Goal: Task Accomplishment & Management: Manage account settings

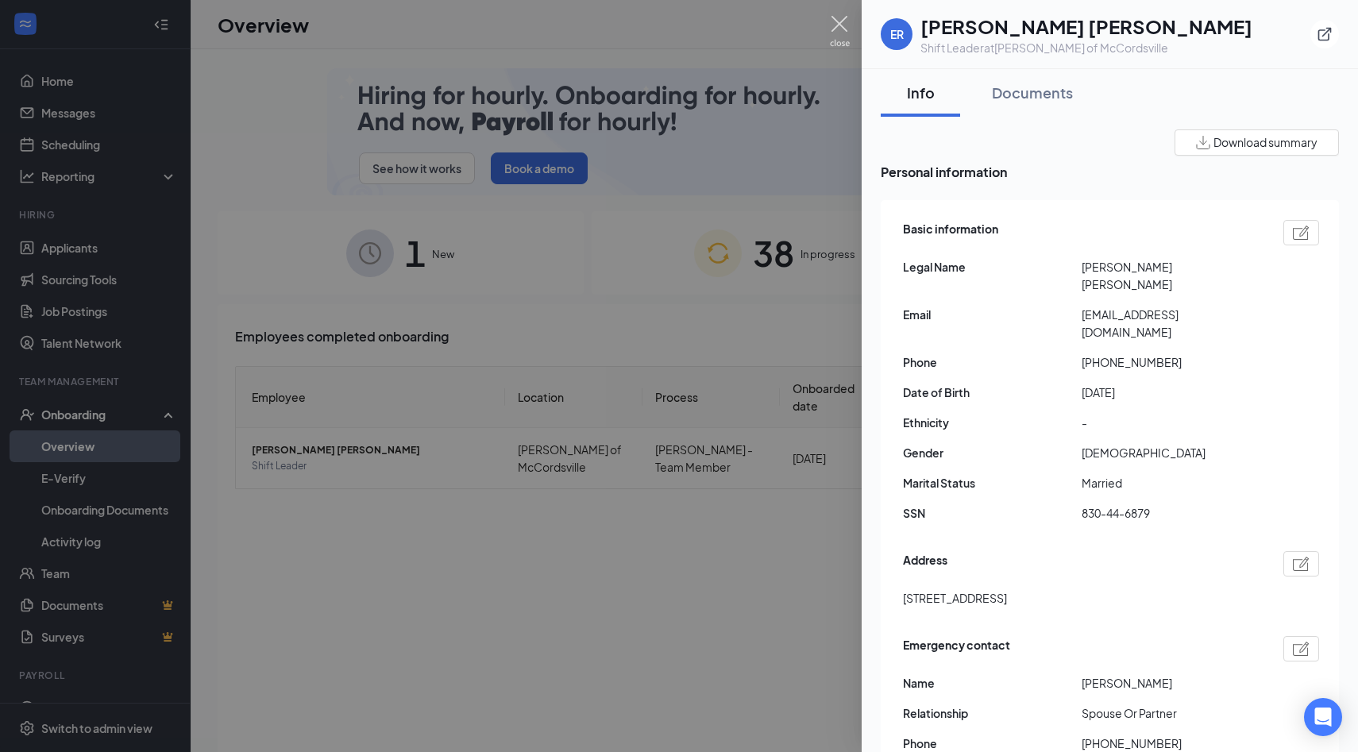
scroll to position [26, 0]
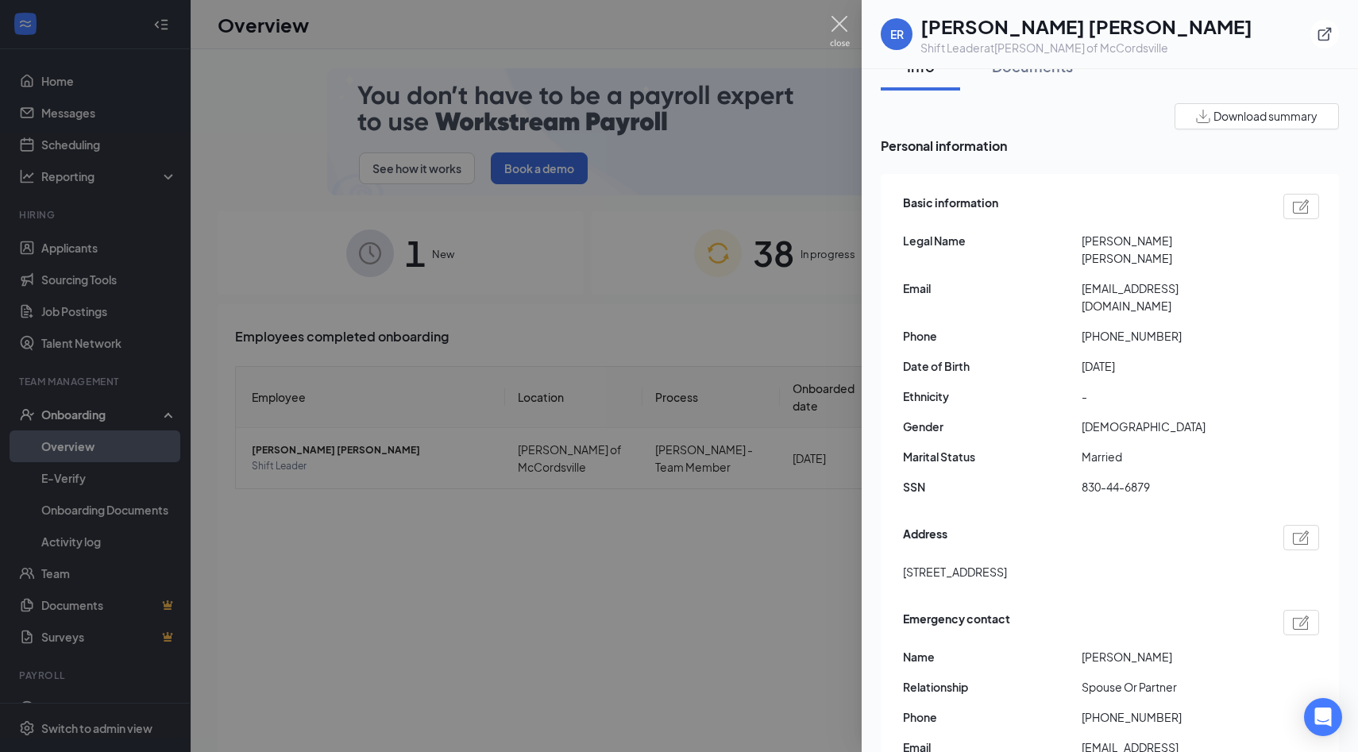
click at [842, 29] on img at bounding box center [840, 31] width 20 height 31
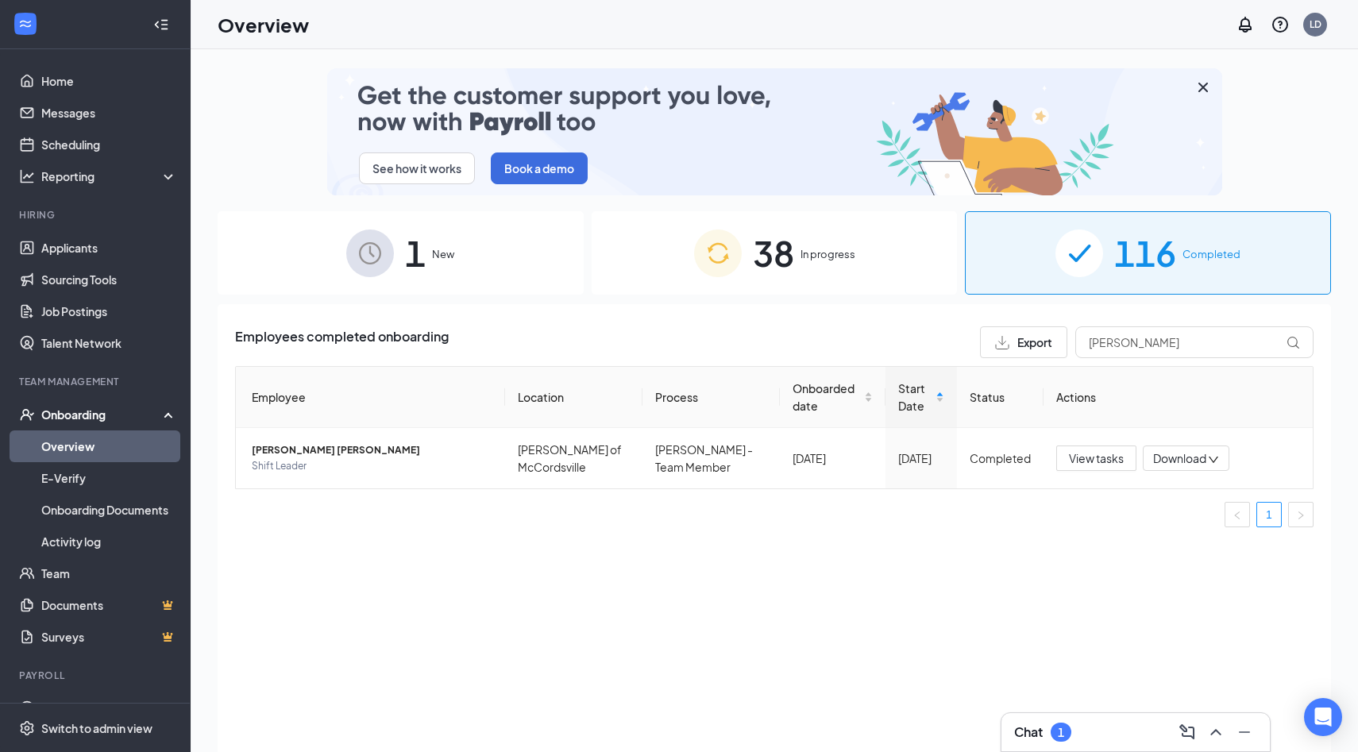
click at [476, 260] on div "1 New" at bounding box center [401, 252] width 366 height 83
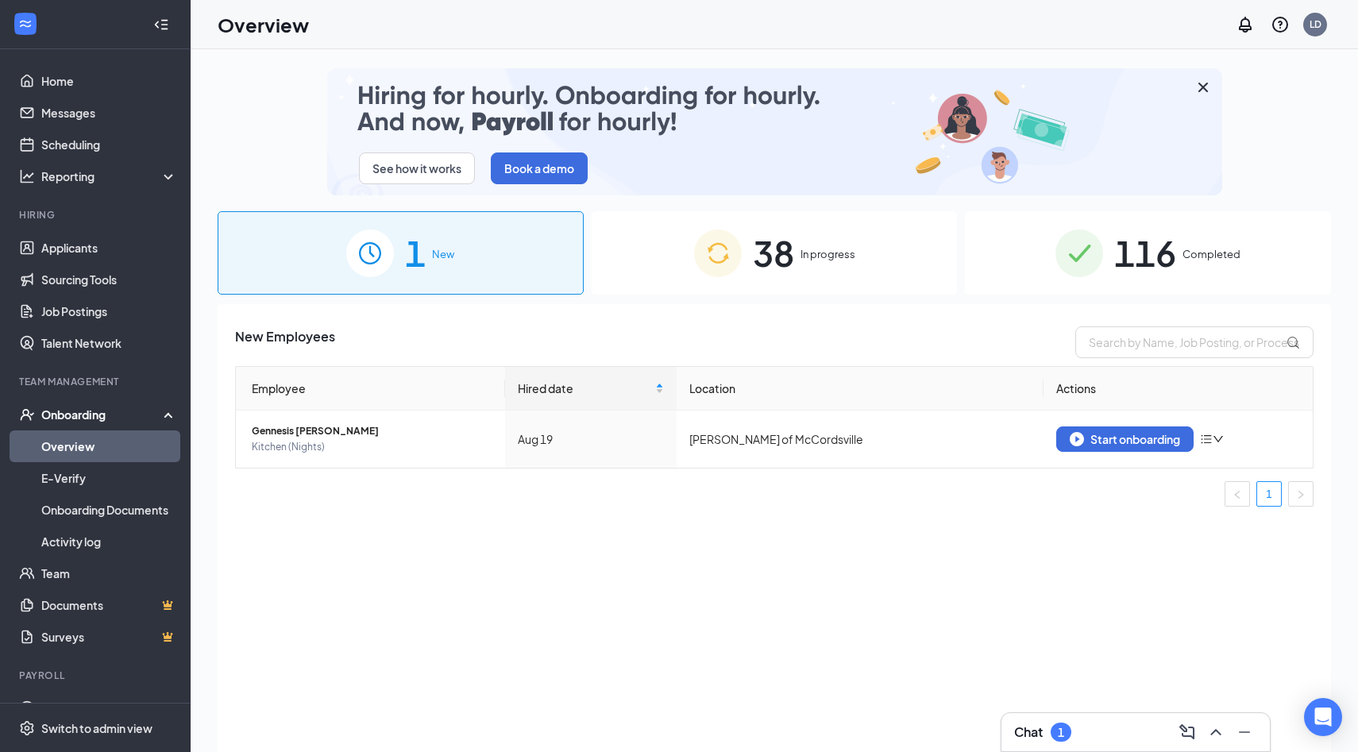
click at [763, 256] on span "38" at bounding box center [773, 252] width 41 height 55
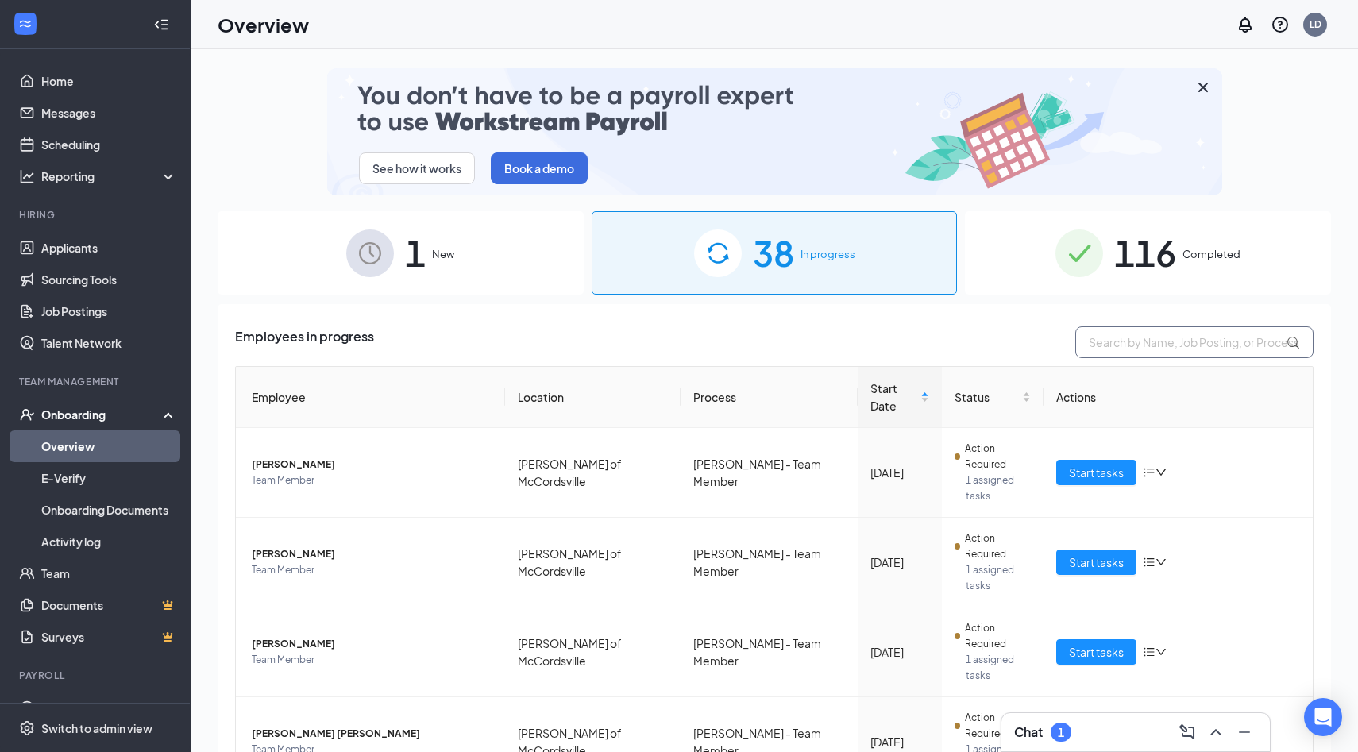
click at [1199, 342] on input "text" at bounding box center [1194, 342] width 238 height 32
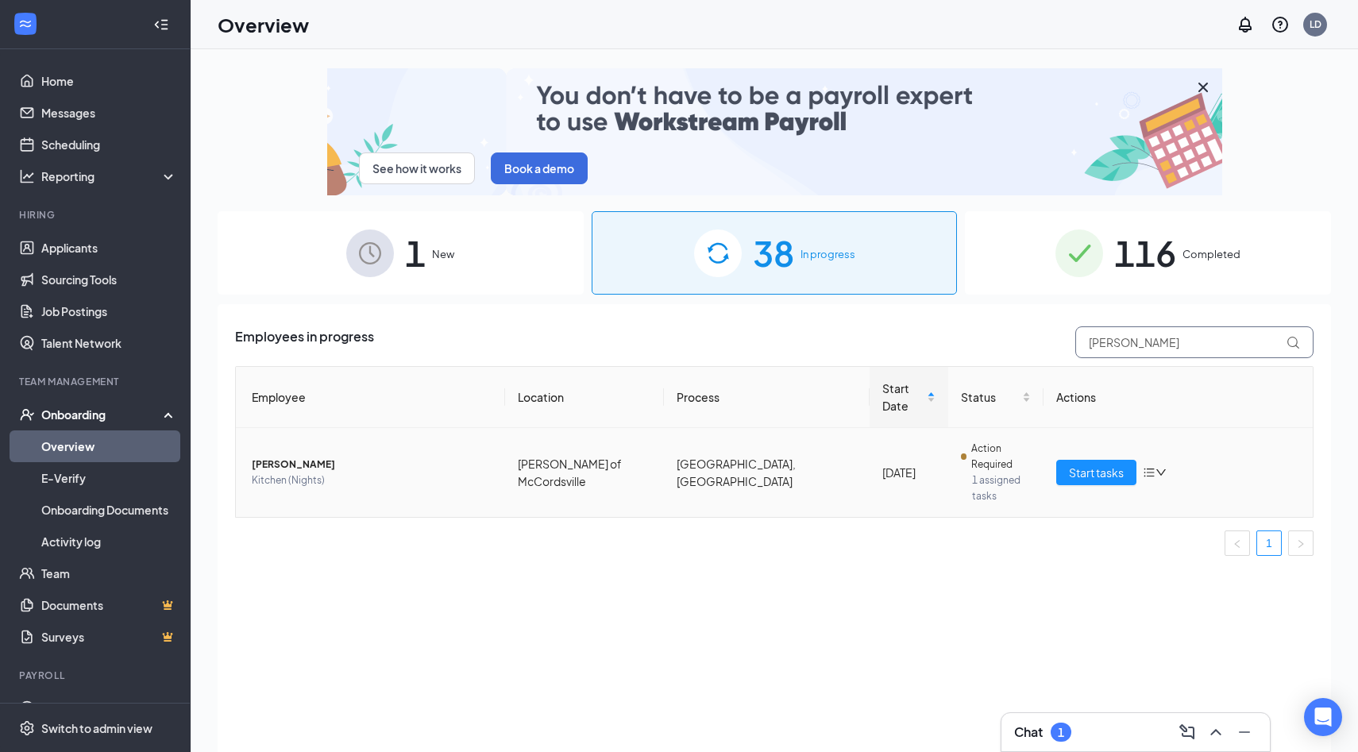
type input "brady"
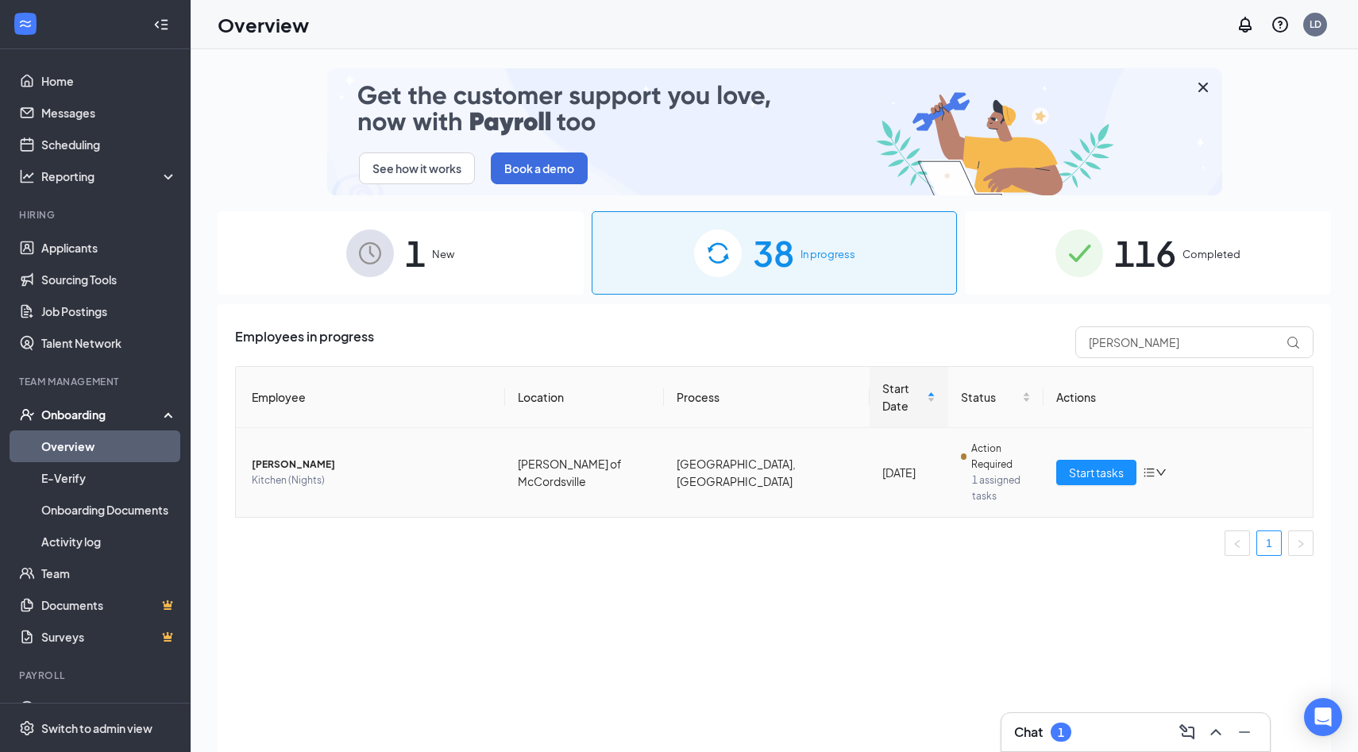
click at [299, 457] on span "Brady M Owens" at bounding box center [372, 465] width 241 height 16
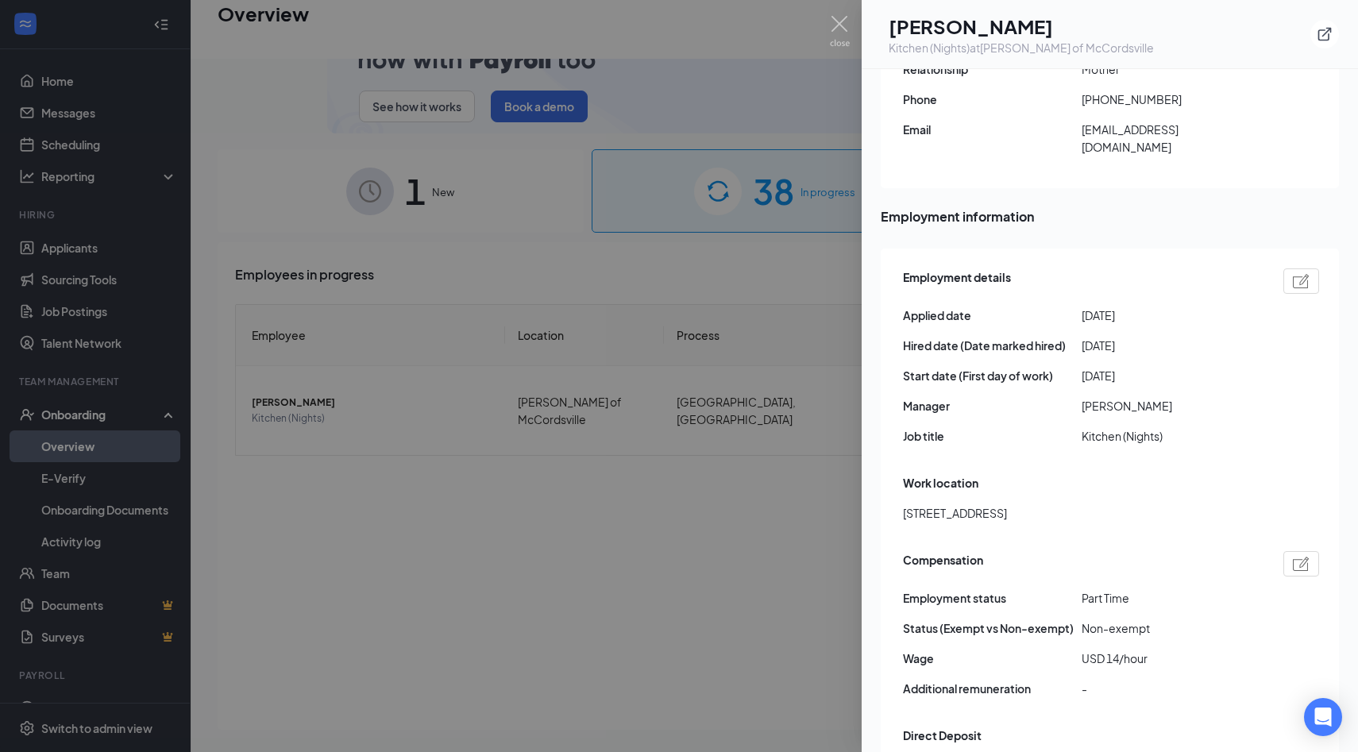
scroll to position [702, 0]
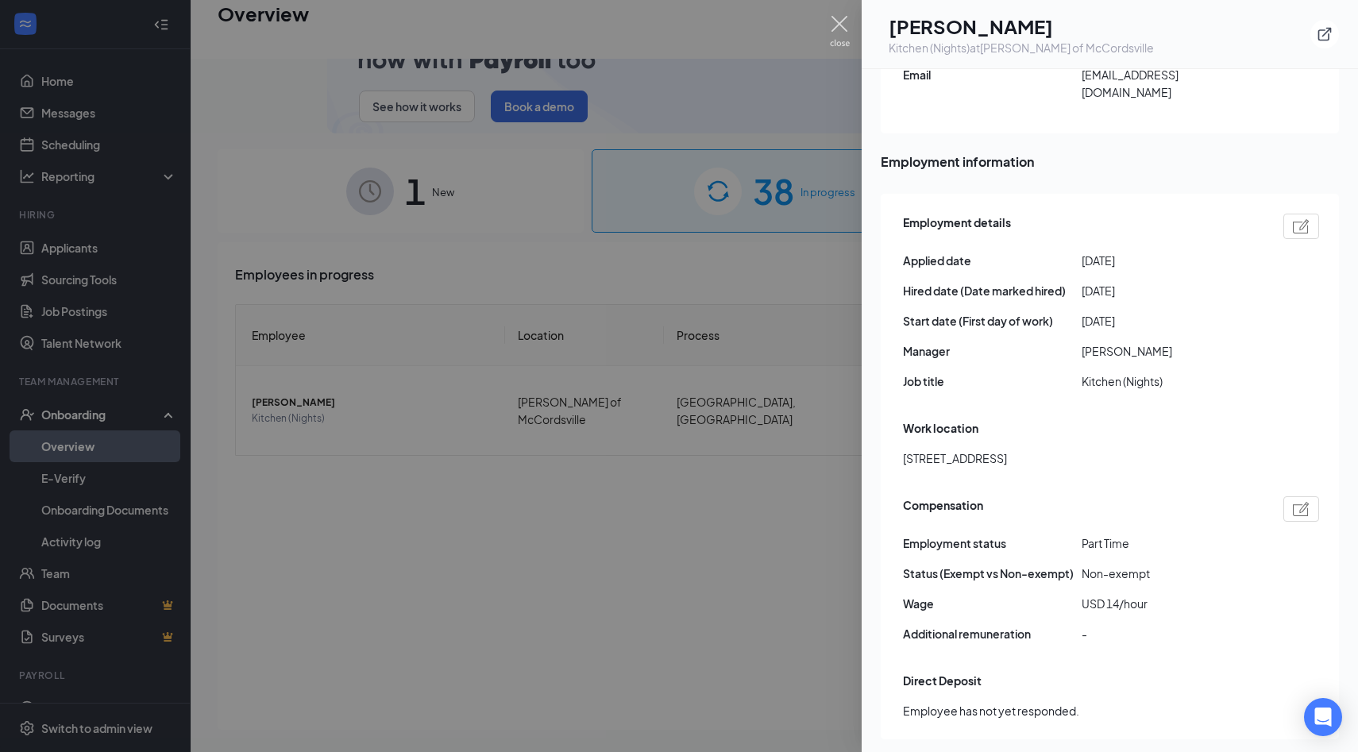
click at [845, 22] on img at bounding box center [840, 31] width 20 height 31
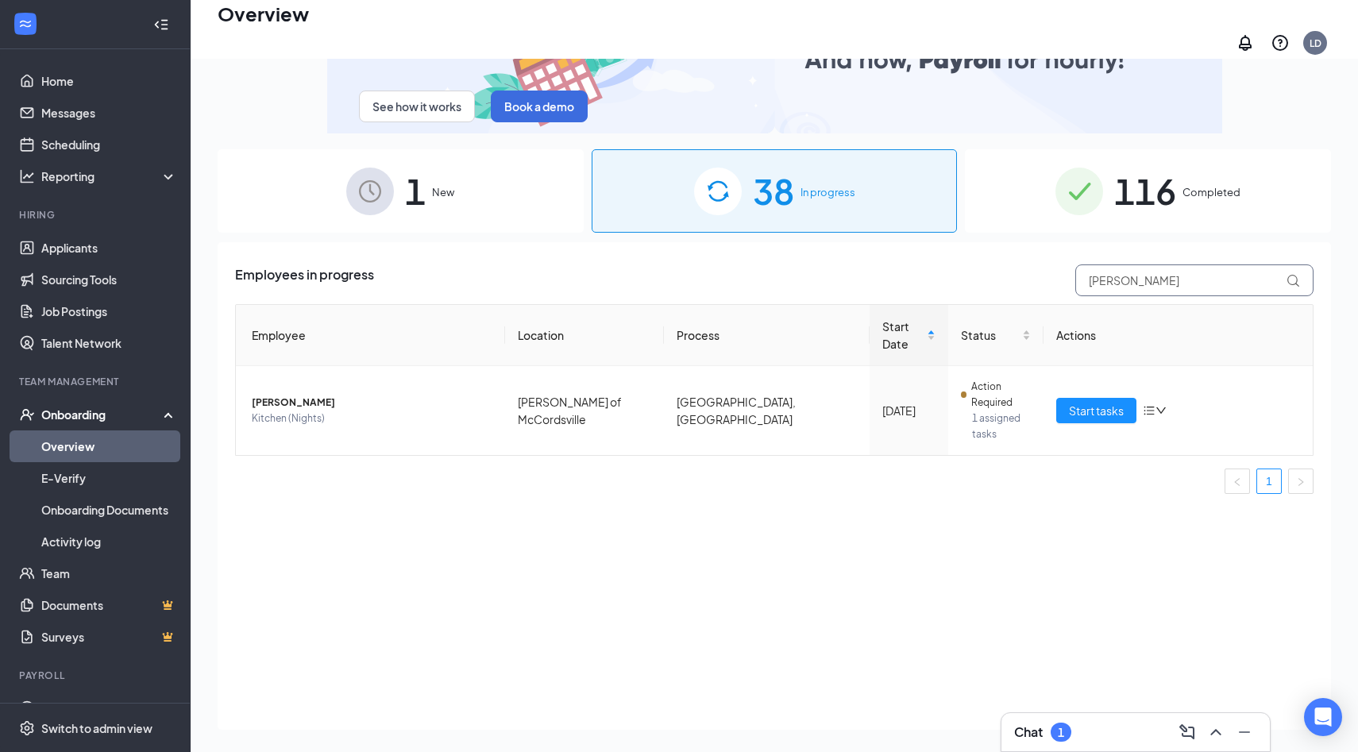
click at [1183, 264] on input "brady" at bounding box center [1194, 280] width 238 height 32
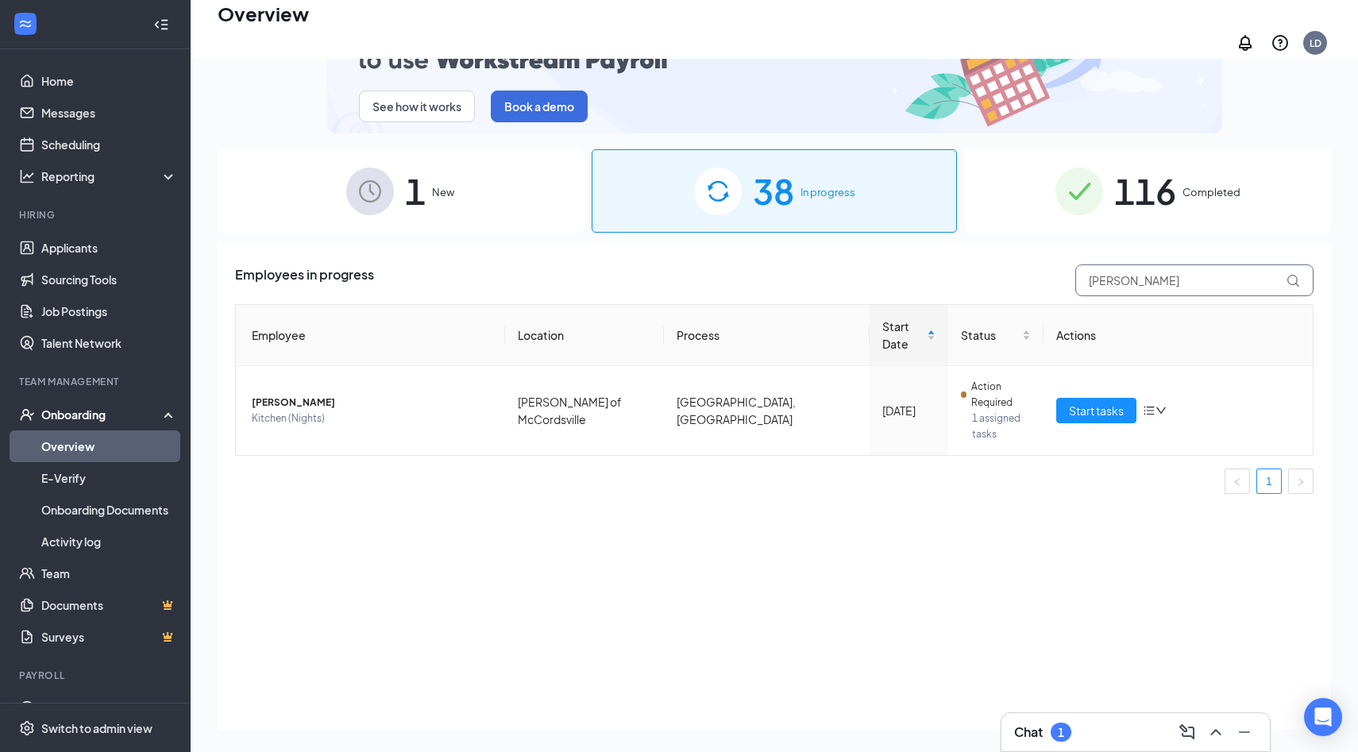
click at [1183, 264] on input "brady" at bounding box center [1194, 280] width 238 height 32
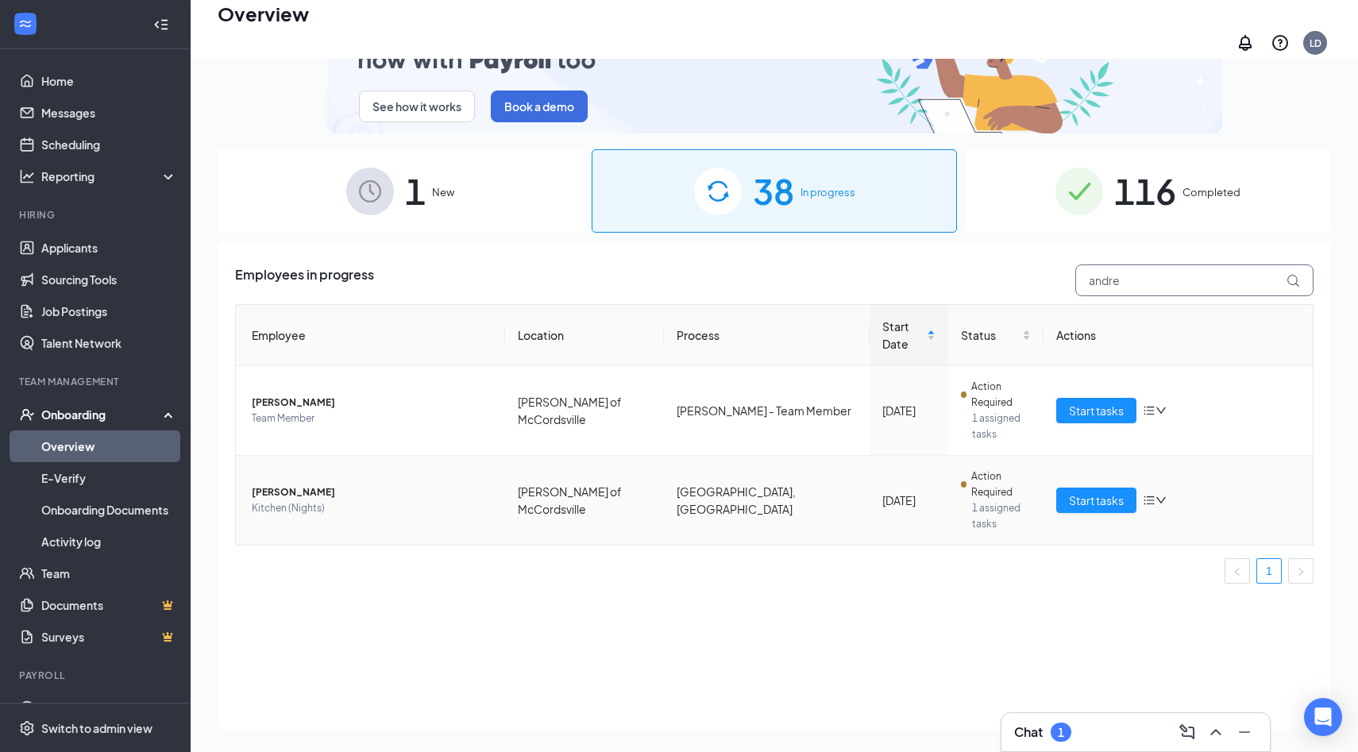
type input "andre"
click at [320, 484] on span "Andres V Gonzalez" at bounding box center [372, 492] width 241 height 16
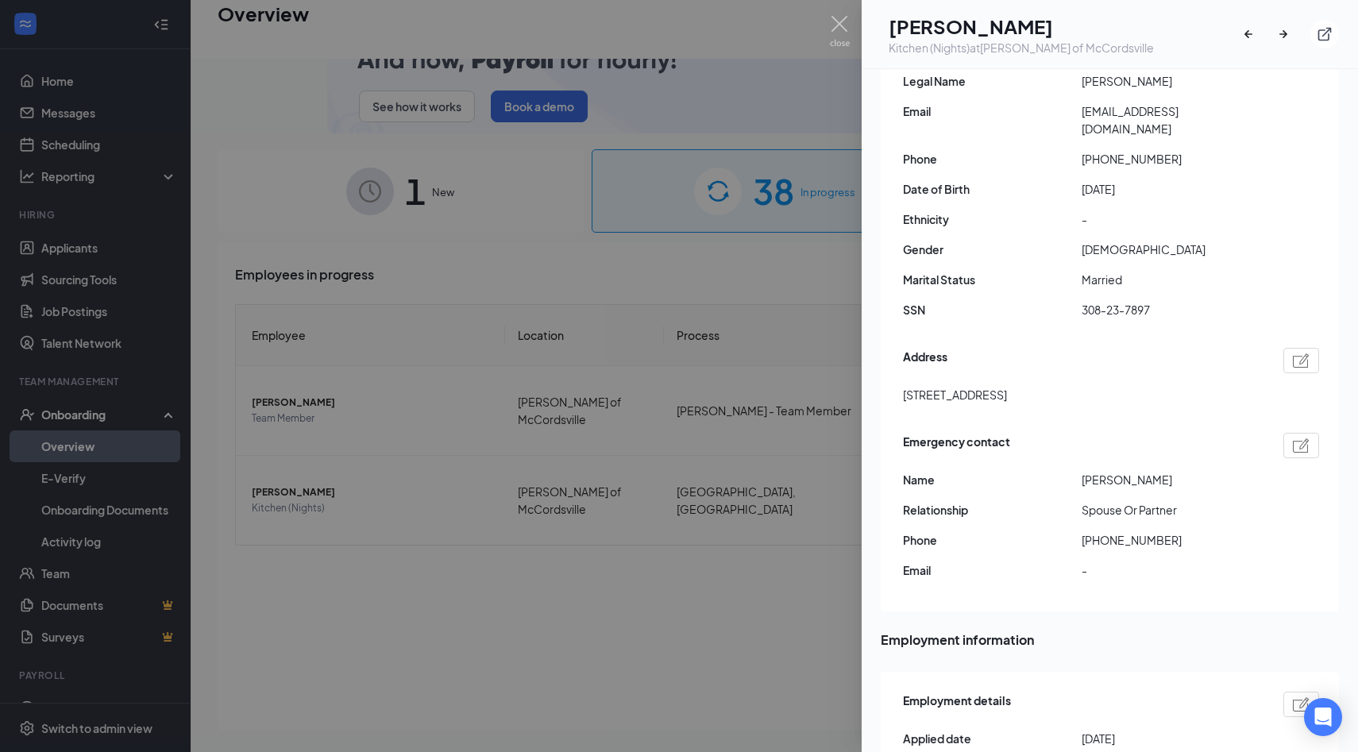
scroll to position [202, 0]
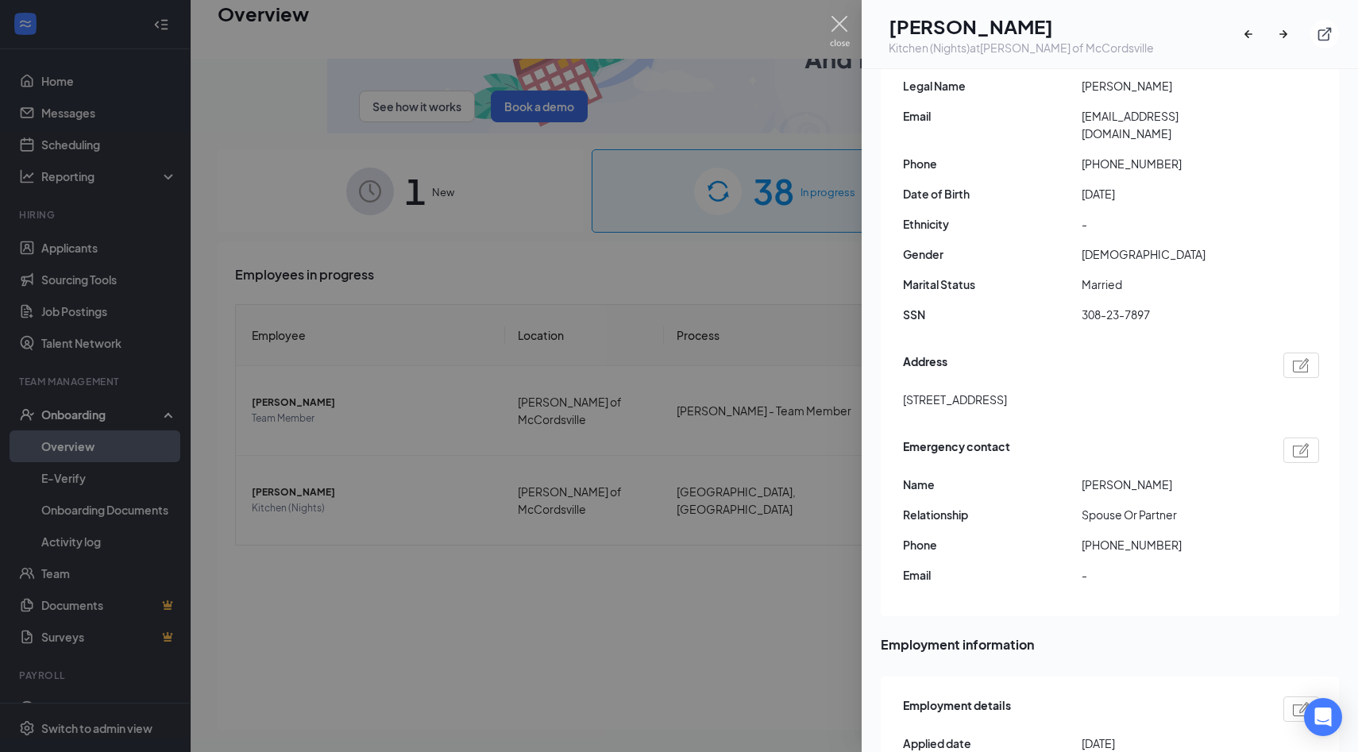
click at [834, 21] on img at bounding box center [840, 31] width 20 height 31
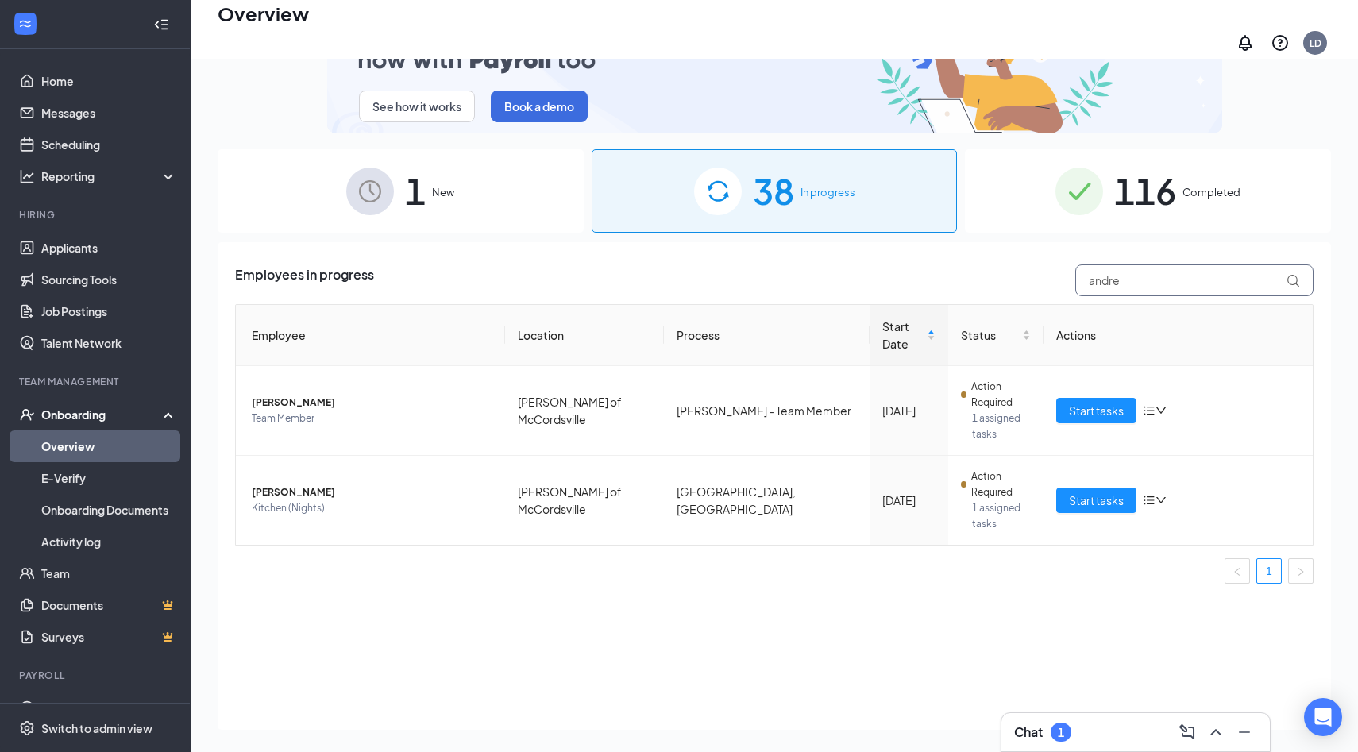
click at [1138, 266] on input "andre" at bounding box center [1194, 280] width 238 height 32
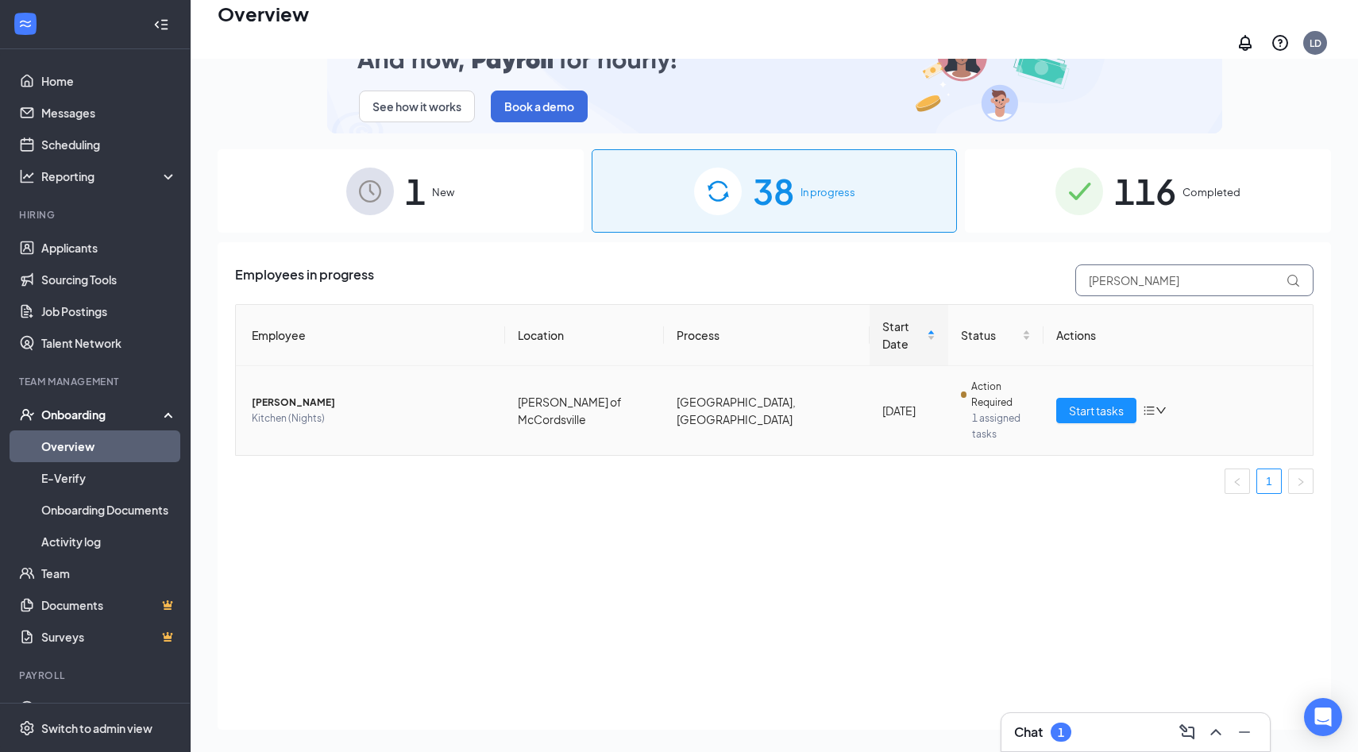
type input "brad"
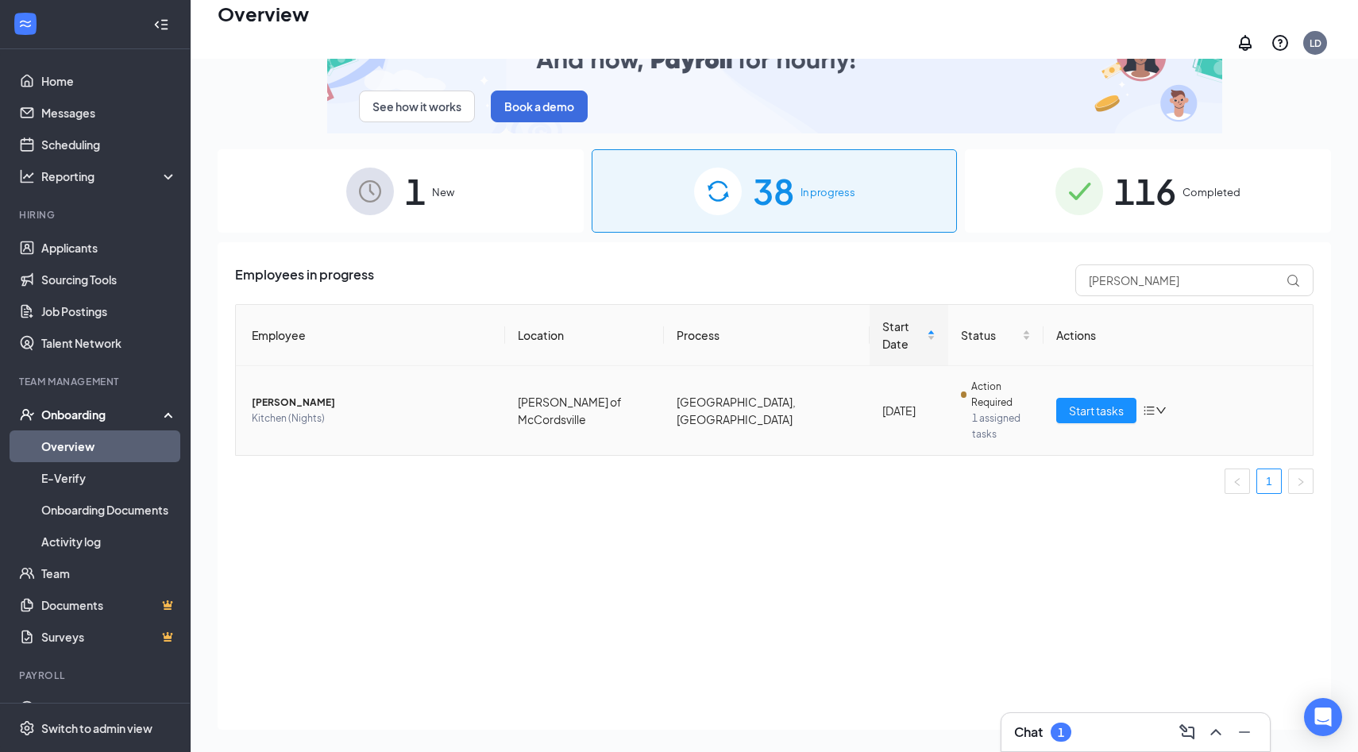
click at [303, 395] on span "Brady M Owens" at bounding box center [372, 403] width 241 height 16
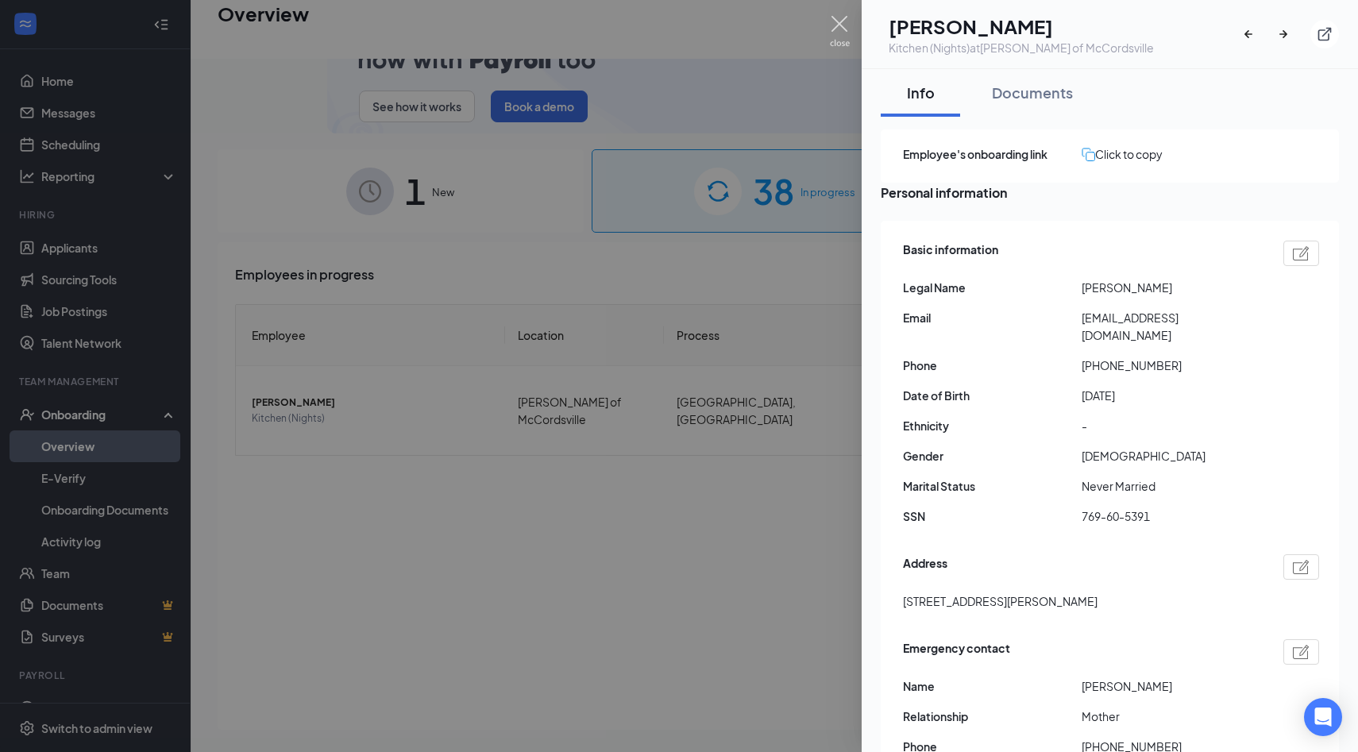
click at [839, 21] on img at bounding box center [840, 31] width 20 height 31
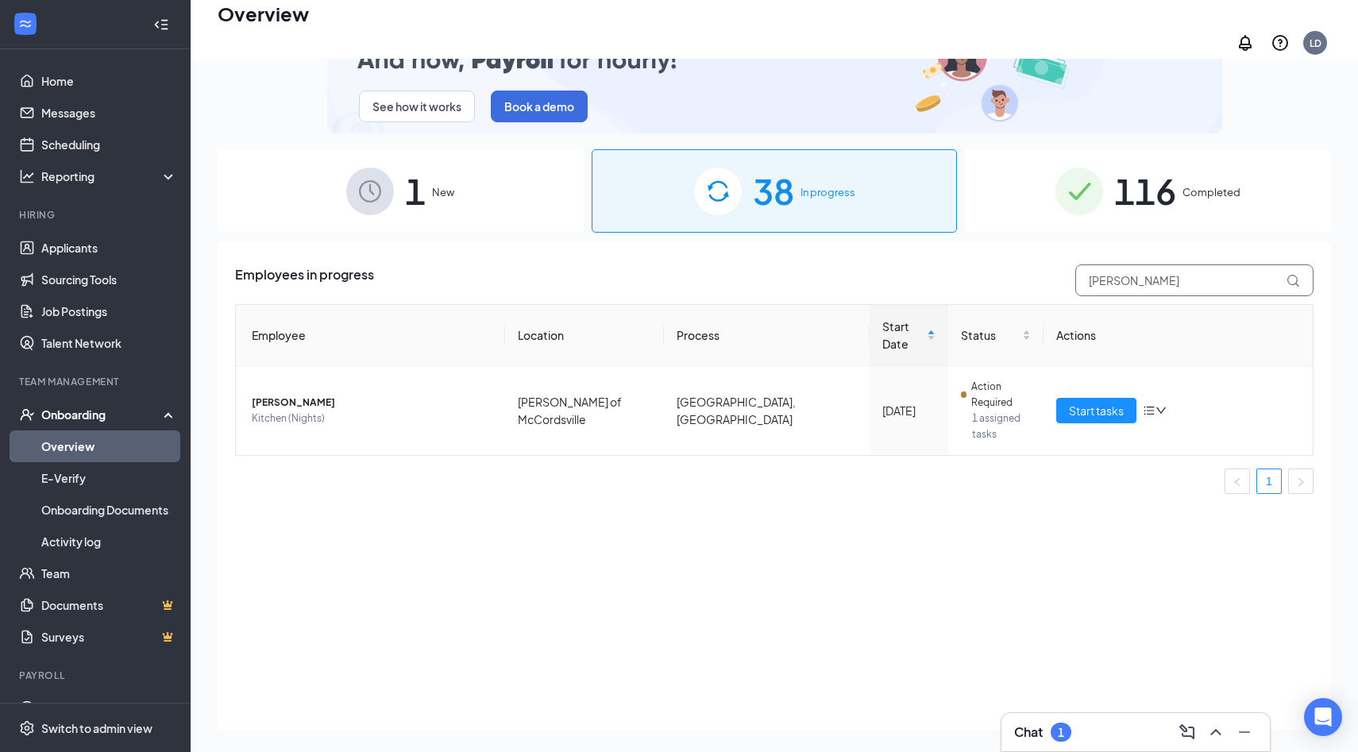
click at [1148, 279] on input "brad" at bounding box center [1194, 280] width 238 height 32
type input "thomas"
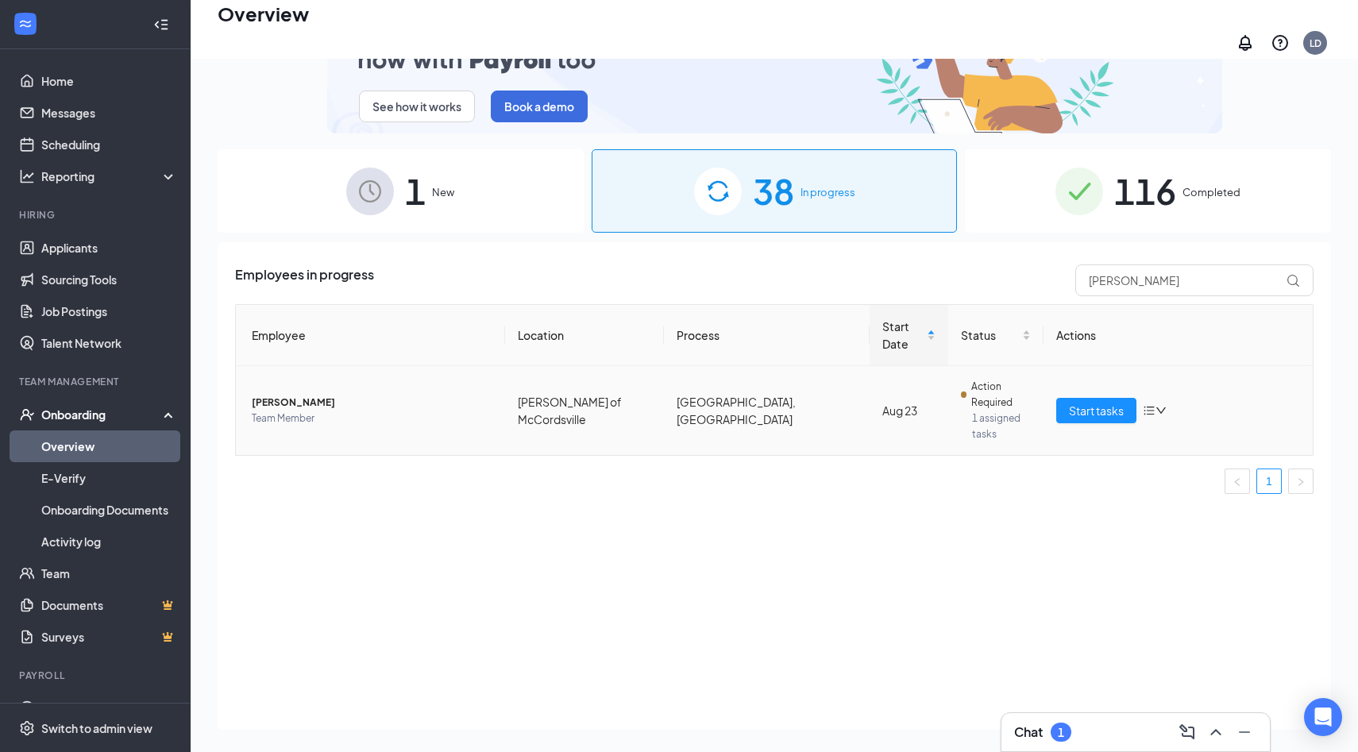
click at [293, 395] on span "Thomas D Bezza" at bounding box center [372, 403] width 241 height 16
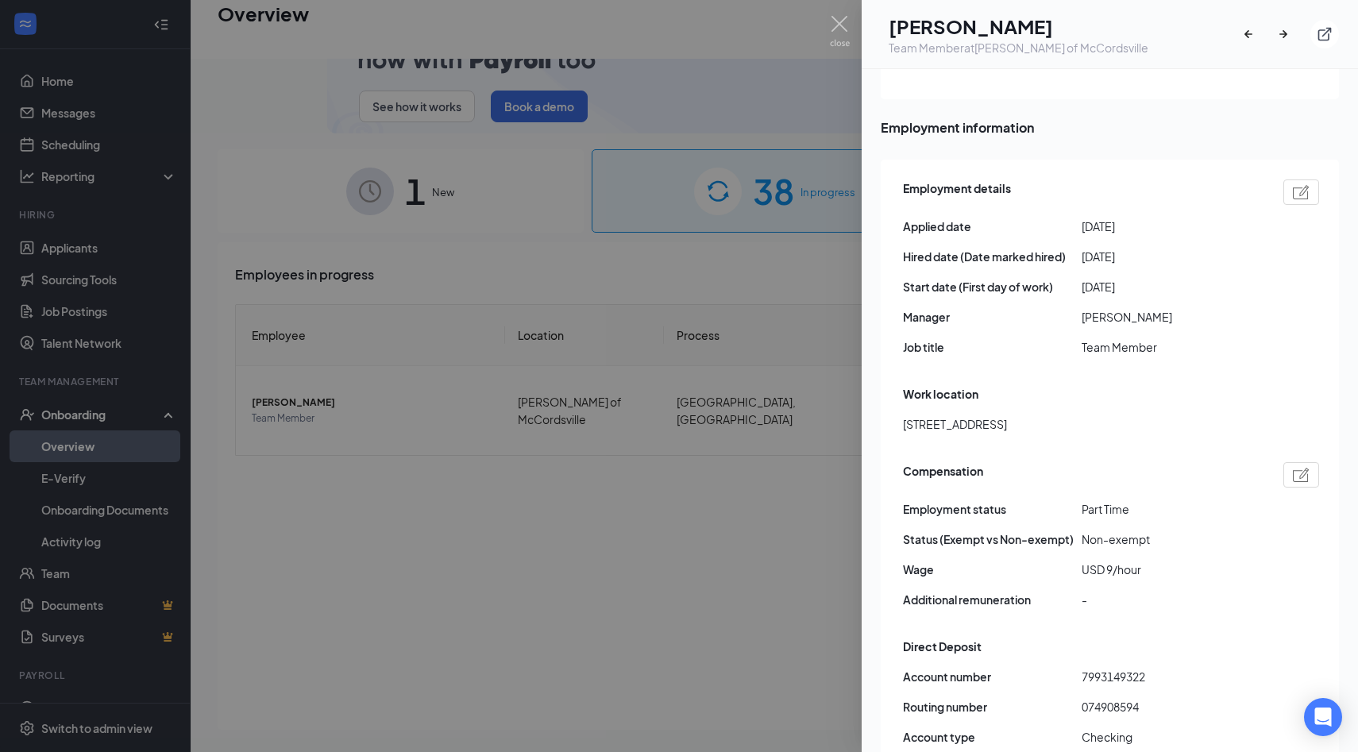
scroll to position [750, 0]
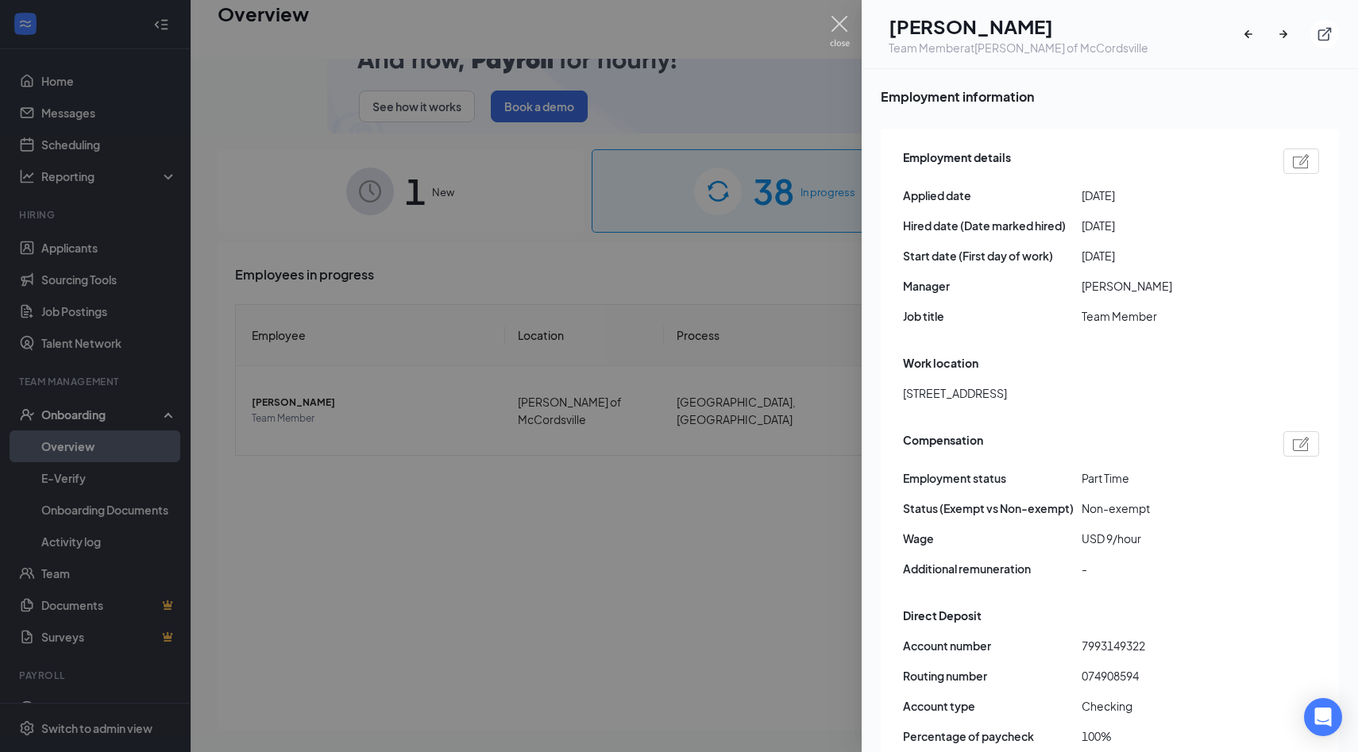
click at [837, 23] on img at bounding box center [840, 31] width 20 height 31
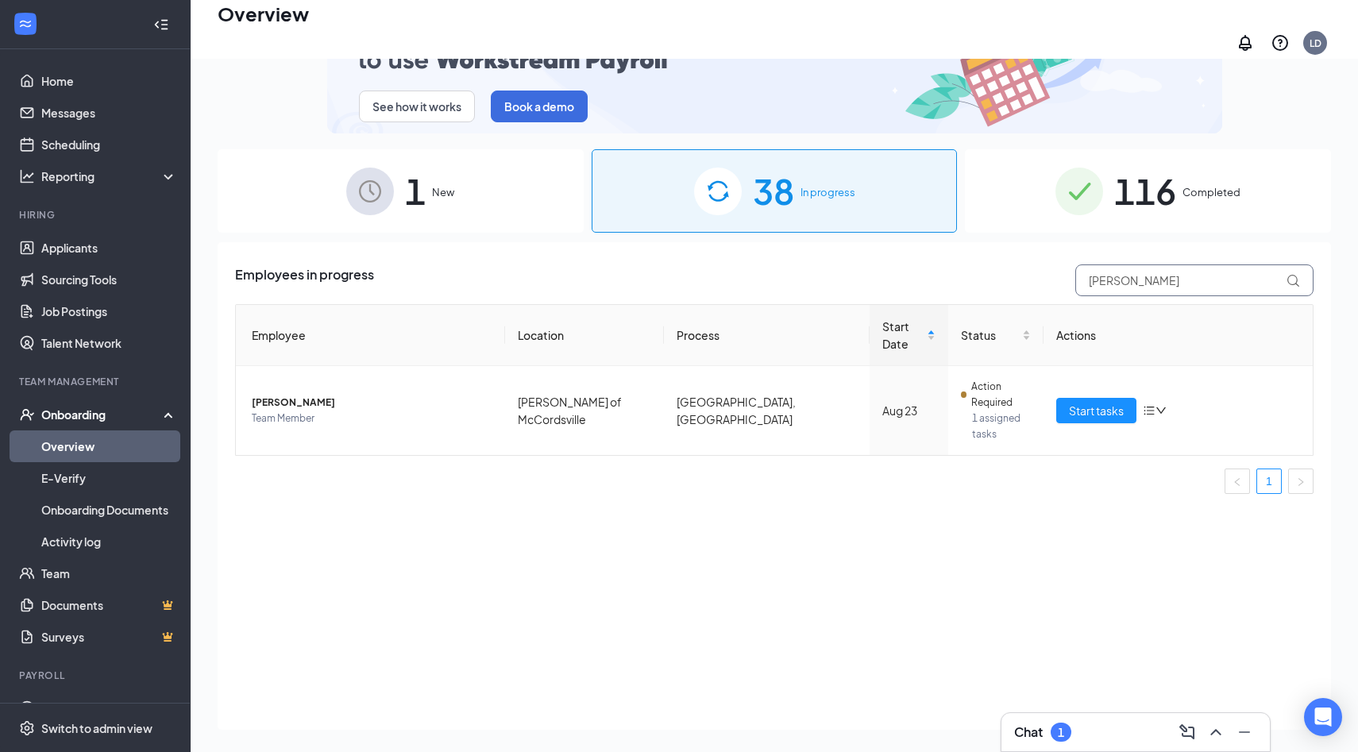
click at [1151, 264] on input "thomas" at bounding box center [1194, 280] width 238 height 32
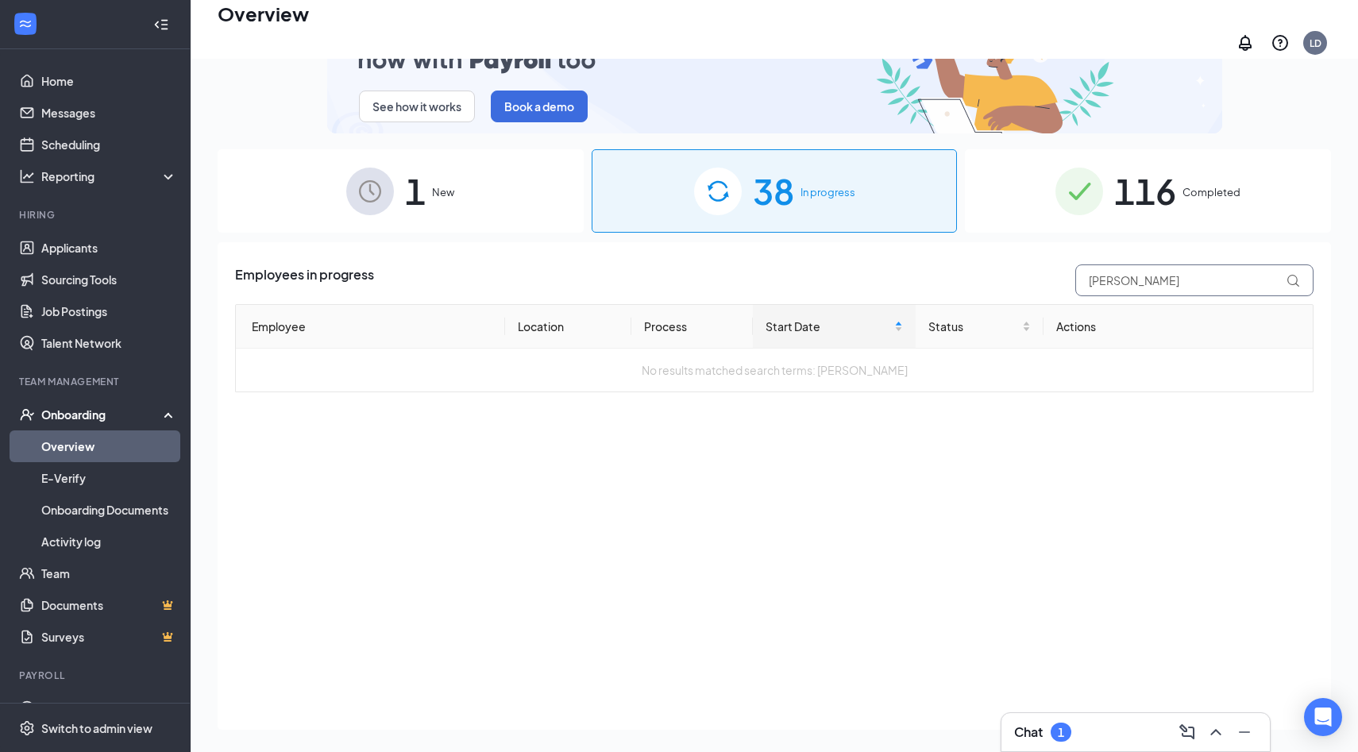
type input "jesse"
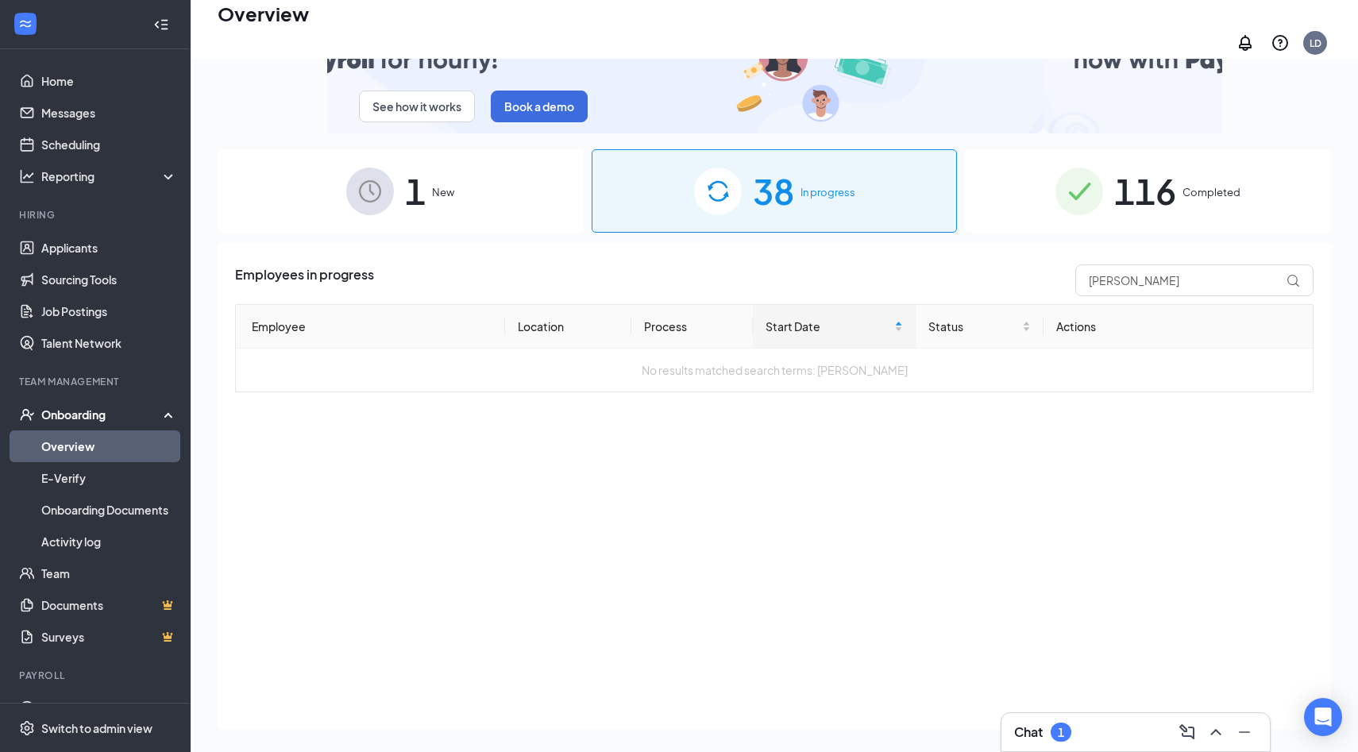
click at [1189, 194] on div "116 Completed" at bounding box center [1148, 190] width 366 height 83
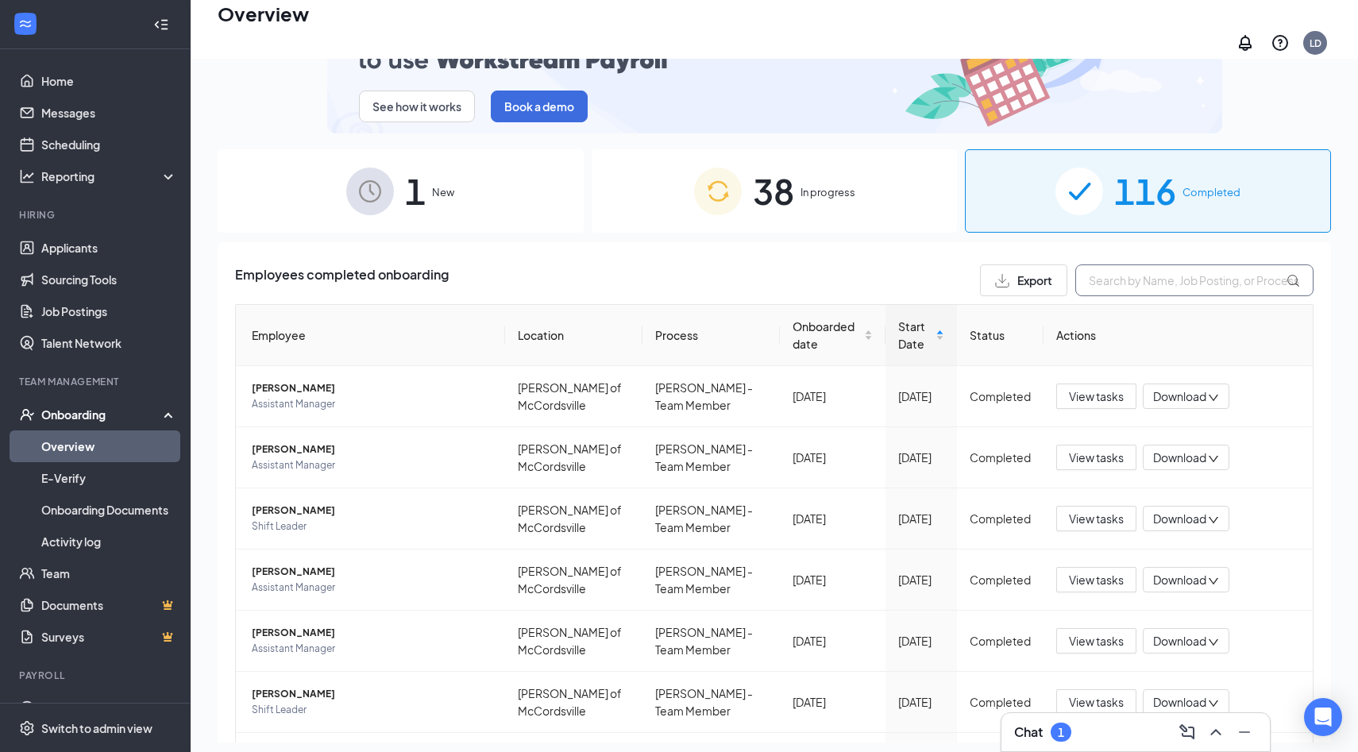
click at [1157, 274] on input "text" at bounding box center [1194, 280] width 238 height 32
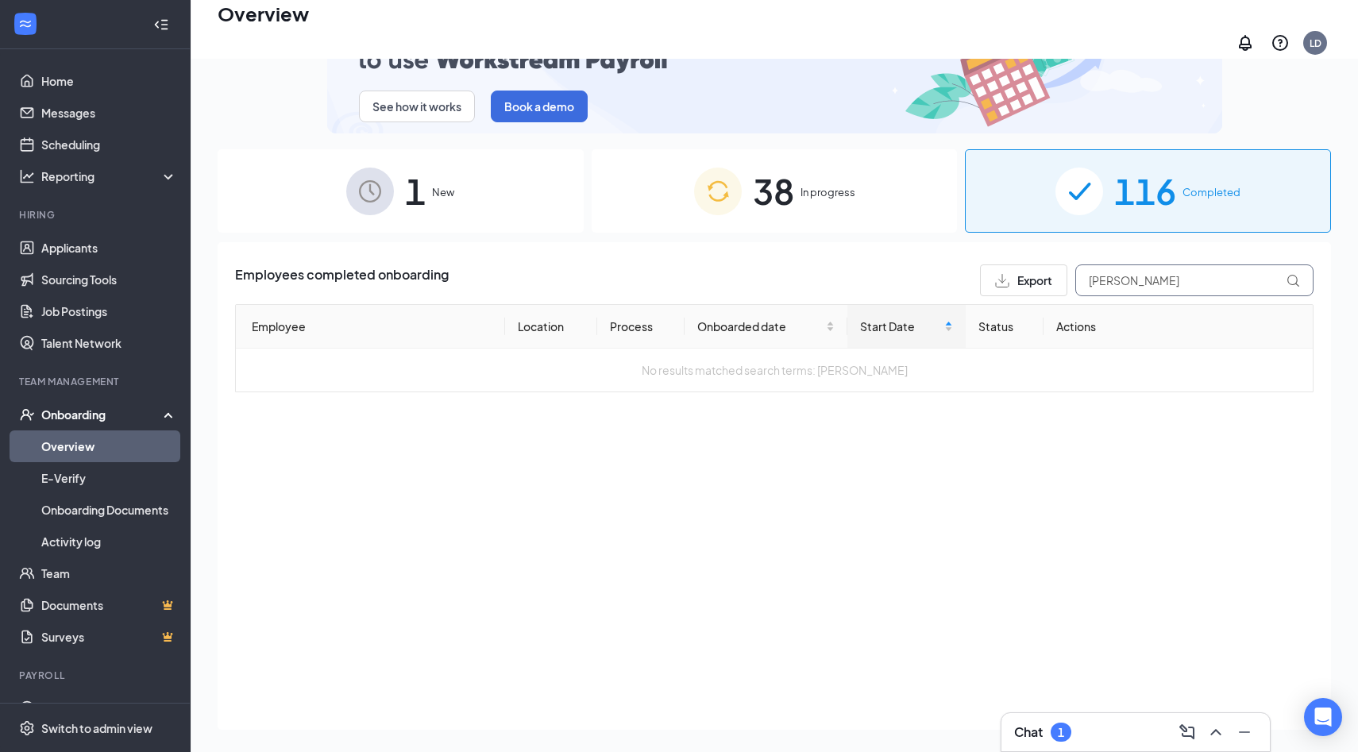
type input "jesse"
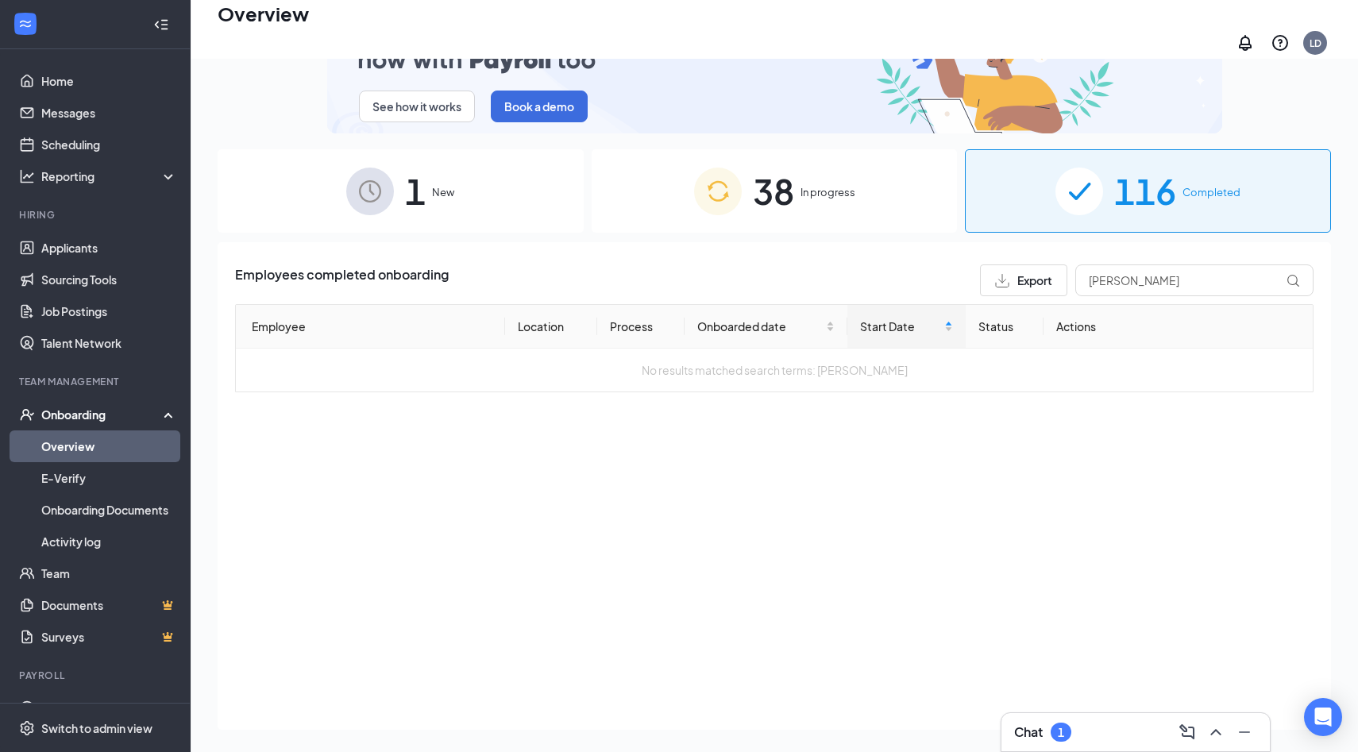
click at [832, 184] on span "In progress" at bounding box center [827, 192] width 55 height 16
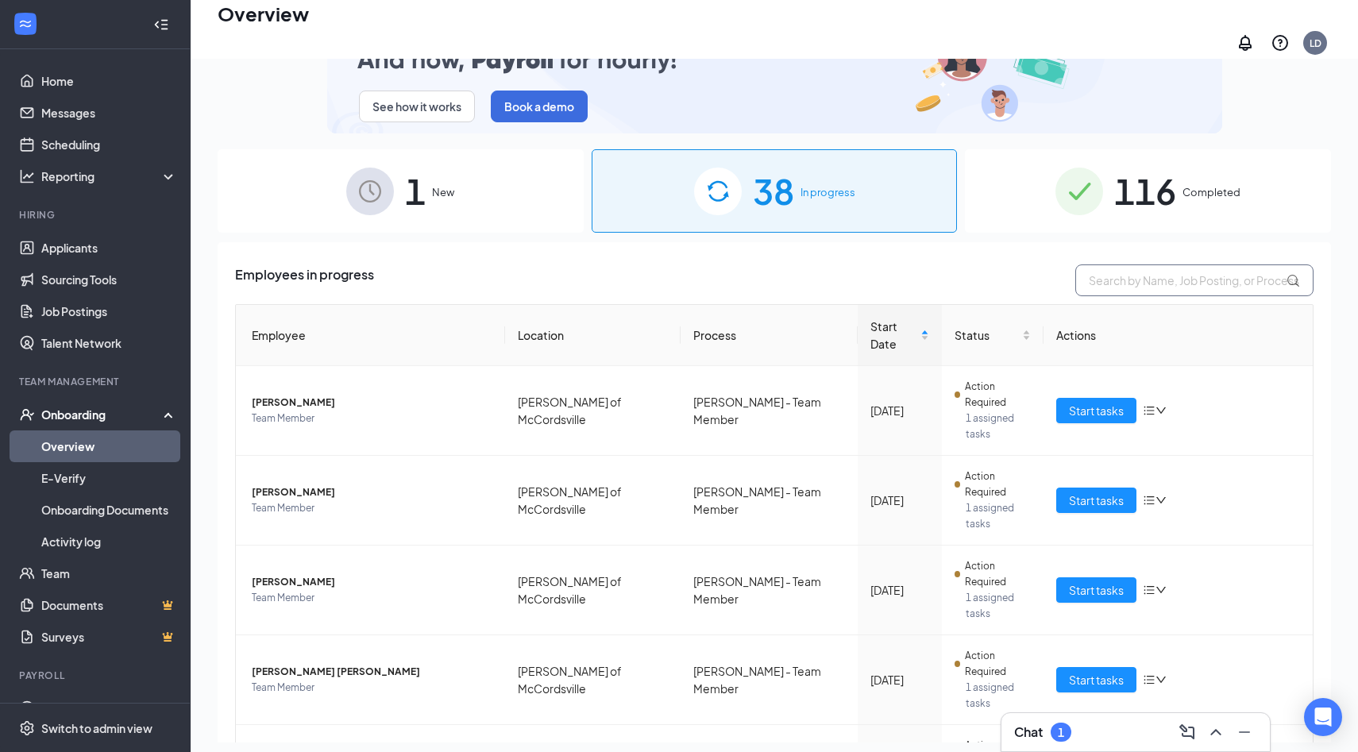
click at [1136, 268] on input "text" at bounding box center [1194, 280] width 238 height 32
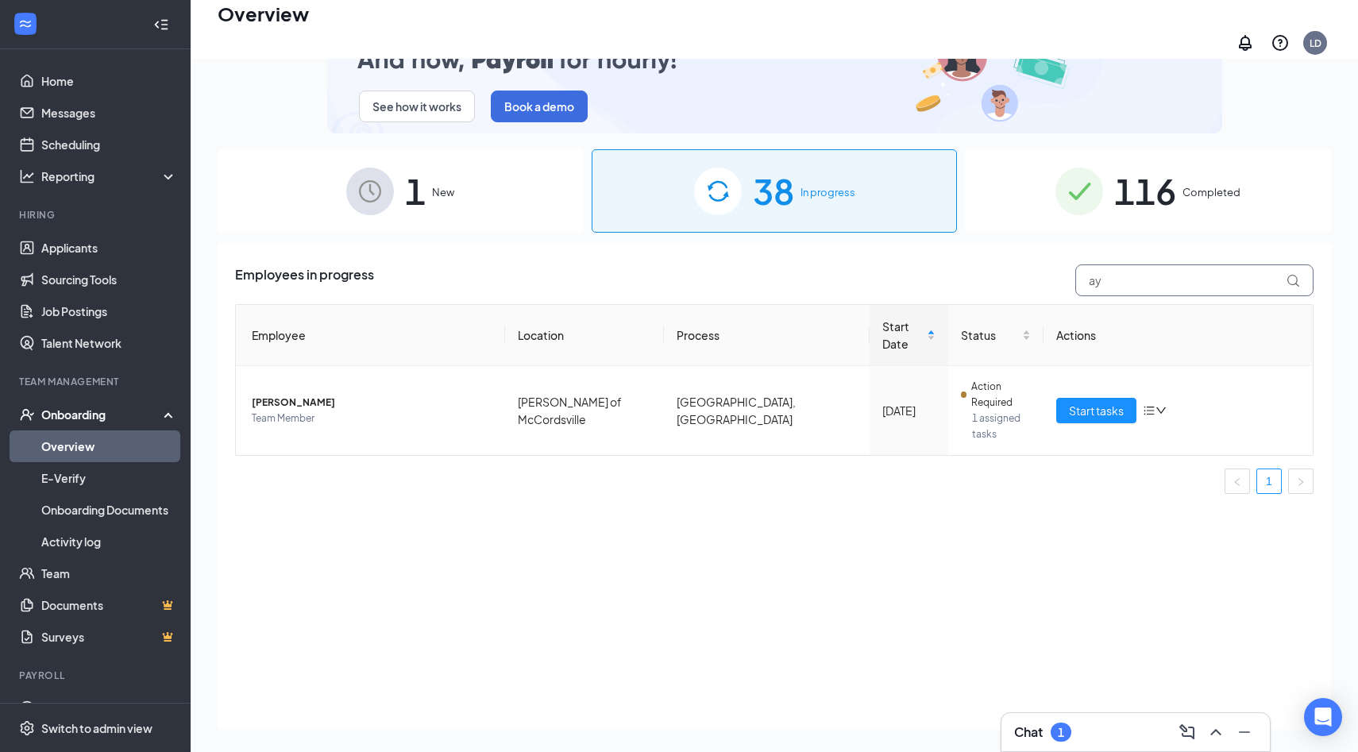
type input "a"
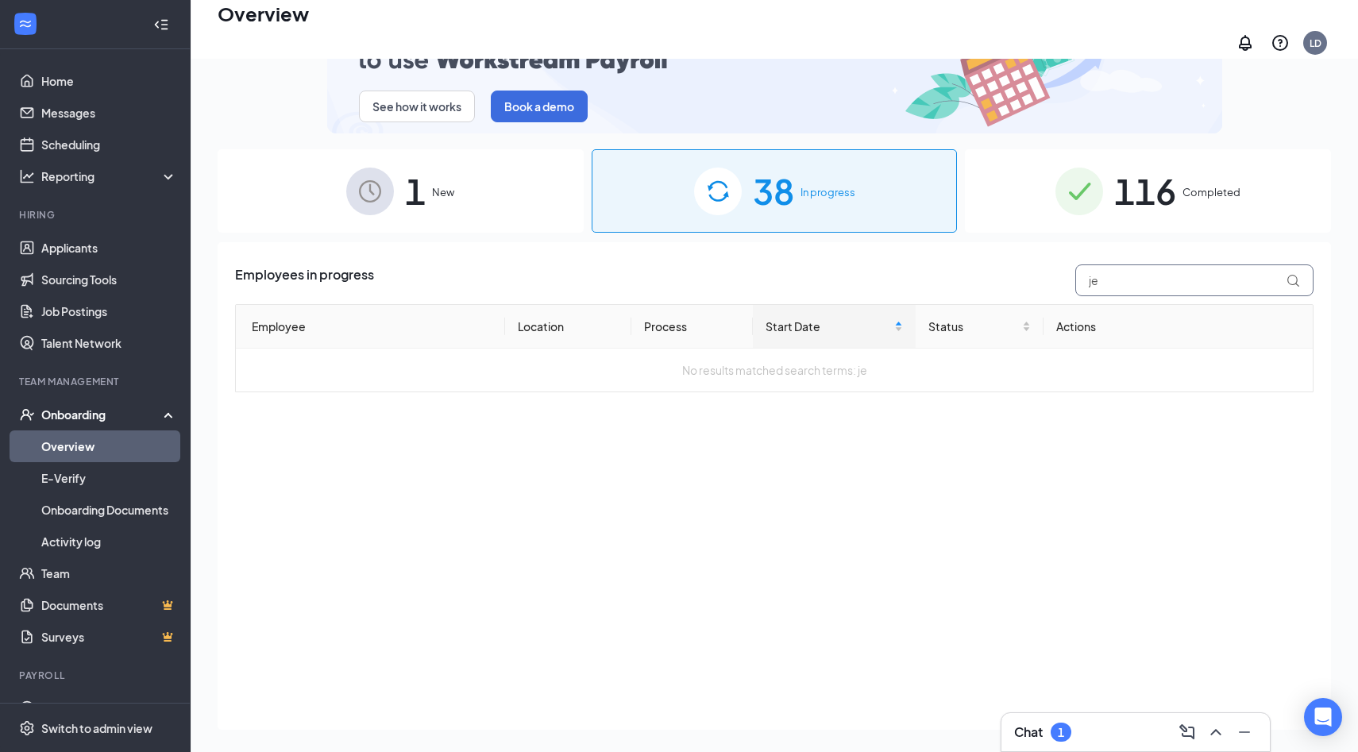
type input "j"
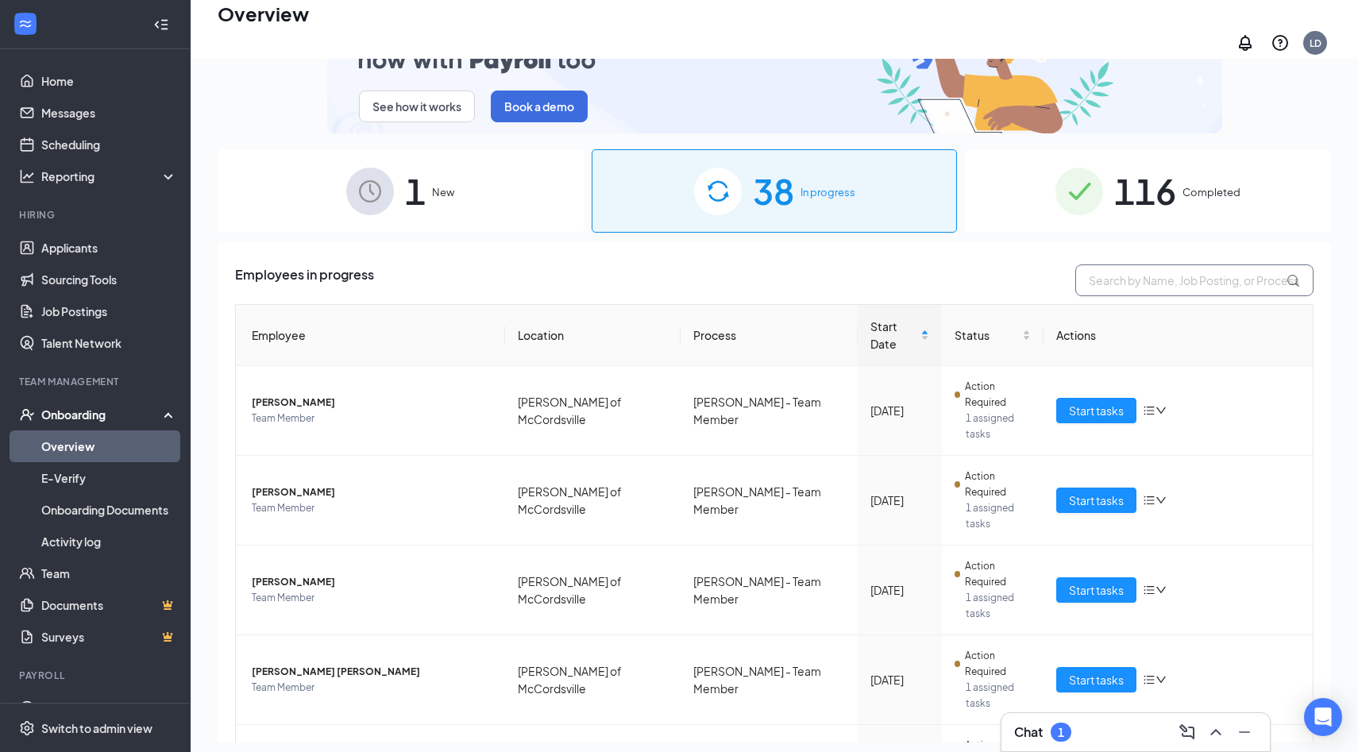
click at [1136, 274] on input "text" at bounding box center [1194, 280] width 238 height 32
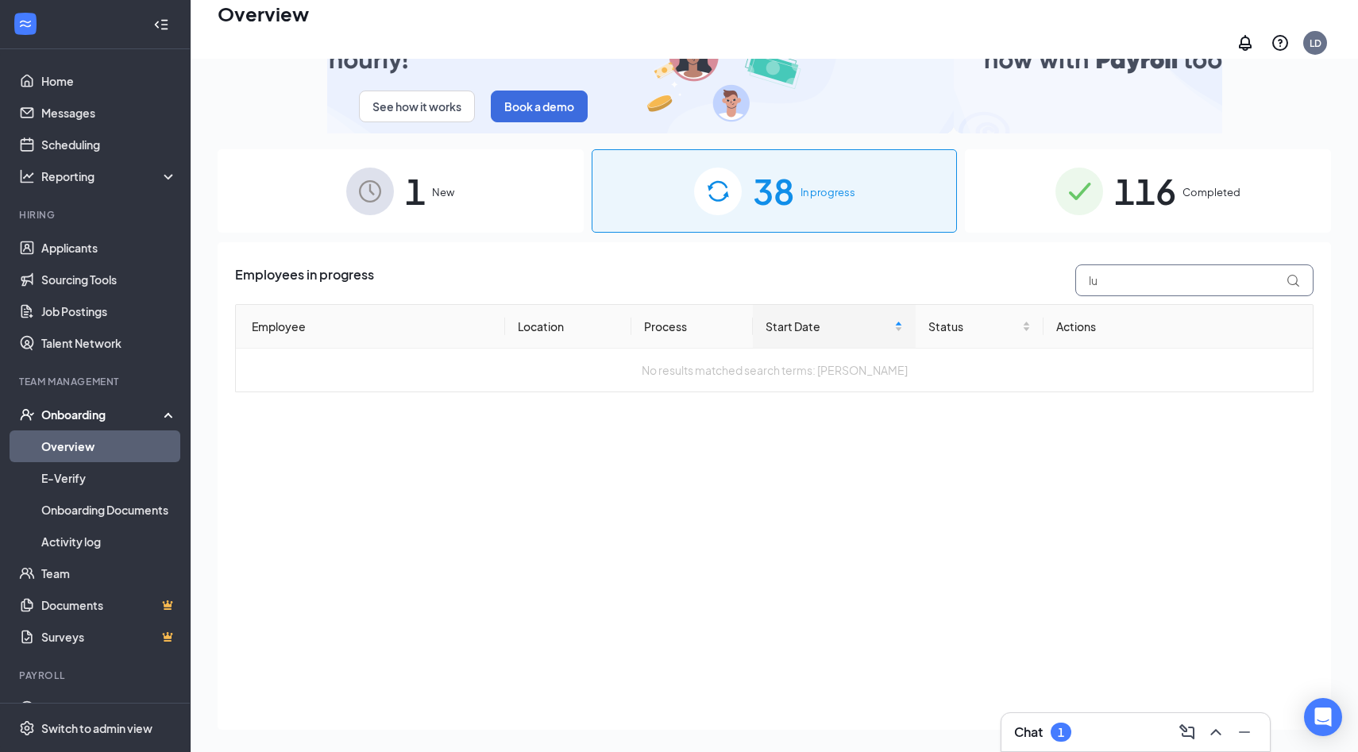
type input "l"
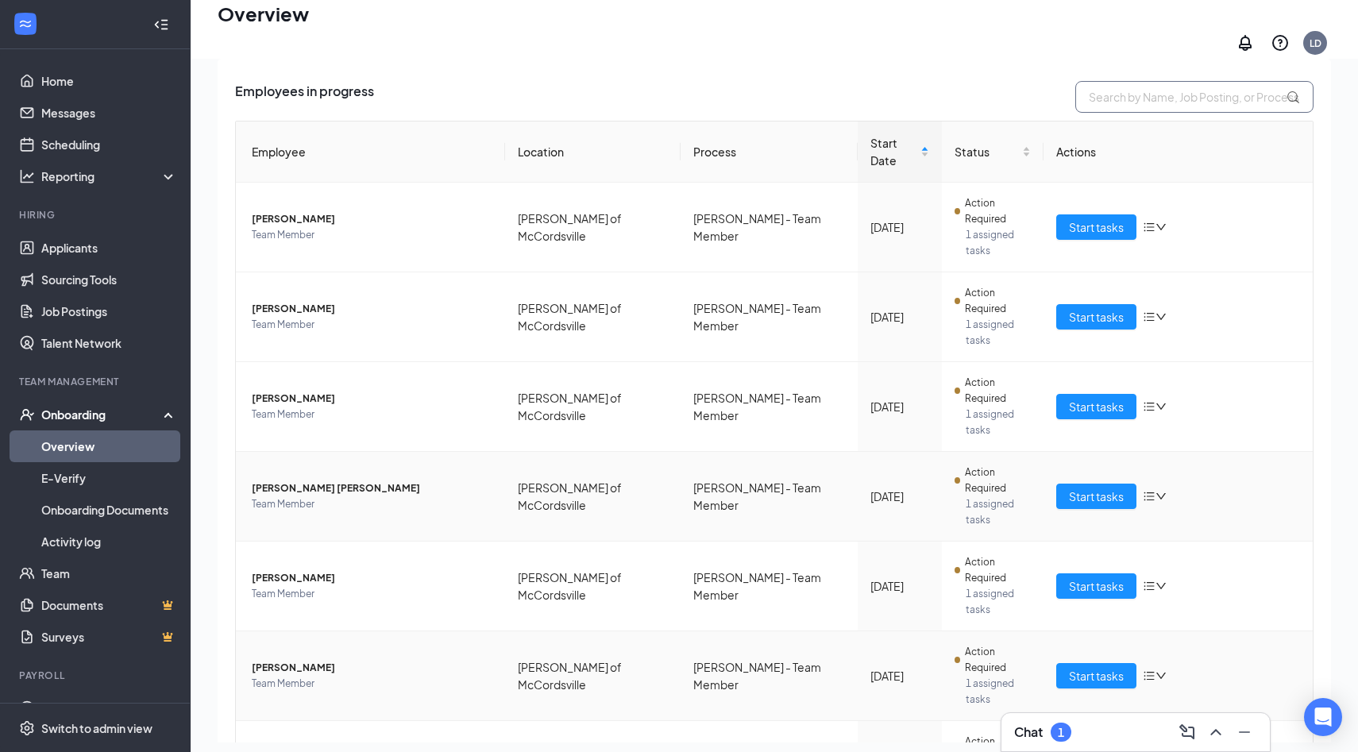
scroll to position [251, 0]
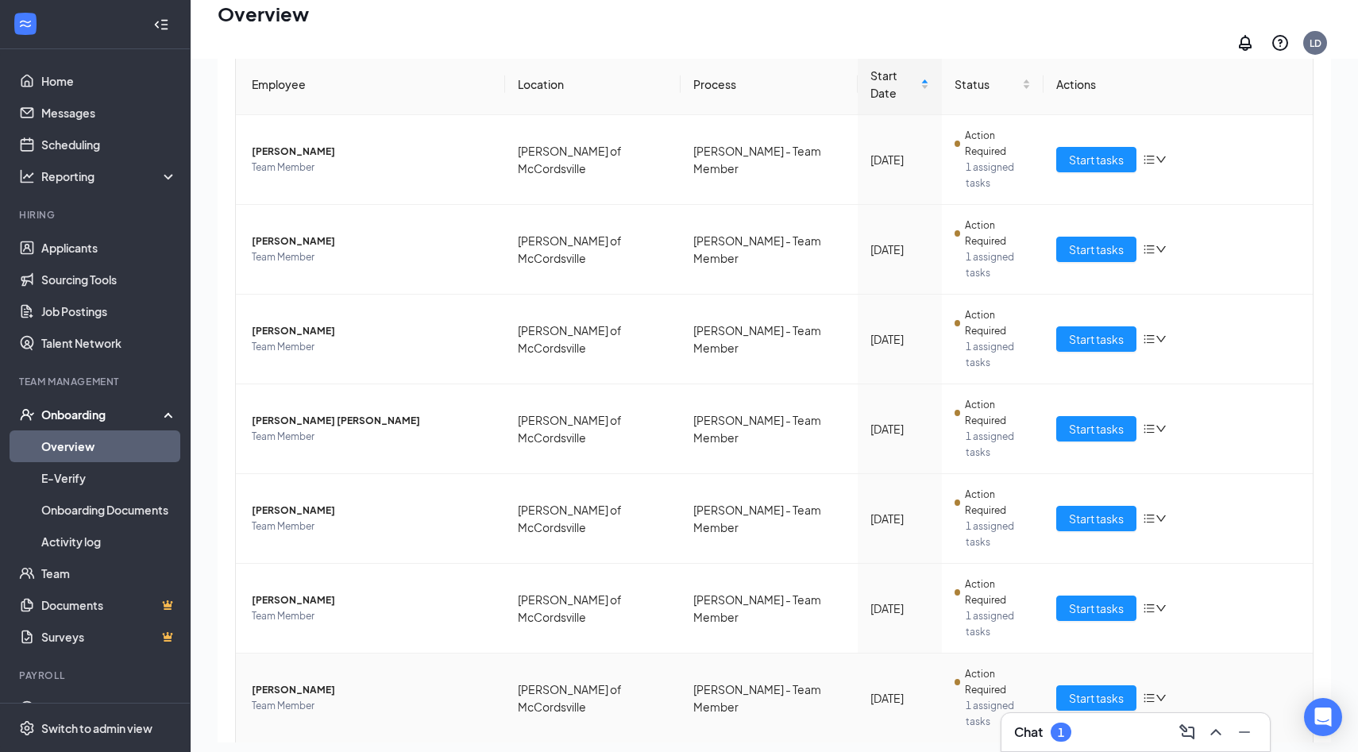
click at [1157, 692] on icon "down" at bounding box center [1160, 697] width 11 height 11
click at [1186, 549] on div "Remove from onboarding" at bounding box center [1220, 540] width 135 height 17
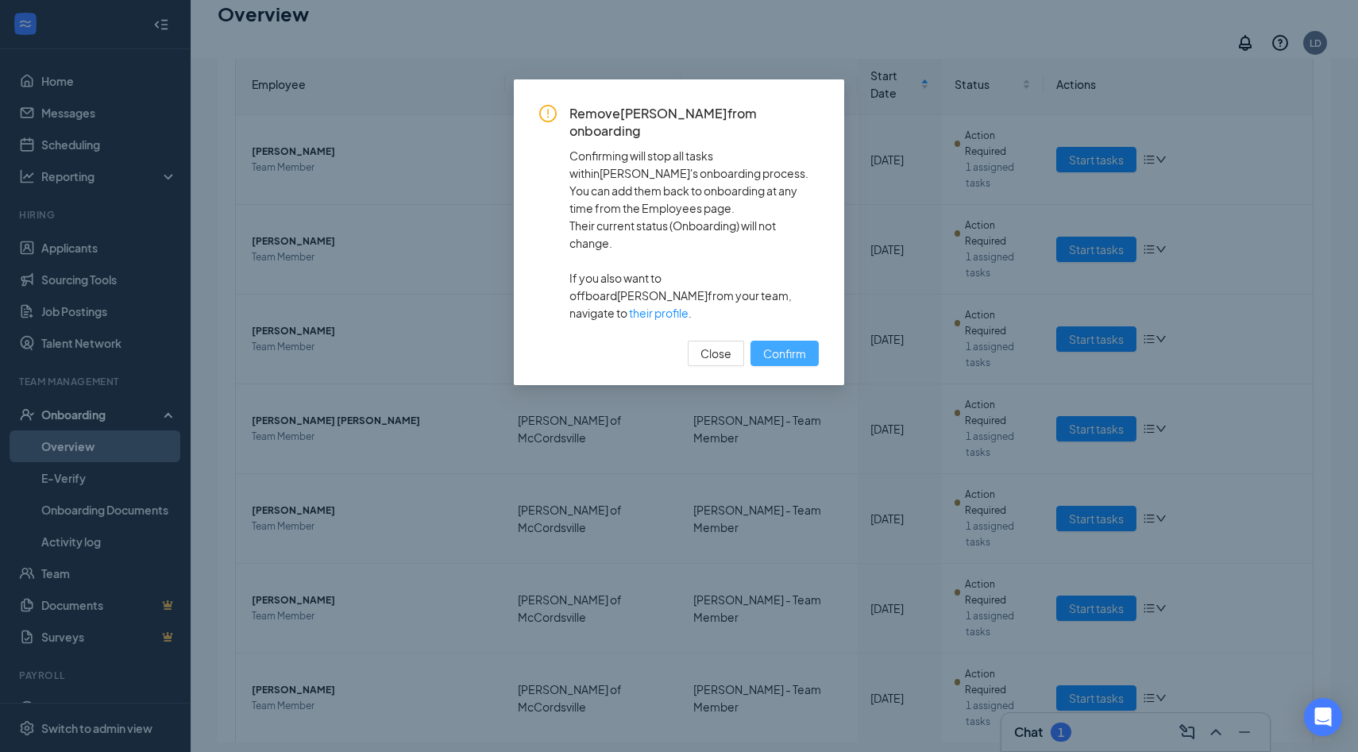
click at [786, 345] on span "Confirm" at bounding box center [784, 353] width 43 height 17
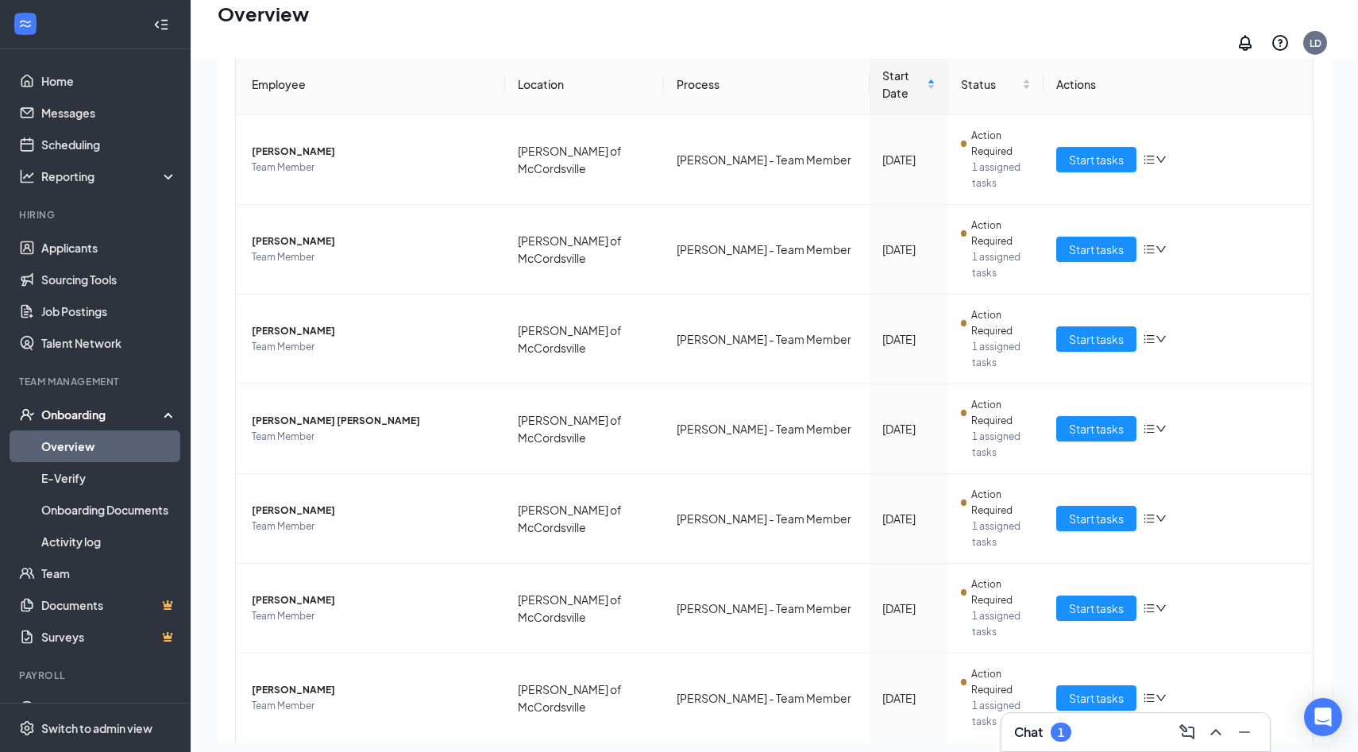
click at [1188, 587] on div "Remove from onboarding" at bounding box center [1220, 577] width 135 height 17
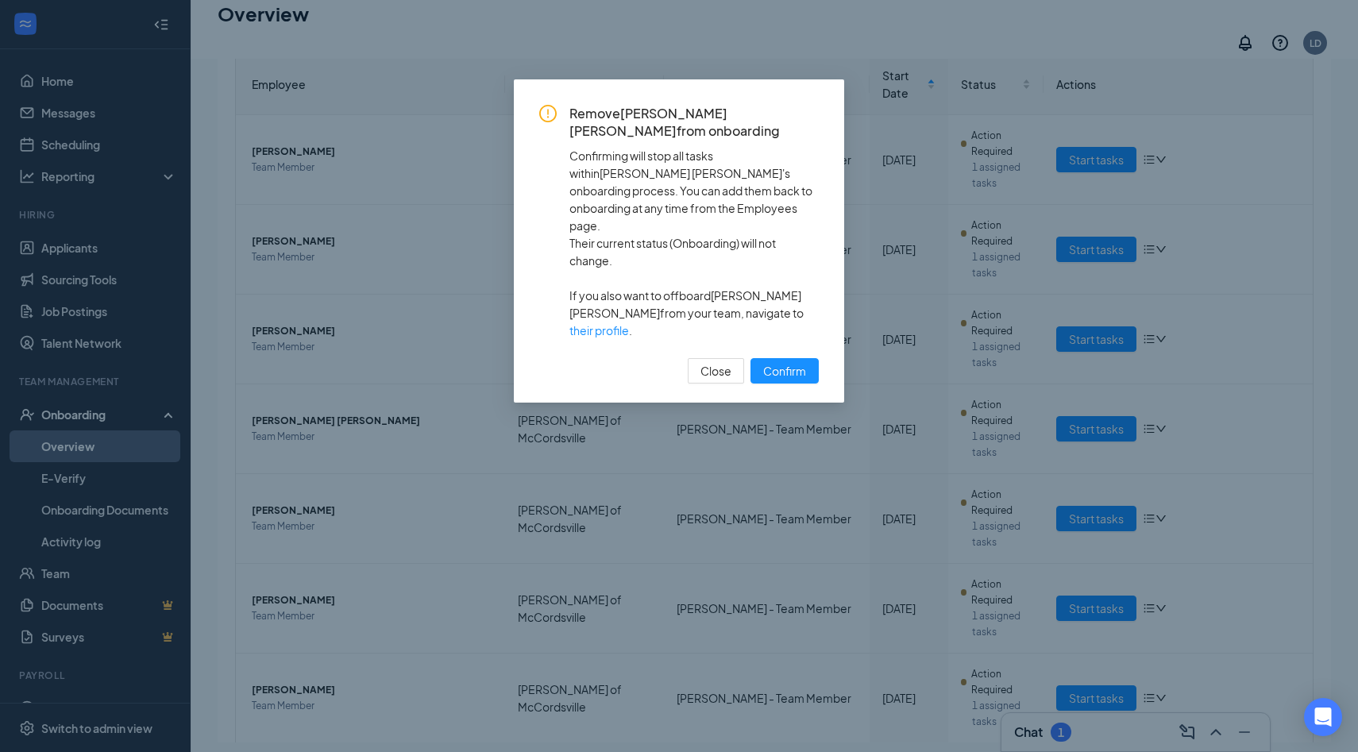
click at [796, 268] on div "Remove Melissa A Aguilar Perez from onboarding Confirming will stop all tasks w…" at bounding box center [678, 244] width 279 height 279
click at [795, 362] on span "Confirm" at bounding box center [784, 370] width 43 height 17
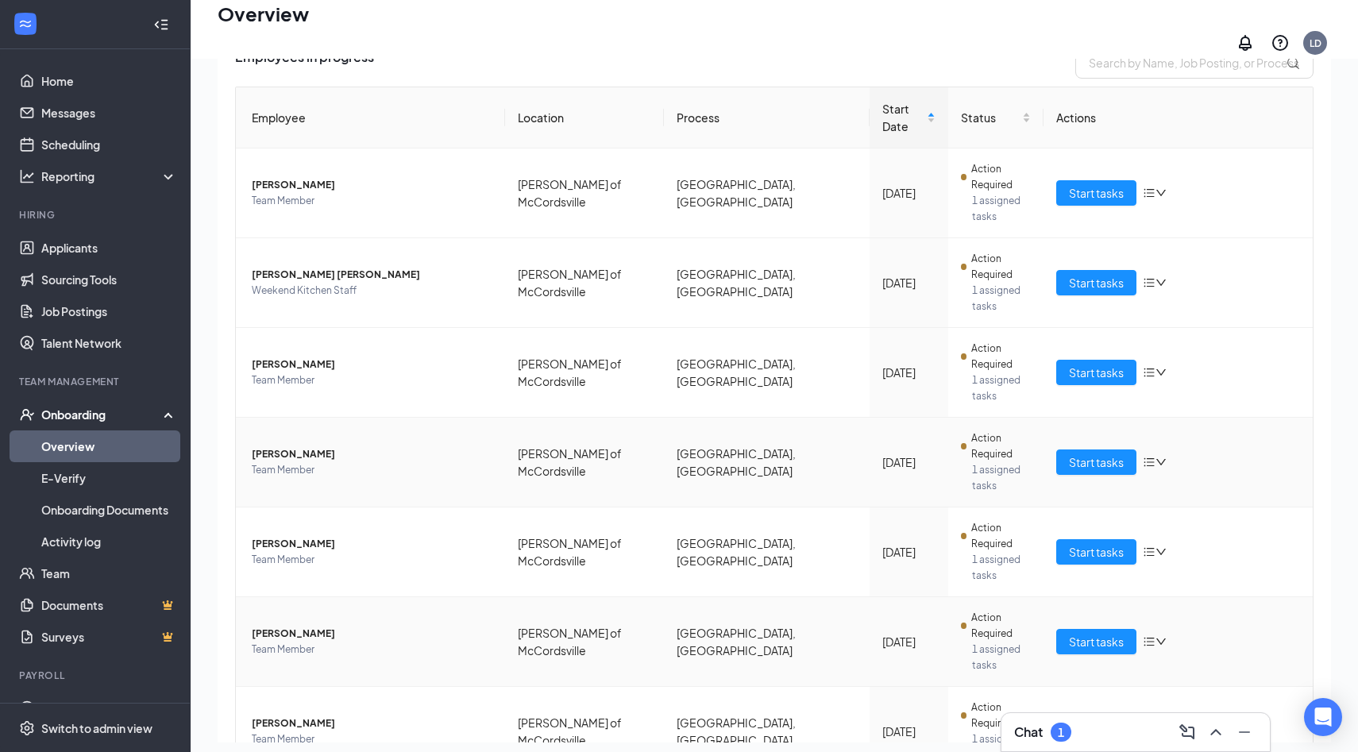
scroll to position [293, 0]
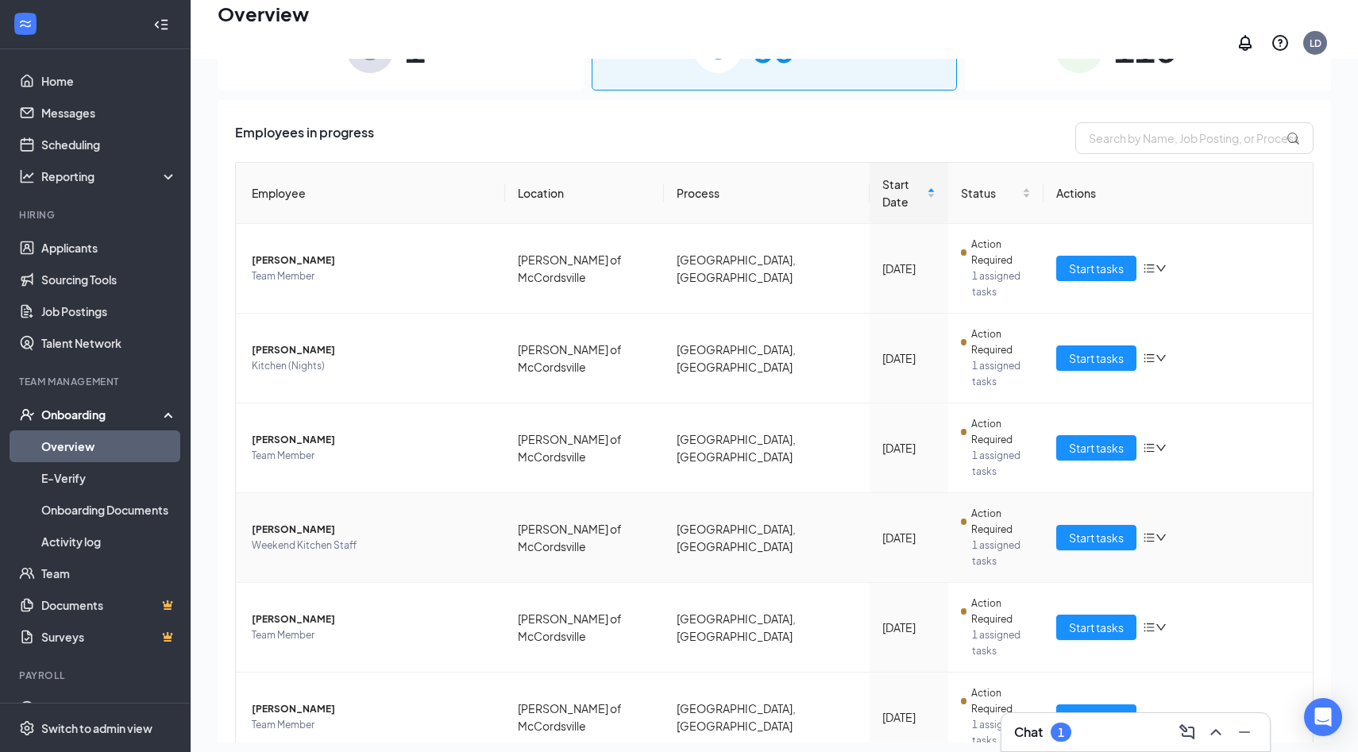
scroll to position [293, 0]
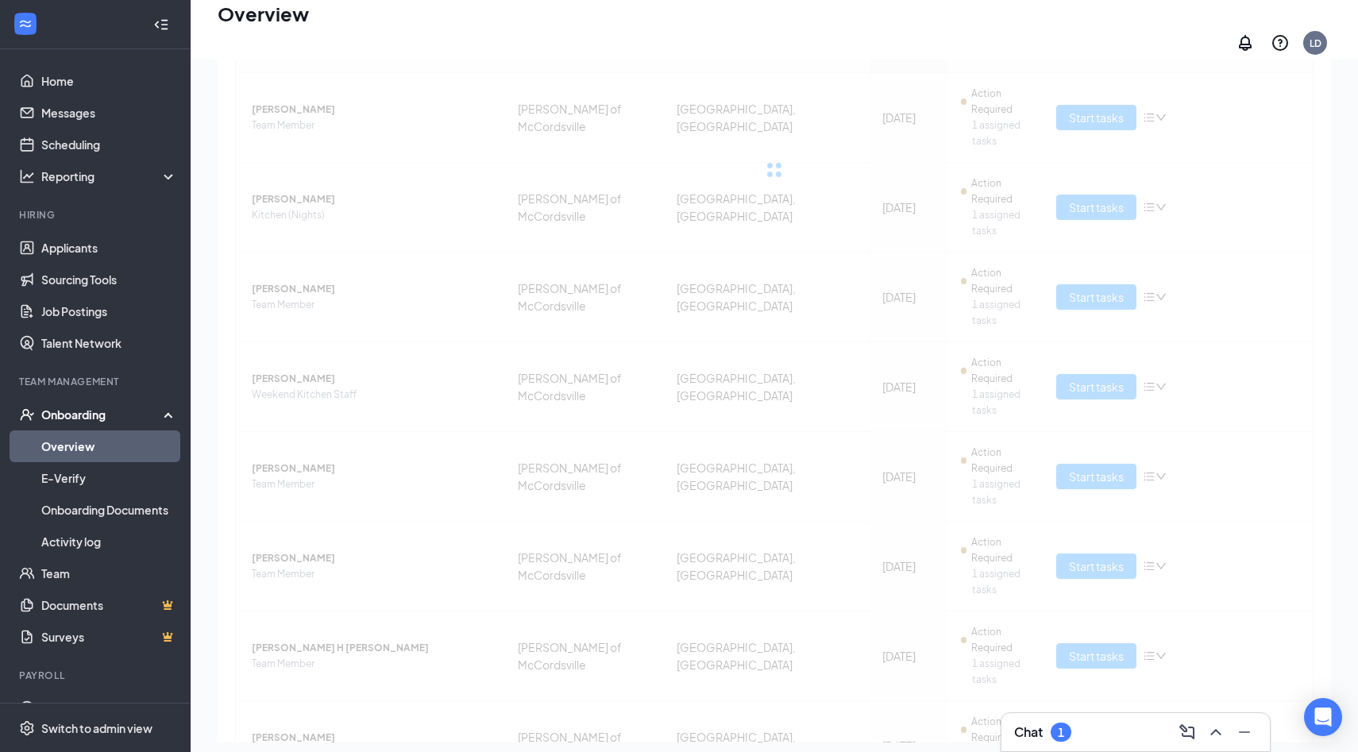
scroll to position [61, 0]
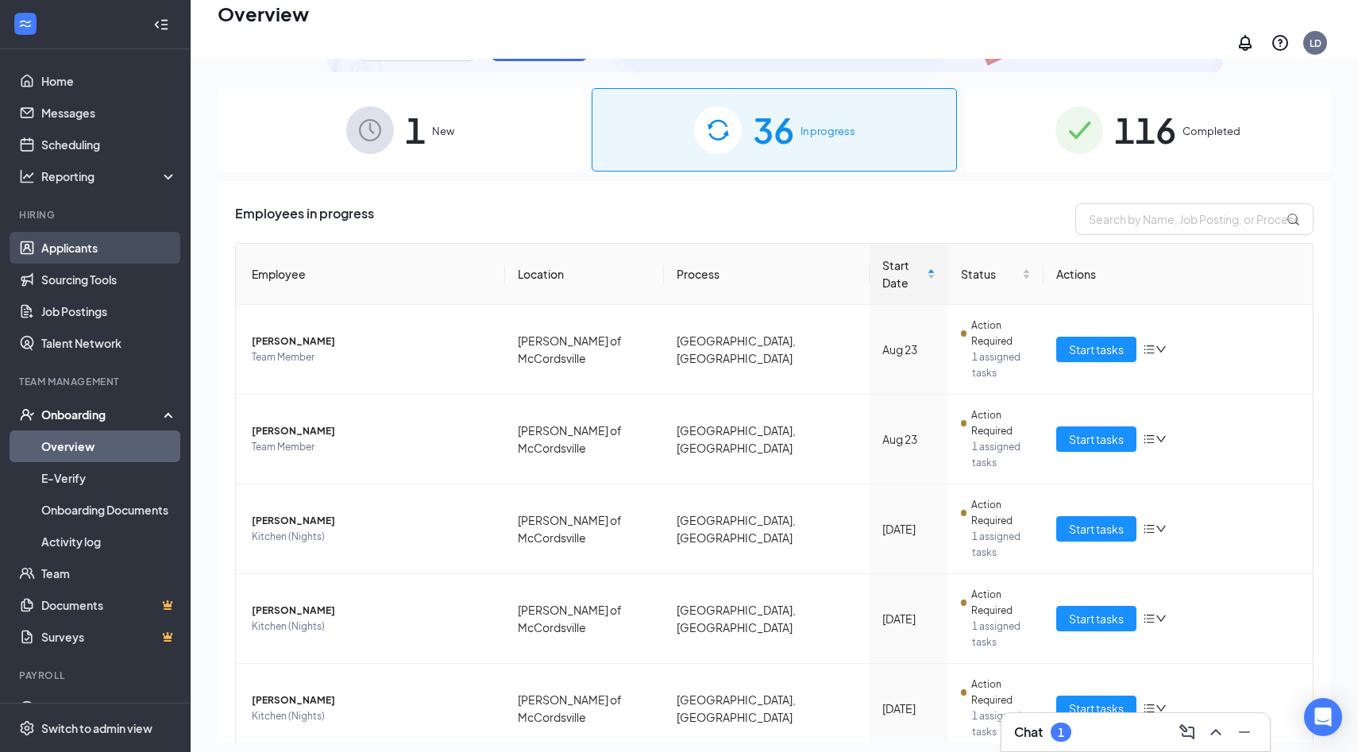
click at [96, 254] on link "Applicants" at bounding box center [109, 248] width 136 height 32
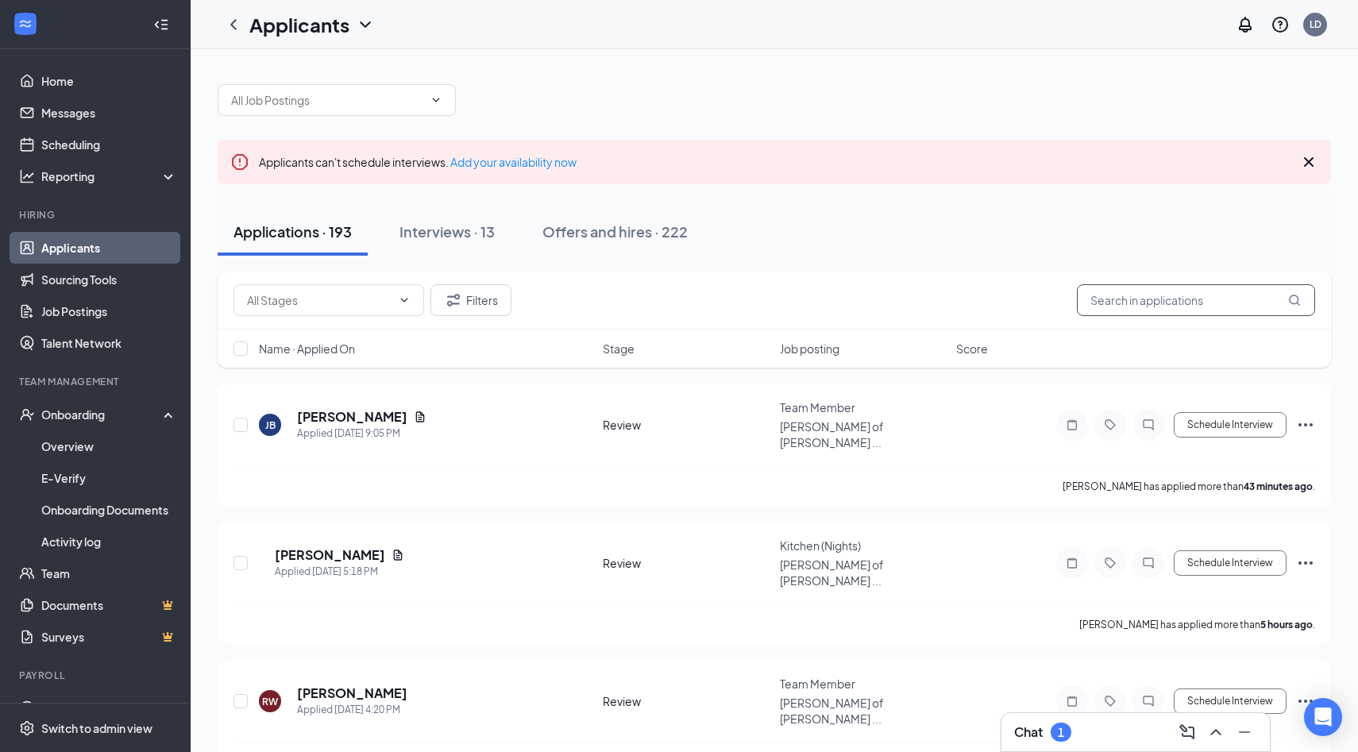
click at [1129, 304] on input "text" at bounding box center [1196, 300] width 238 height 32
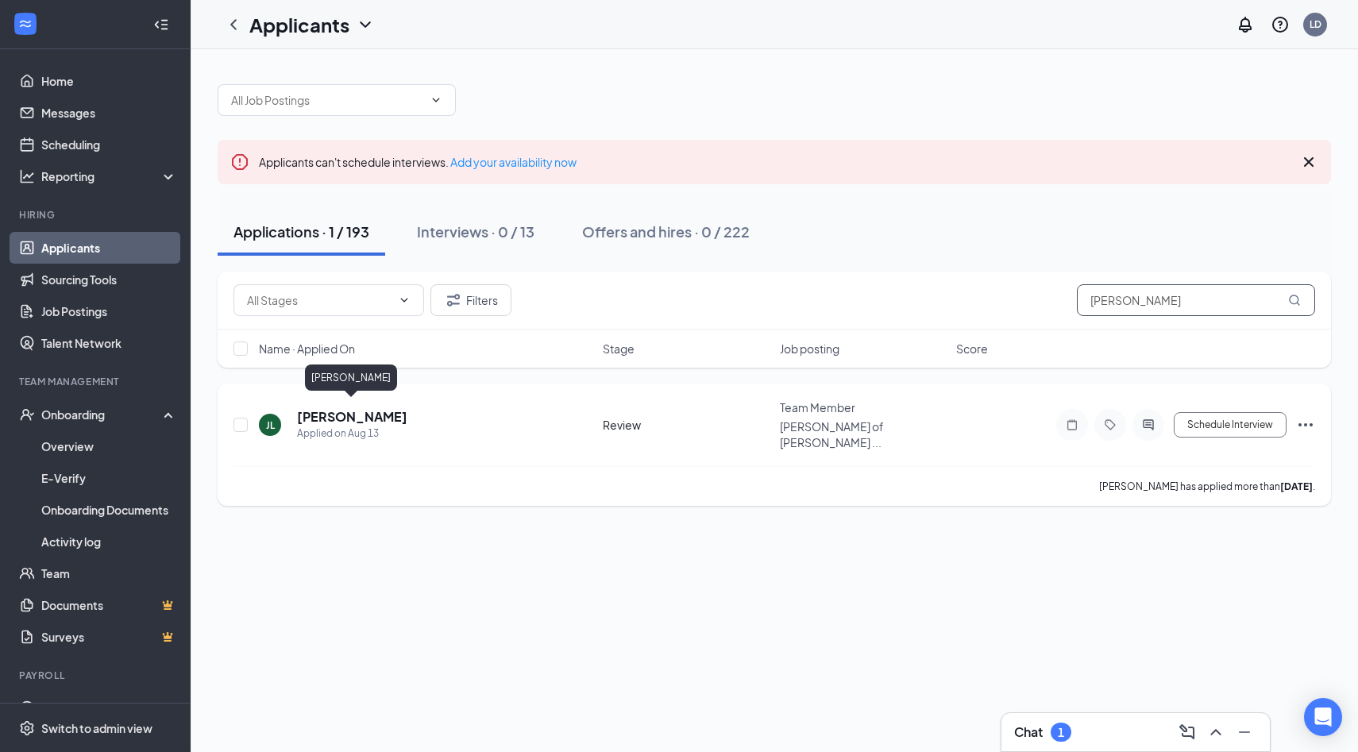
type input "jesse"
click at [388, 410] on h5 "Jesse Luis-Ayala" at bounding box center [352, 416] width 110 height 17
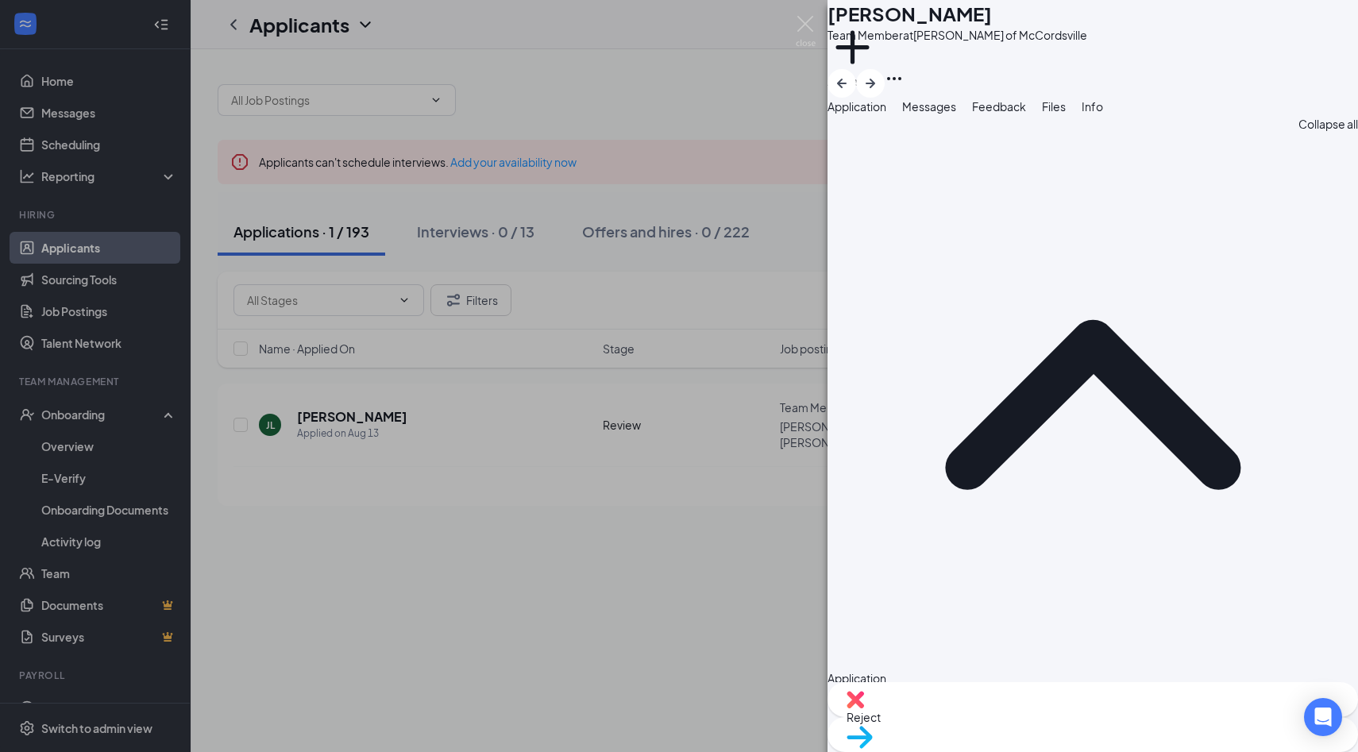
click at [1149, 735] on div "Move to stage" at bounding box center [1092, 734] width 530 height 35
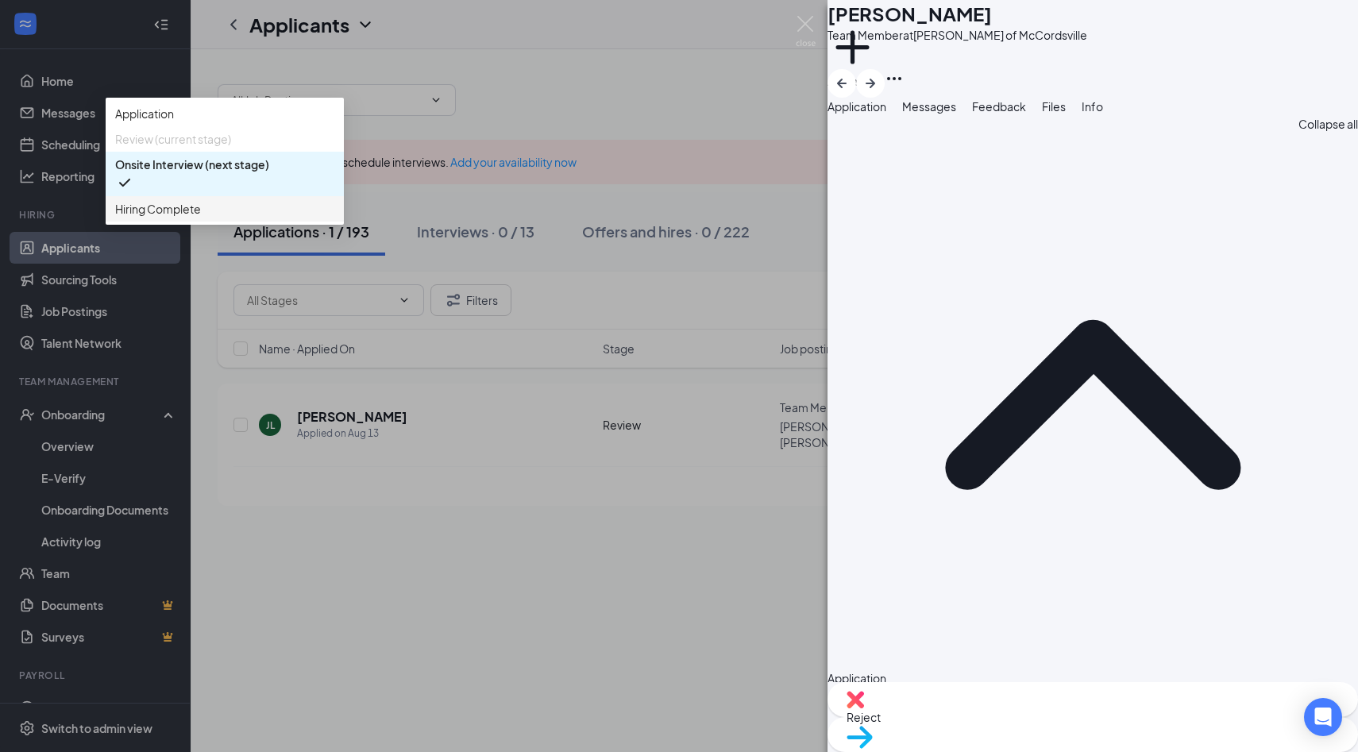
click at [334, 218] on span "Hiring Complete" at bounding box center [224, 208] width 219 height 17
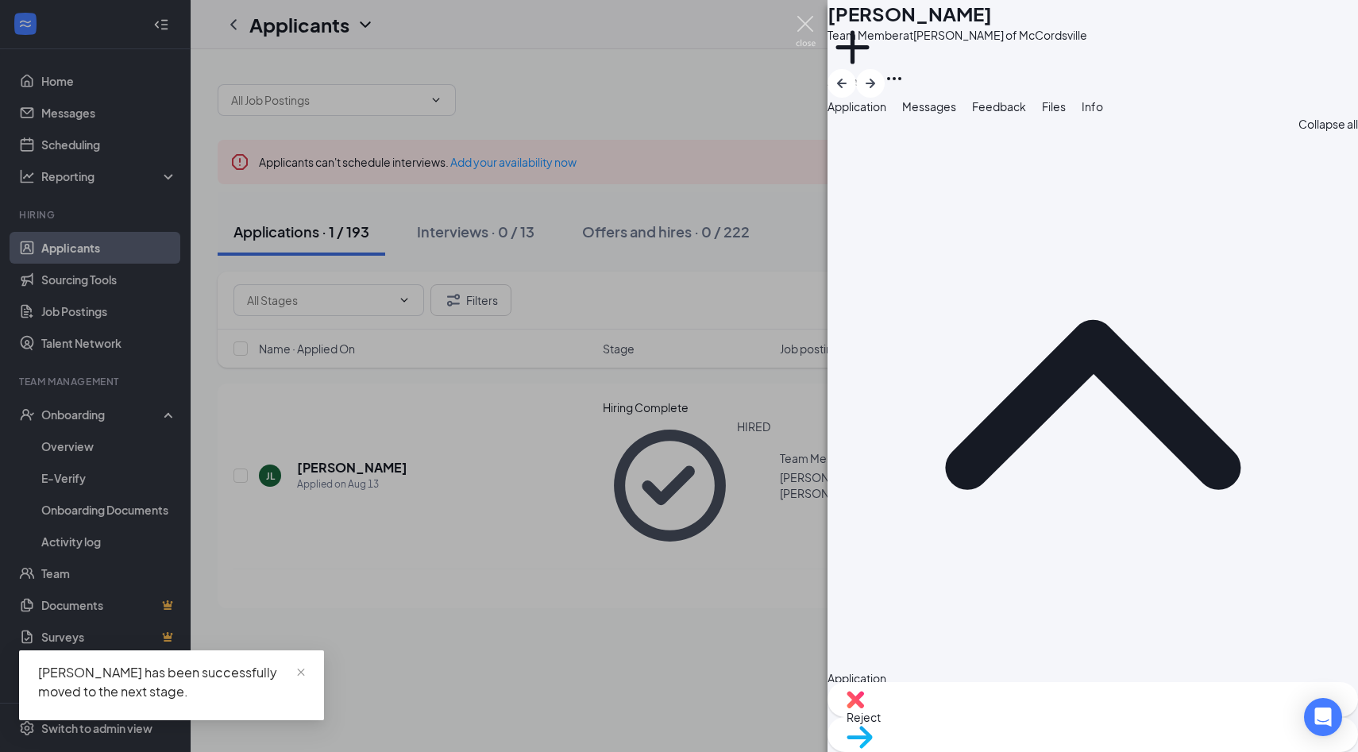
click at [806, 25] on img at bounding box center [806, 31] width 20 height 31
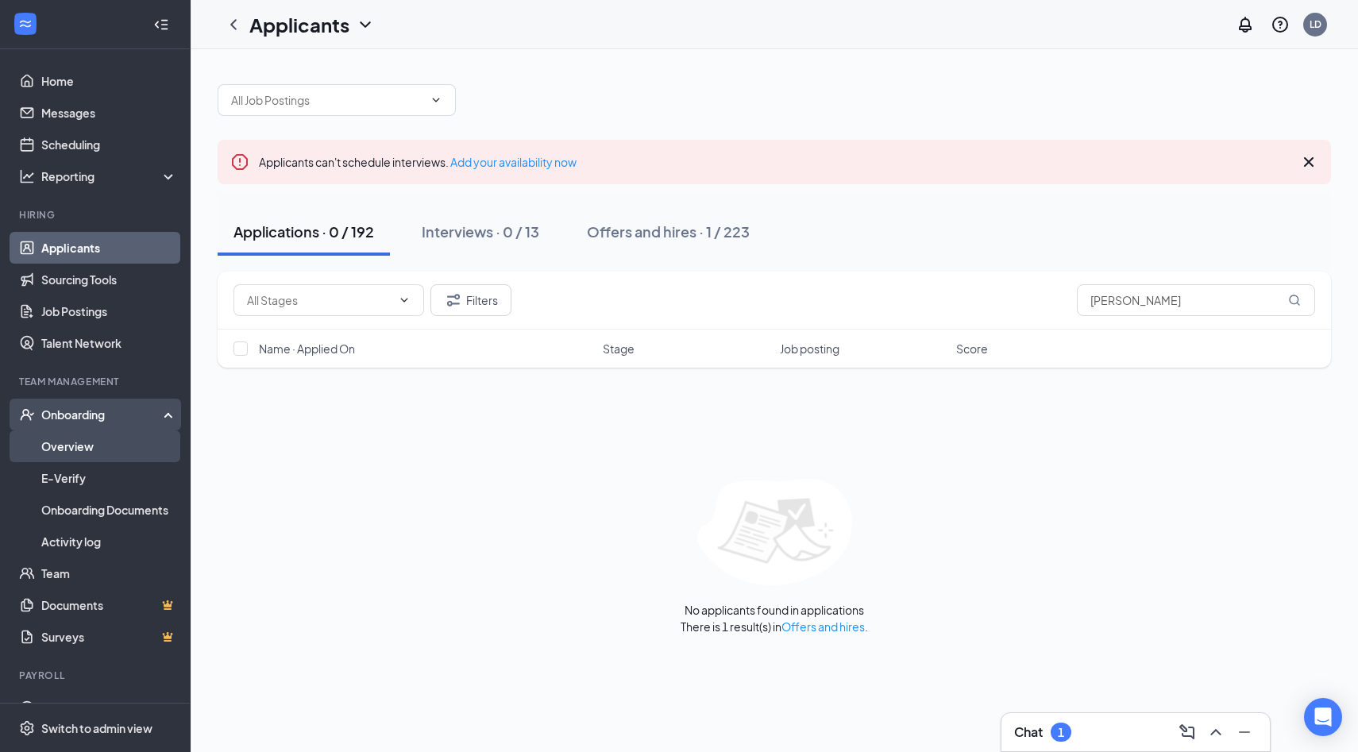
click at [120, 443] on link "Overview" at bounding box center [109, 446] width 136 height 32
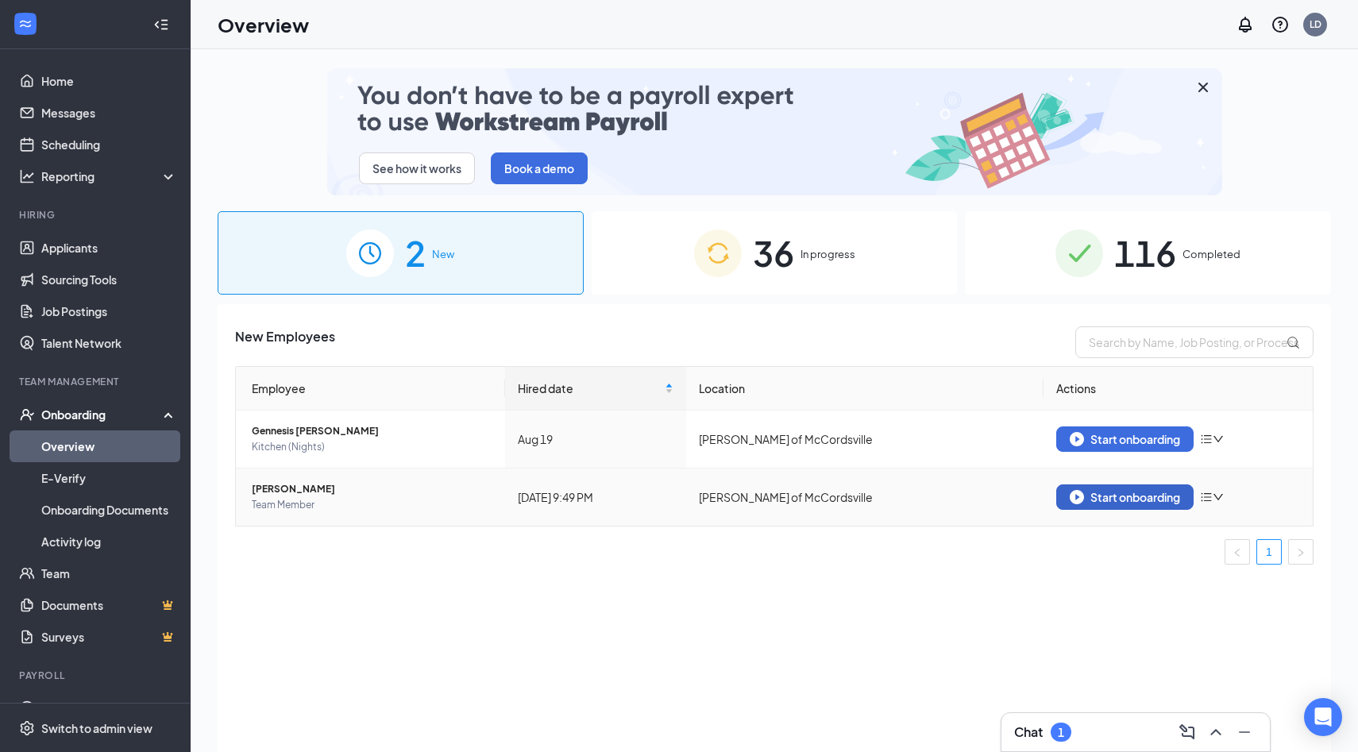
click at [1124, 493] on div "Start onboarding" at bounding box center [1125, 497] width 110 height 14
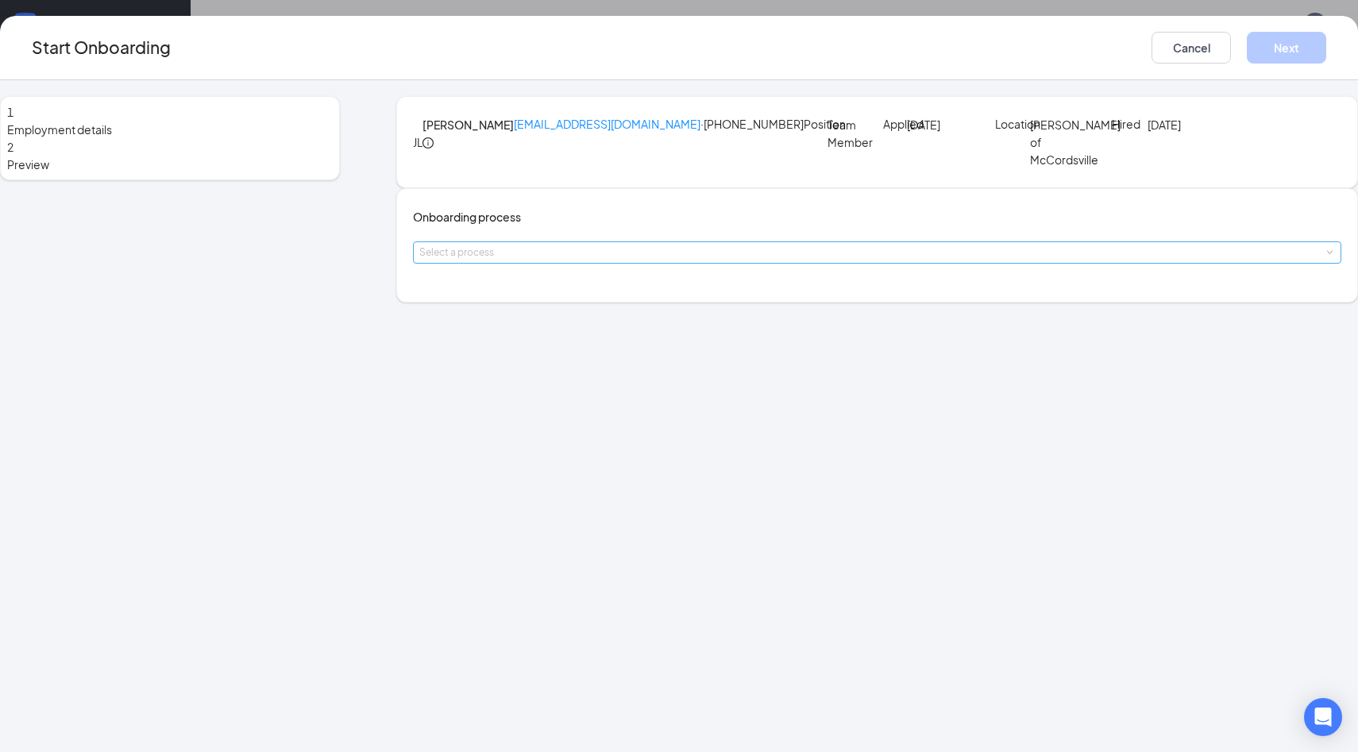
click at [642, 260] on div "Select a process" at bounding box center [873, 253] width 908 height 16
click at [582, 430] on li "[GEOGRAPHIC_DATA], [GEOGRAPHIC_DATA]" at bounding box center [584, 441] width 260 height 29
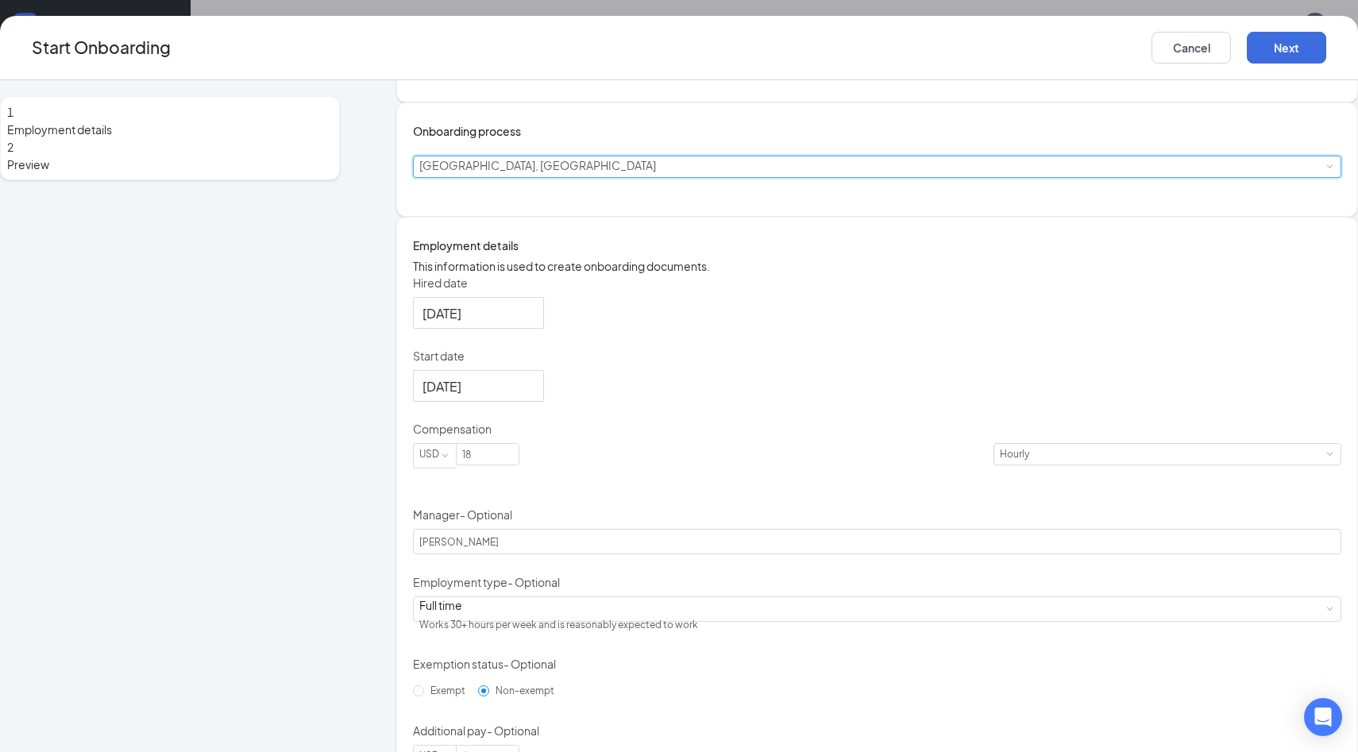
scroll to position [107, 0]
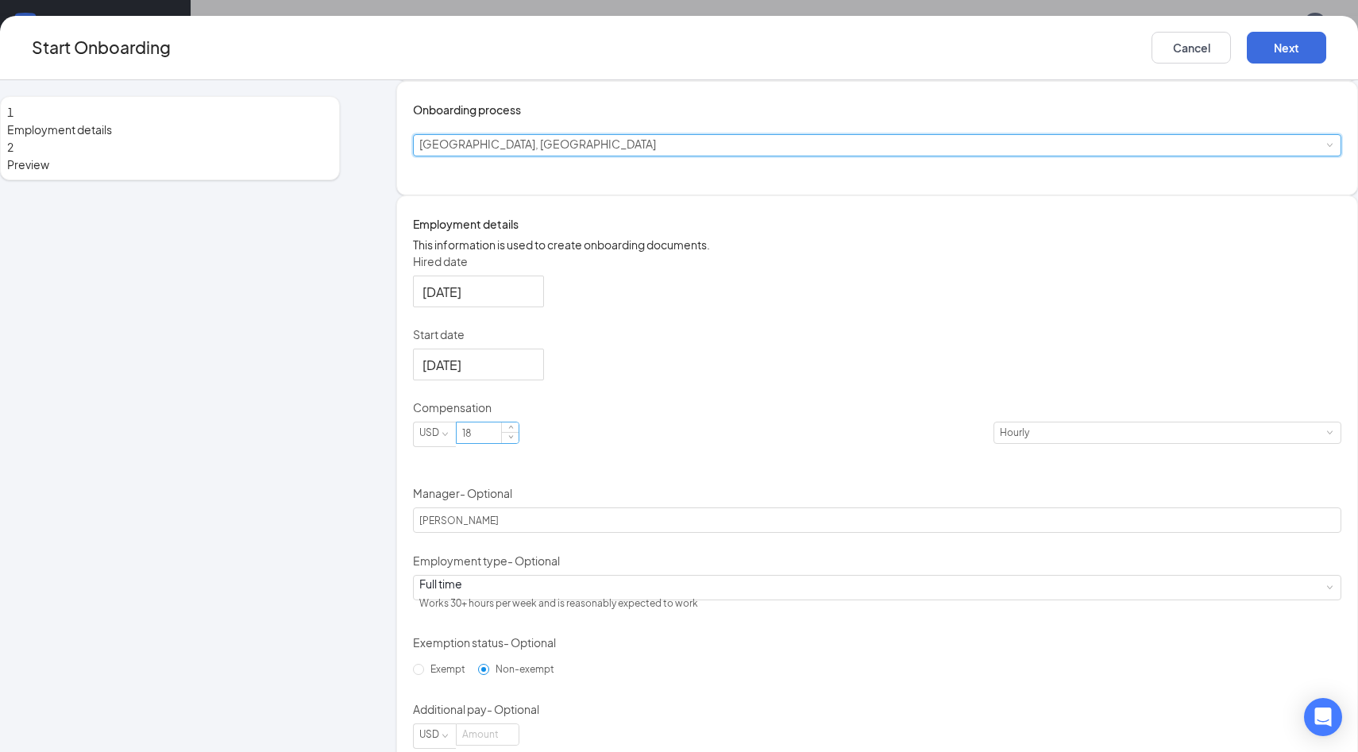
click at [518, 443] on input "18" at bounding box center [488, 432] width 62 height 21
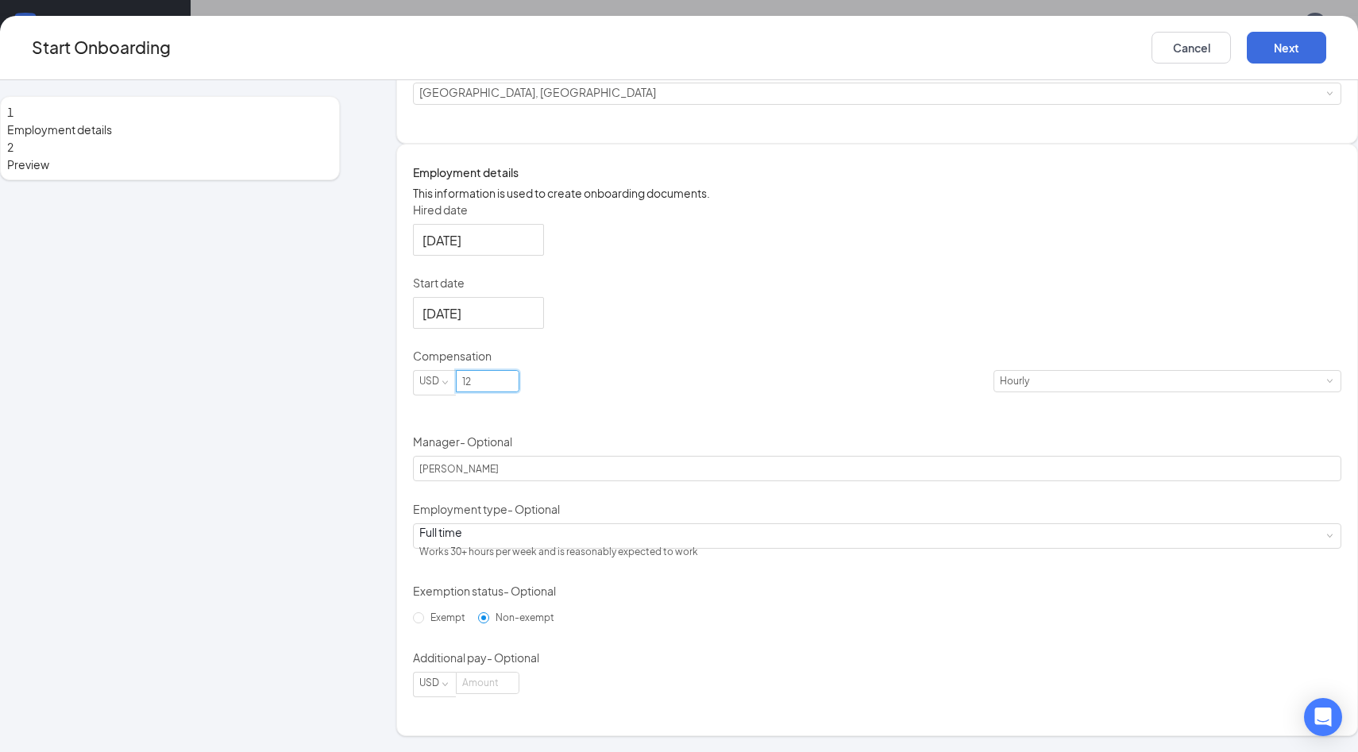
scroll to position [254, 0]
type input "12"
click at [603, 541] on div "Full time Works 30+ hours per week and is reasonably expected to work" at bounding box center [876, 536] width 915 height 24
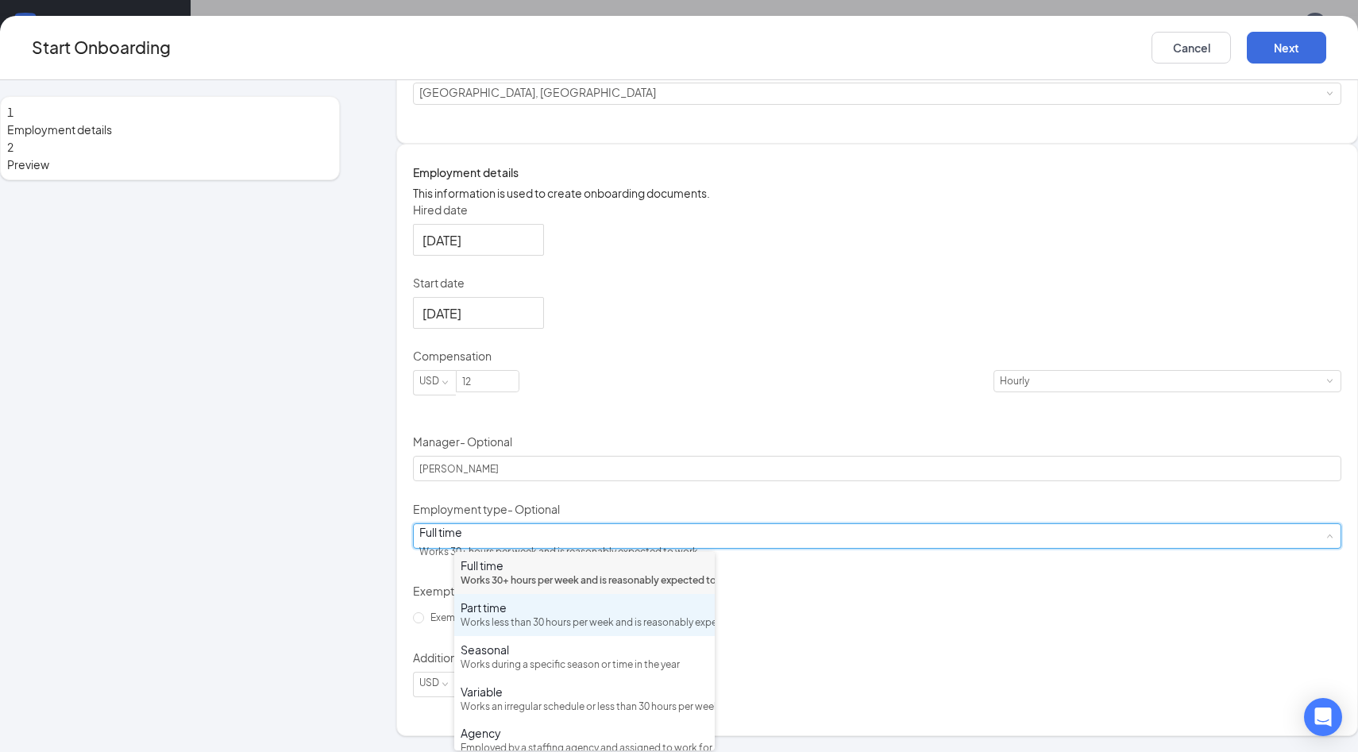
click at [545, 630] on div "Works less than 30 hours per week and is reasonably expected to work" at bounding box center [585, 622] width 248 height 15
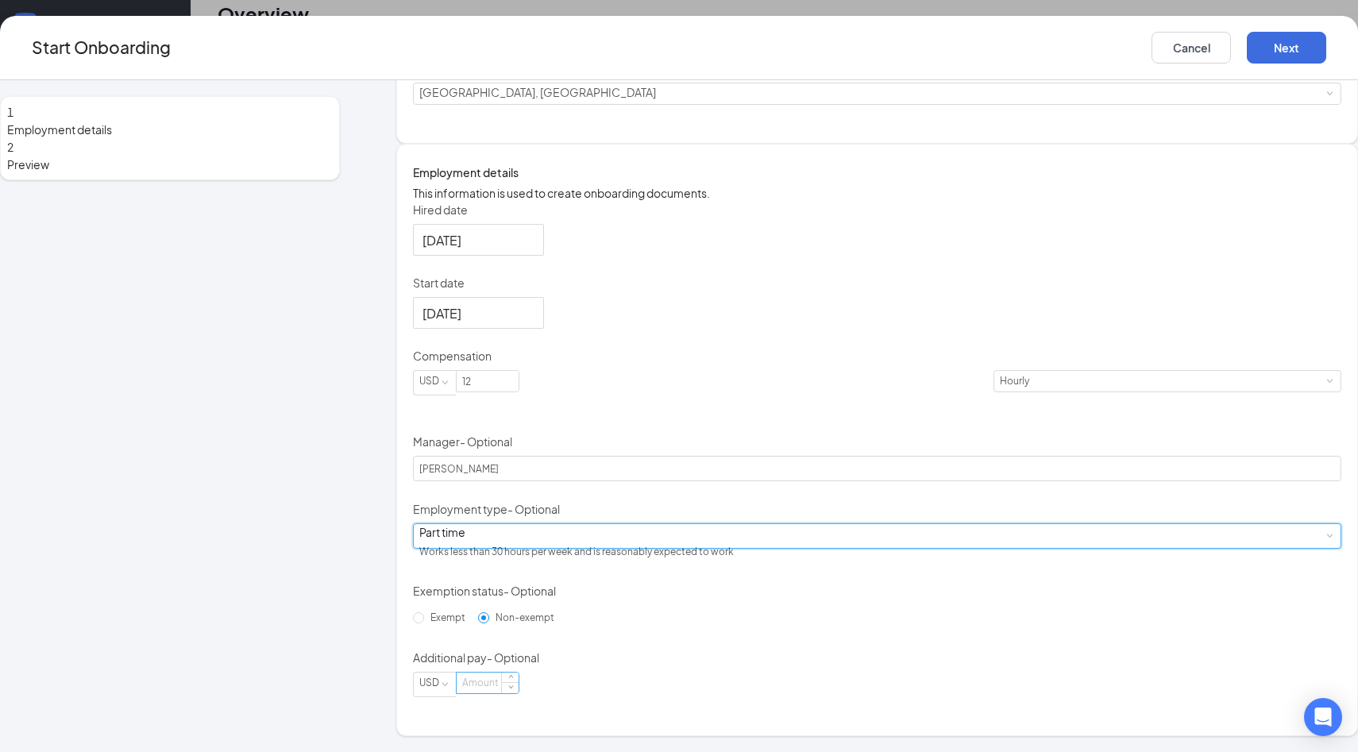
scroll to position [71, 0]
click at [1247, 43] on button "Next" at bounding box center [1286, 48] width 79 height 32
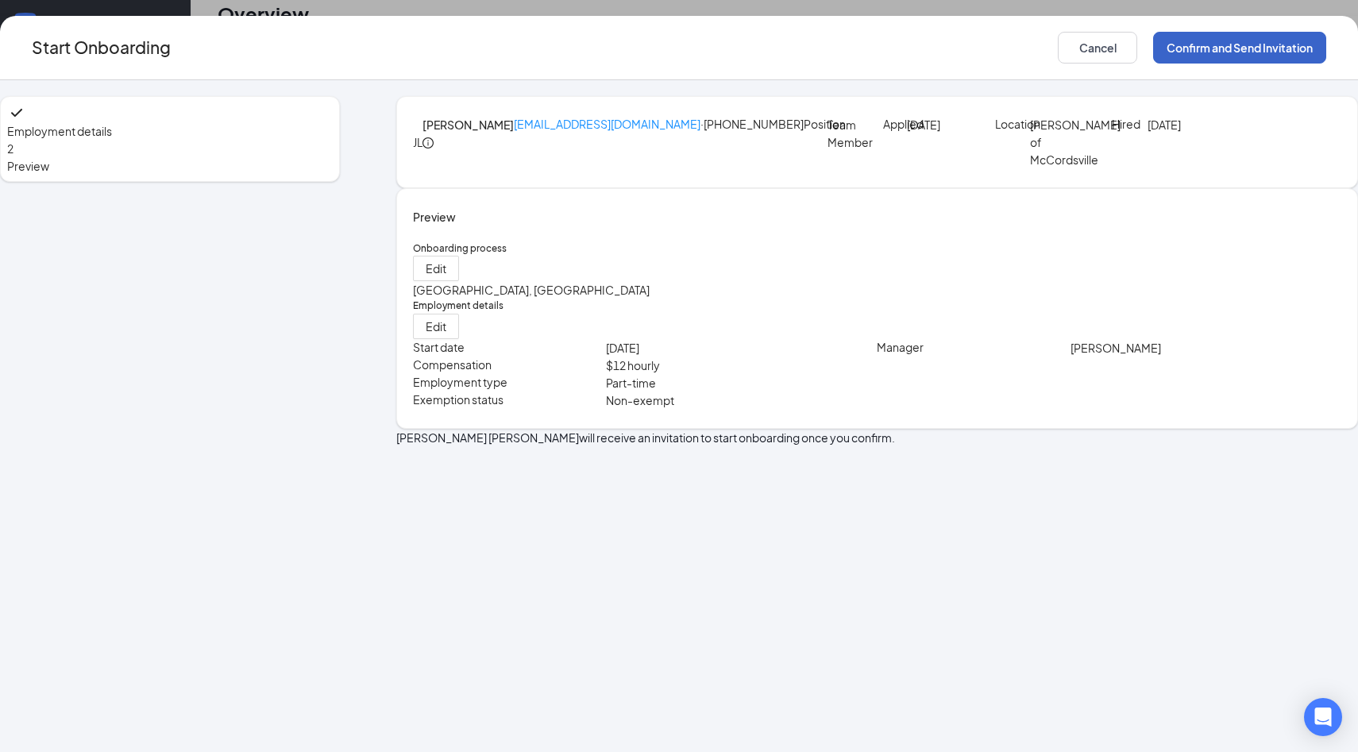
click at [1230, 46] on button "Confirm and Send Invitation" at bounding box center [1239, 48] width 173 height 32
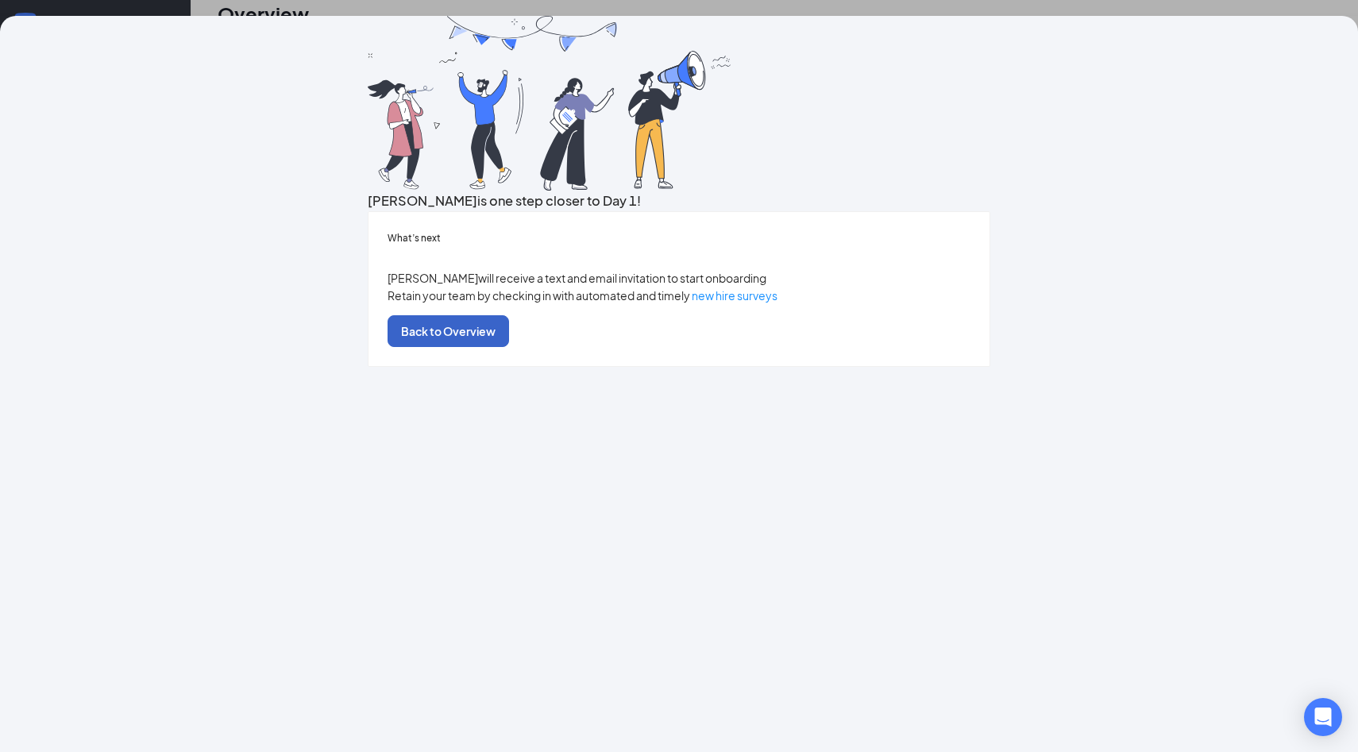
click at [509, 347] on button "Back to Overview" at bounding box center [447, 331] width 121 height 32
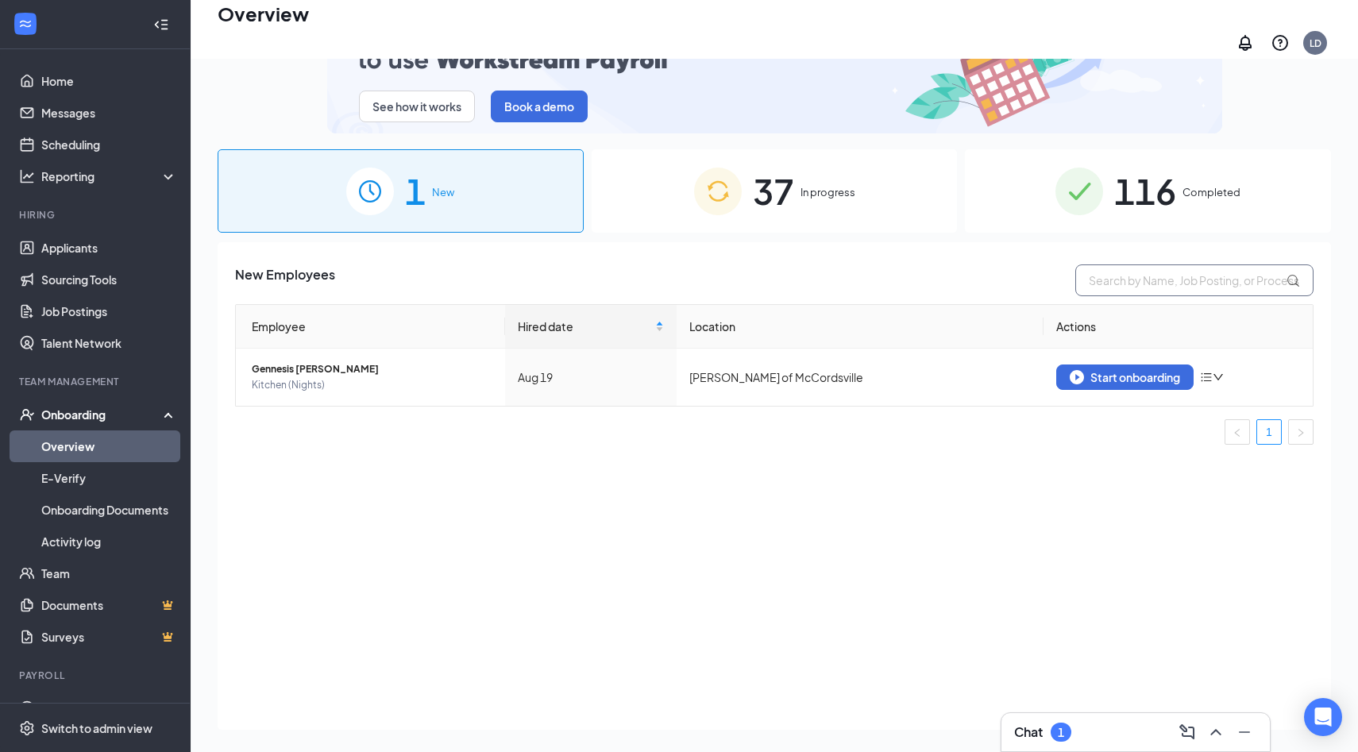
click at [1174, 273] on input "text" at bounding box center [1194, 280] width 238 height 32
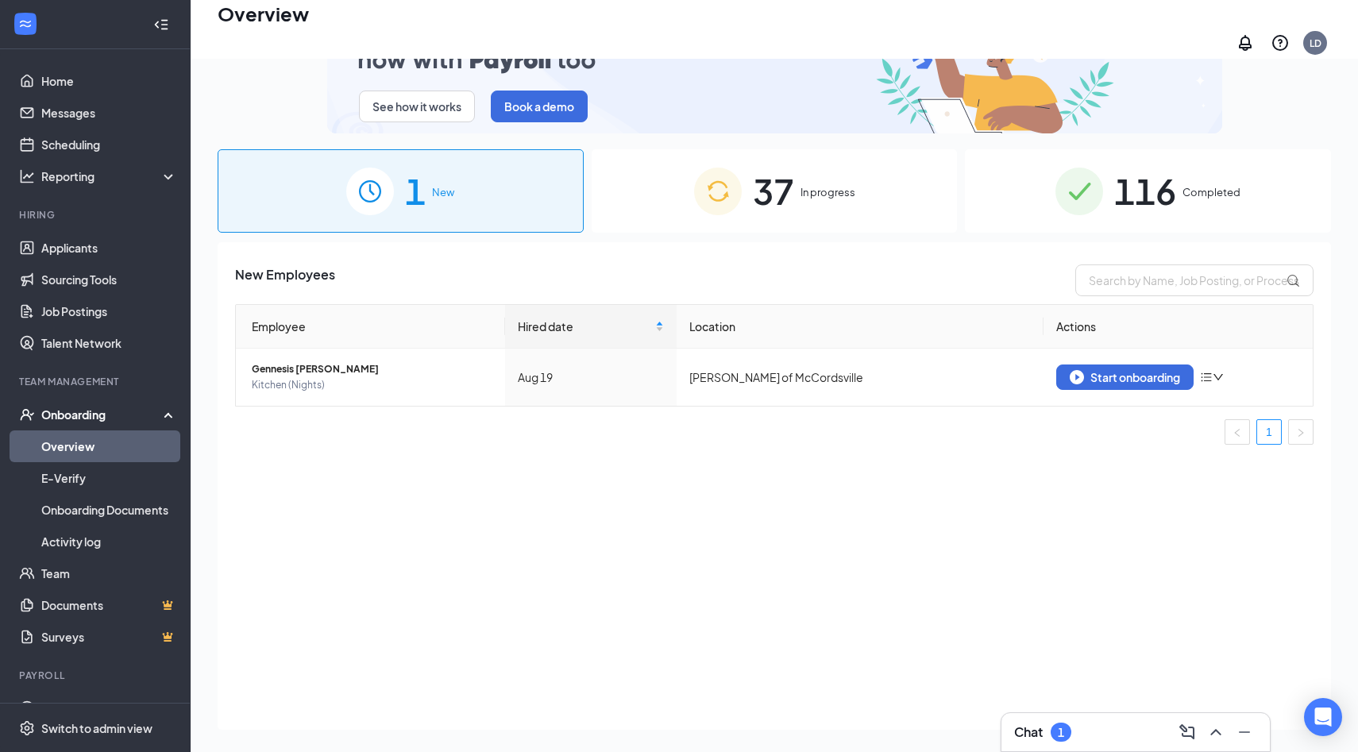
click at [869, 194] on div "37 In progress" at bounding box center [775, 190] width 366 height 83
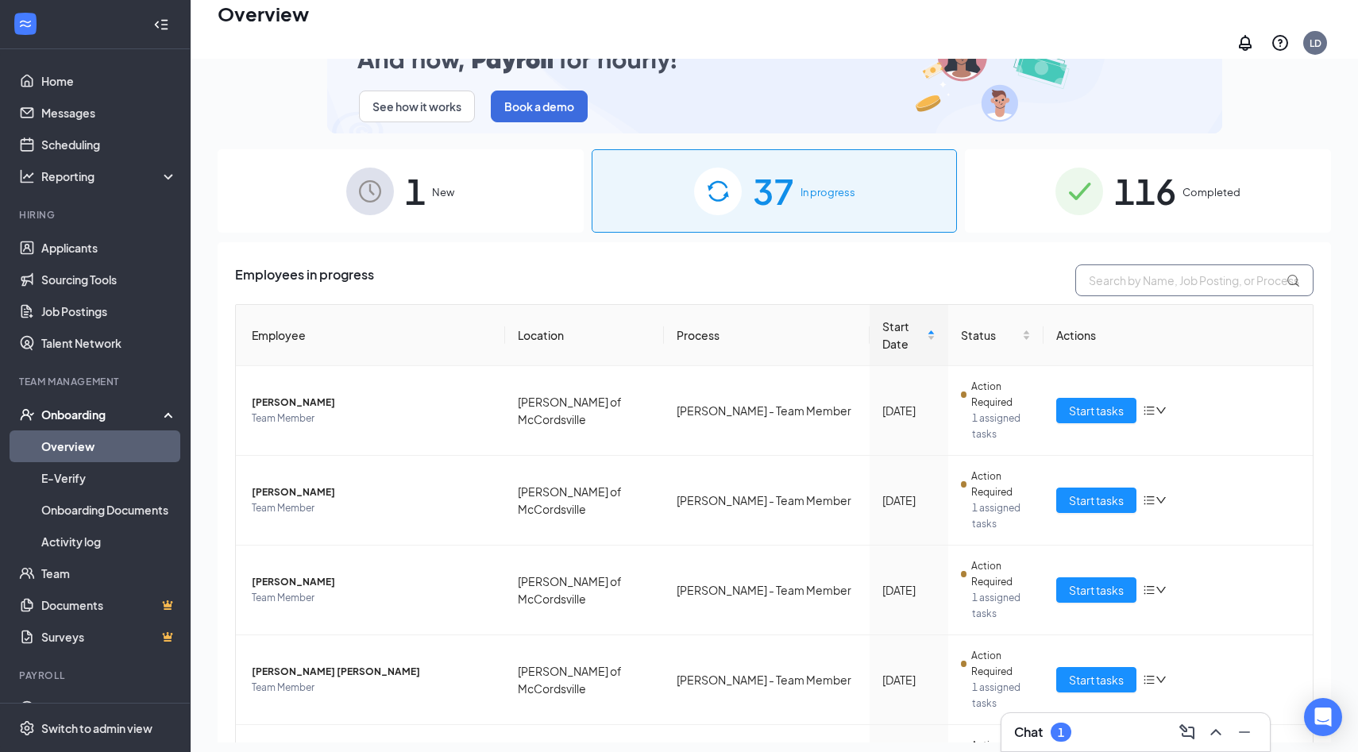
click at [1169, 279] on input "text" at bounding box center [1194, 280] width 238 height 32
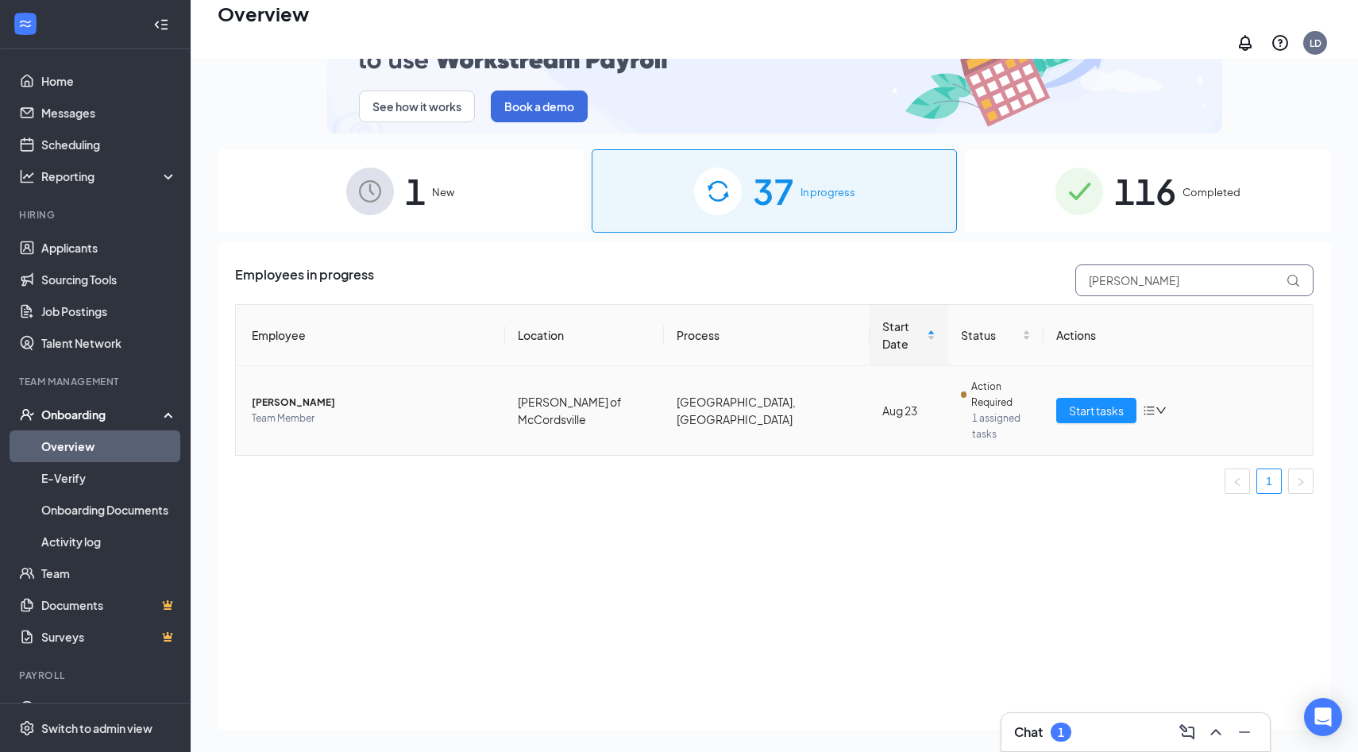
type input "brandon"
click at [298, 395] on span "Brandon Branch" at bounding box center [372, 403] width 241 height 16
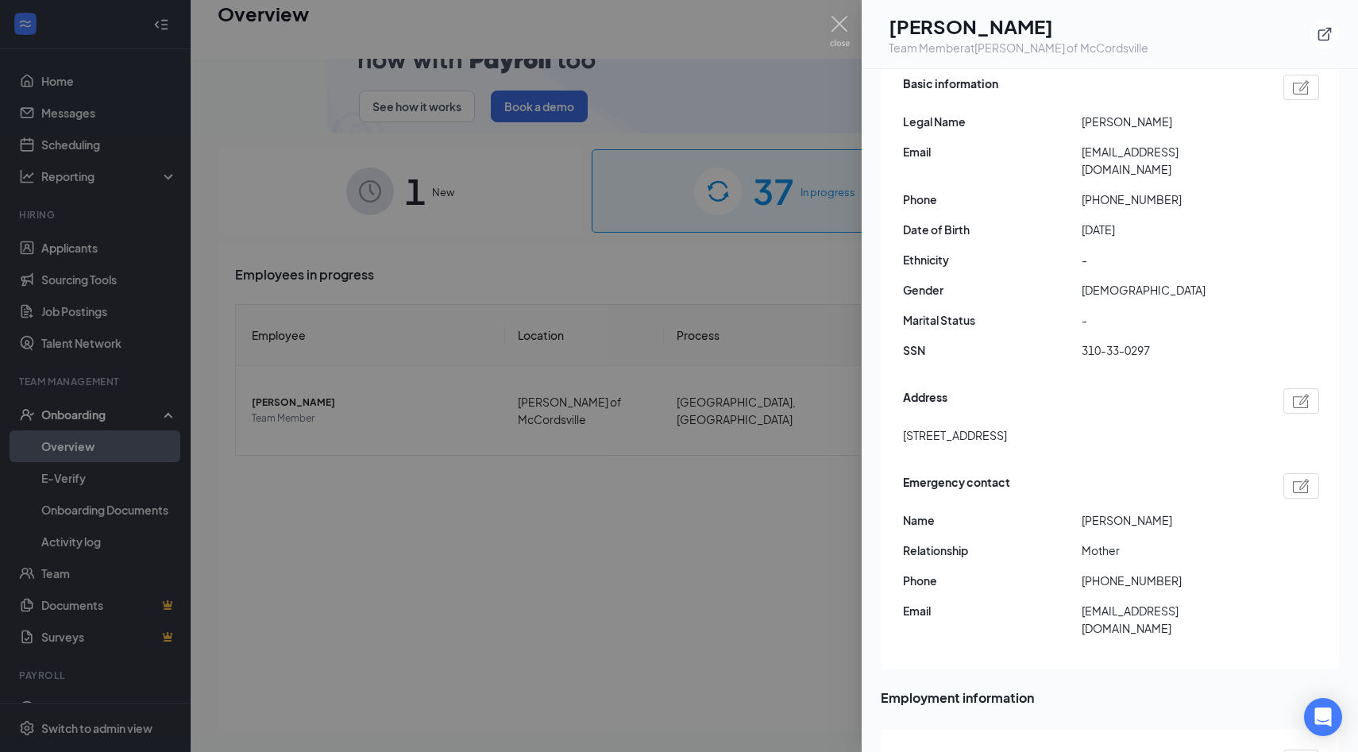
scroll to position [133, 0]
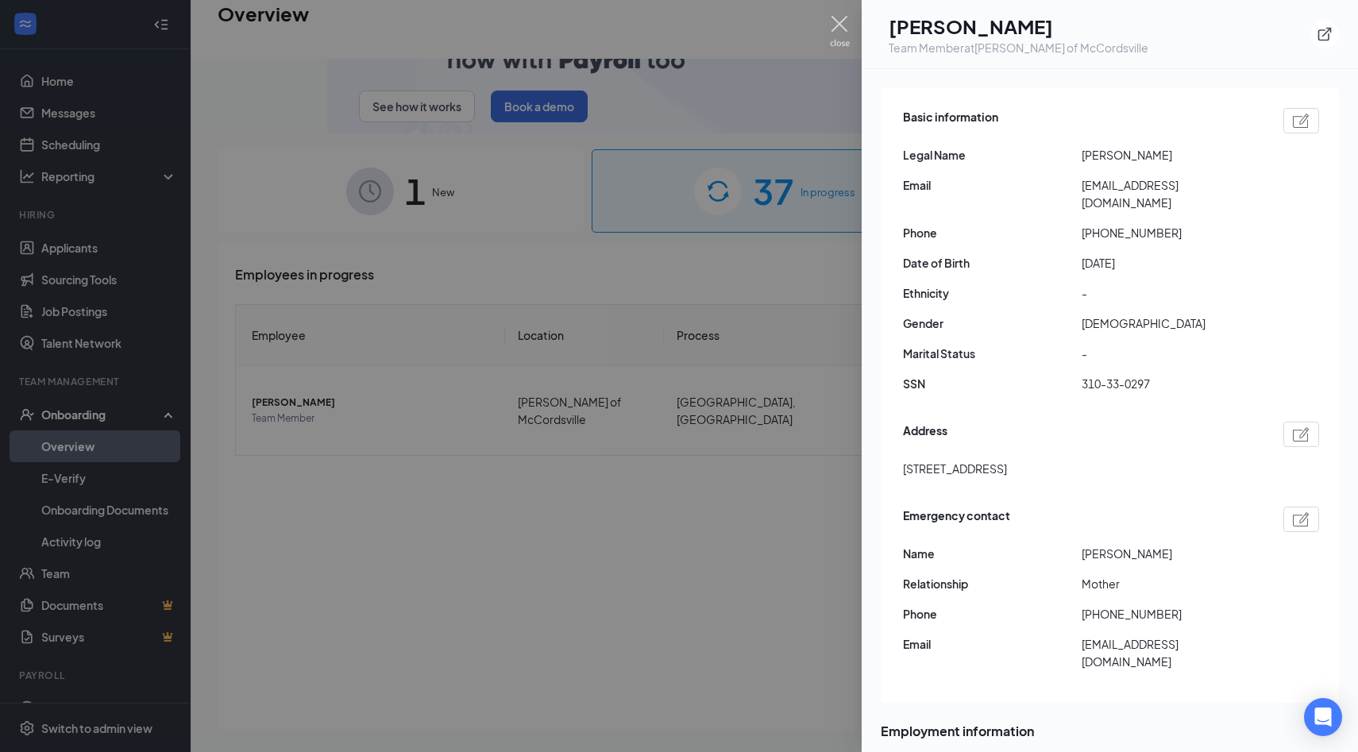
click at [840, 25] on img at bounding box center [840, 31] width 20 height 31
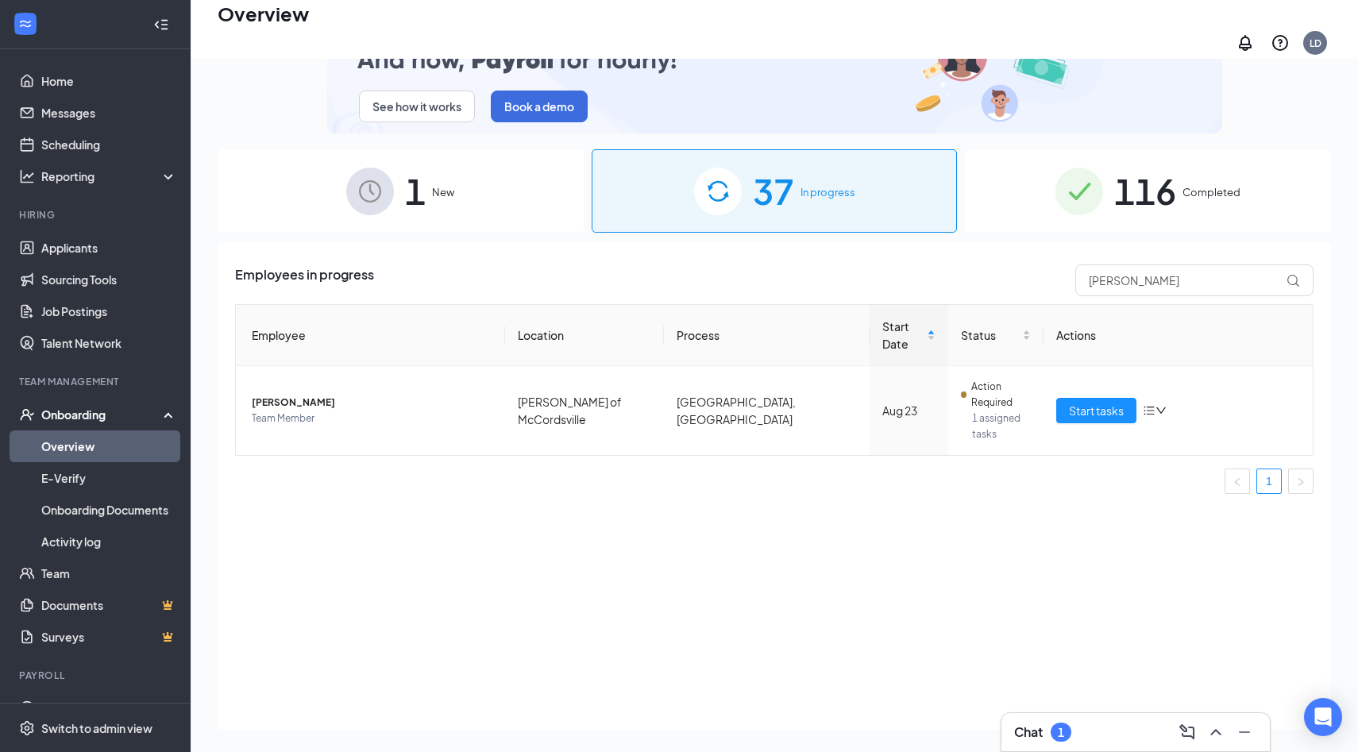
click at [1060, 726] on div "1" at bounding box center [1061, 732] width 6 height 13
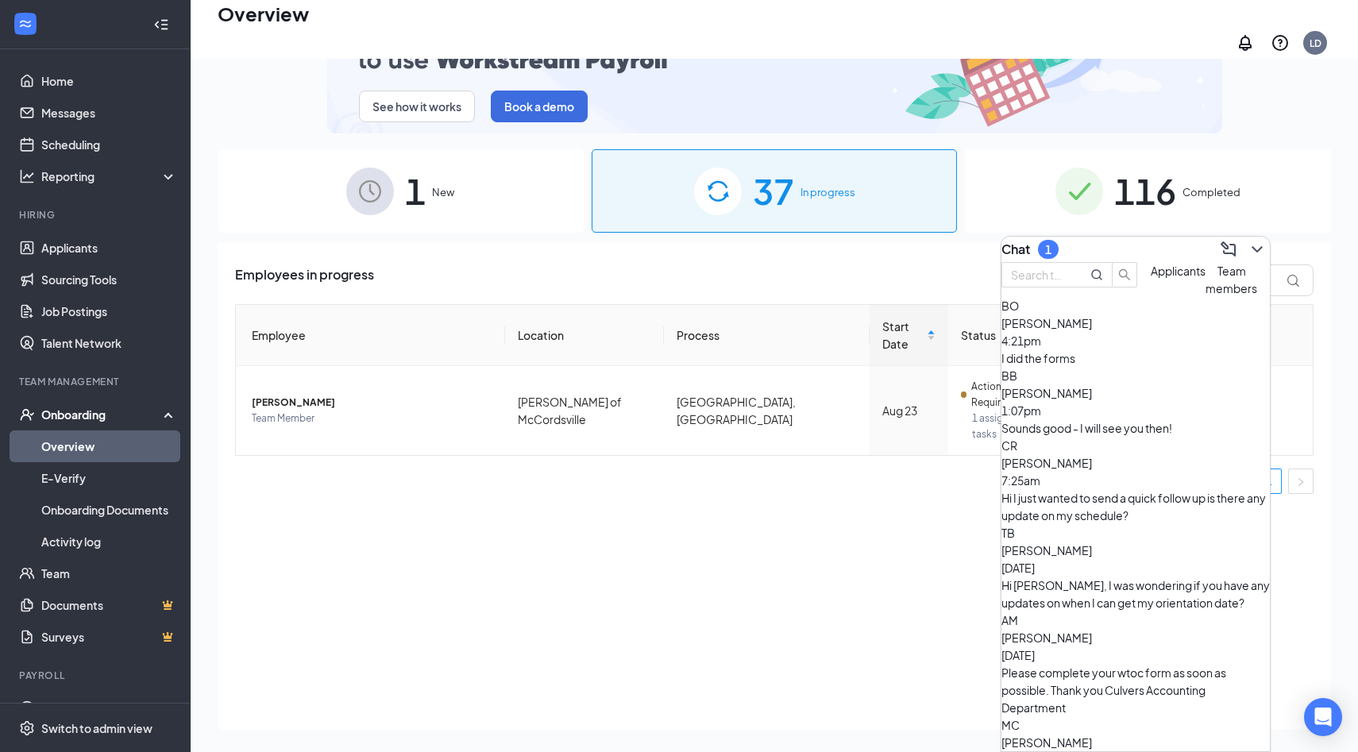
click at [1127, 437] on div "Sounds good - I will see you then!" at bounding box center [1135, 427] width 268 height 17
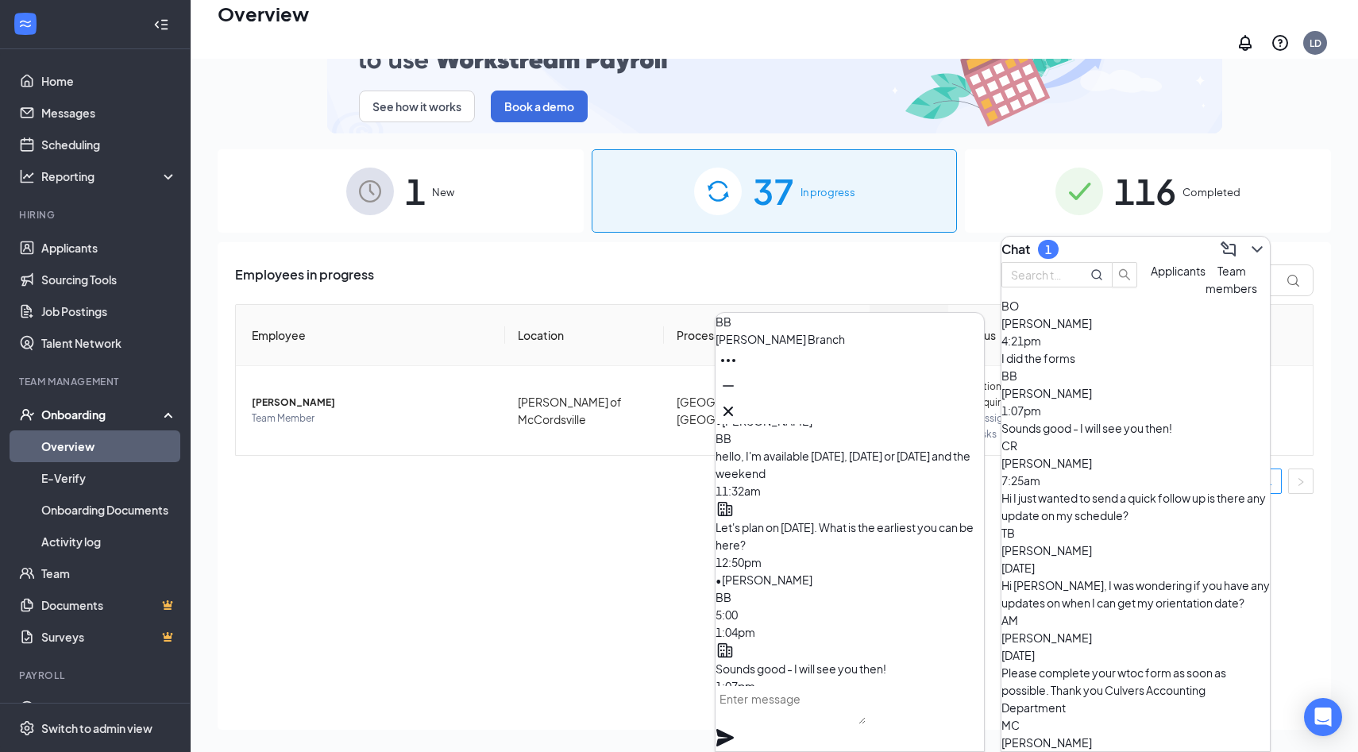
scroll to position [-42, 0]
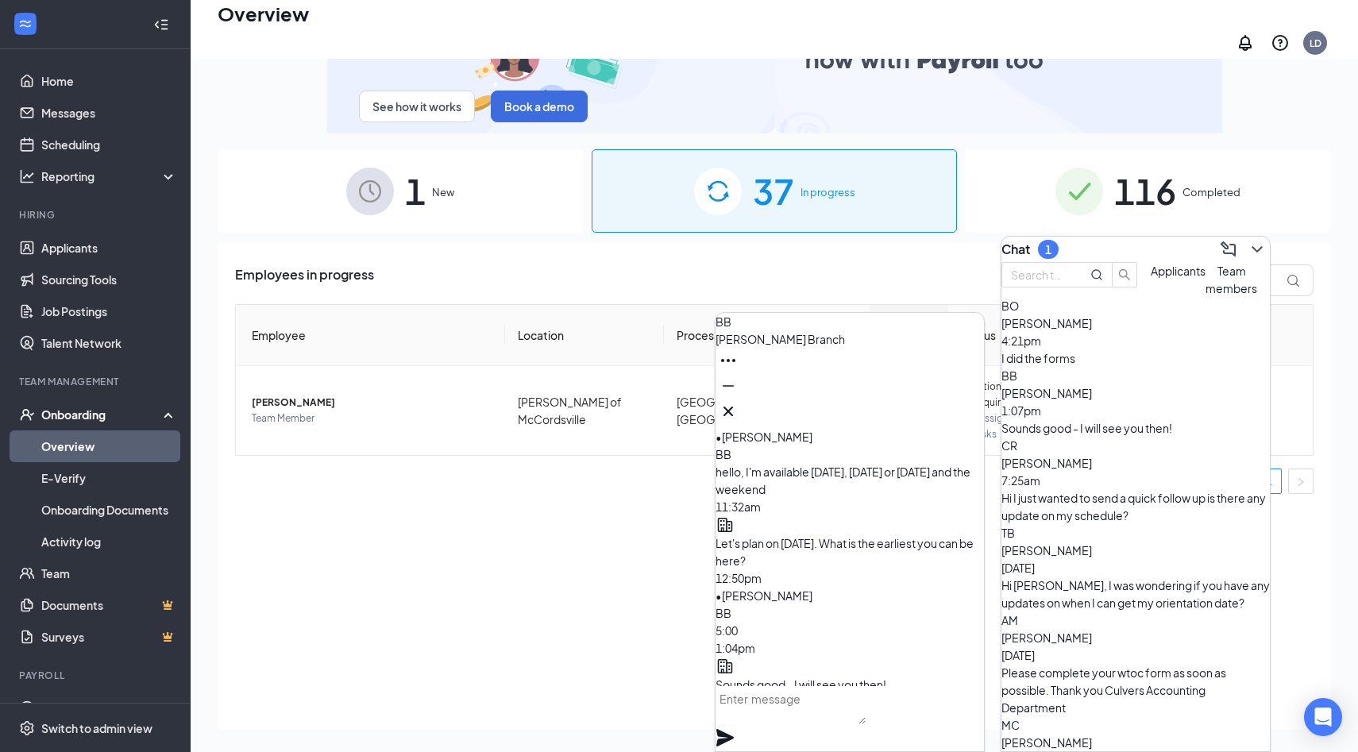
click at [1150, 297] on button "Applicants" at bounding box center [1177, 279] width 55 height 35
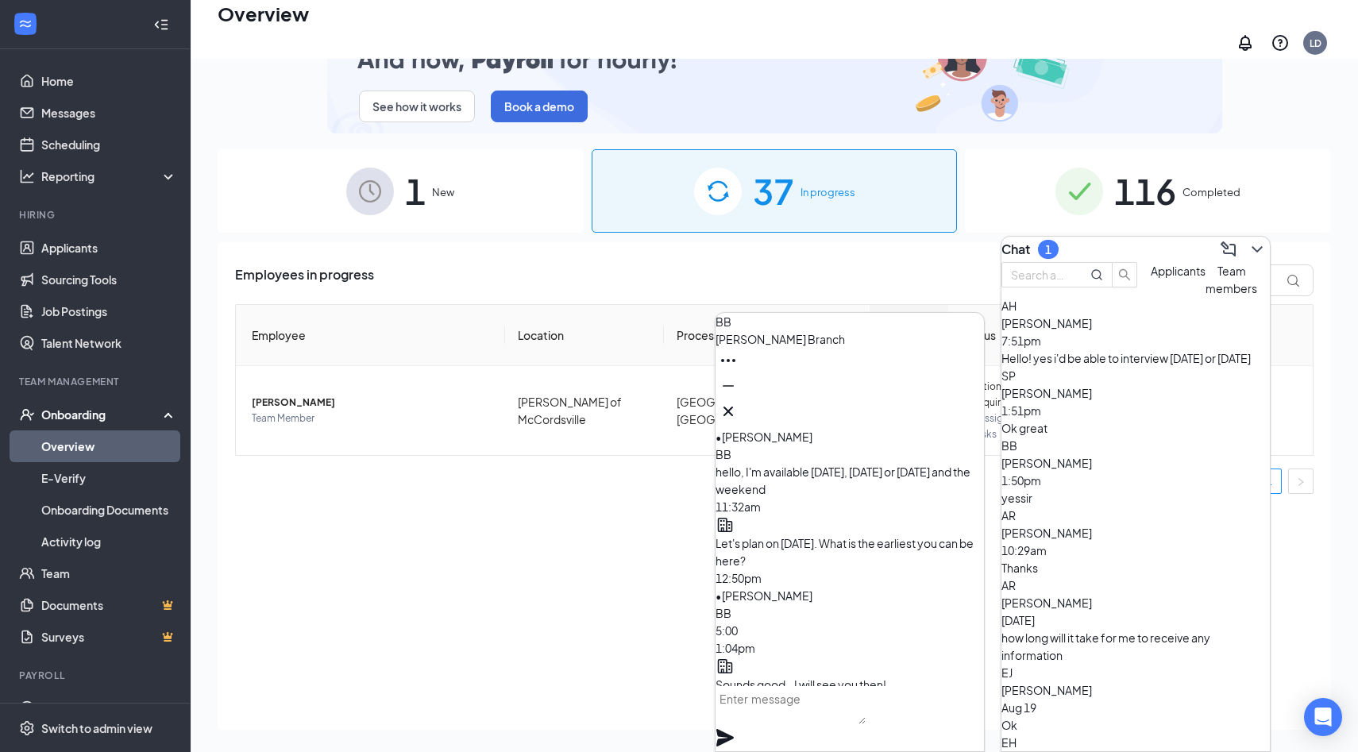
click at [1078, 367] on div "Hello! yes i'd be able to interview this thursday or friday" at bounding box center [1135, 357] width 268 height 17
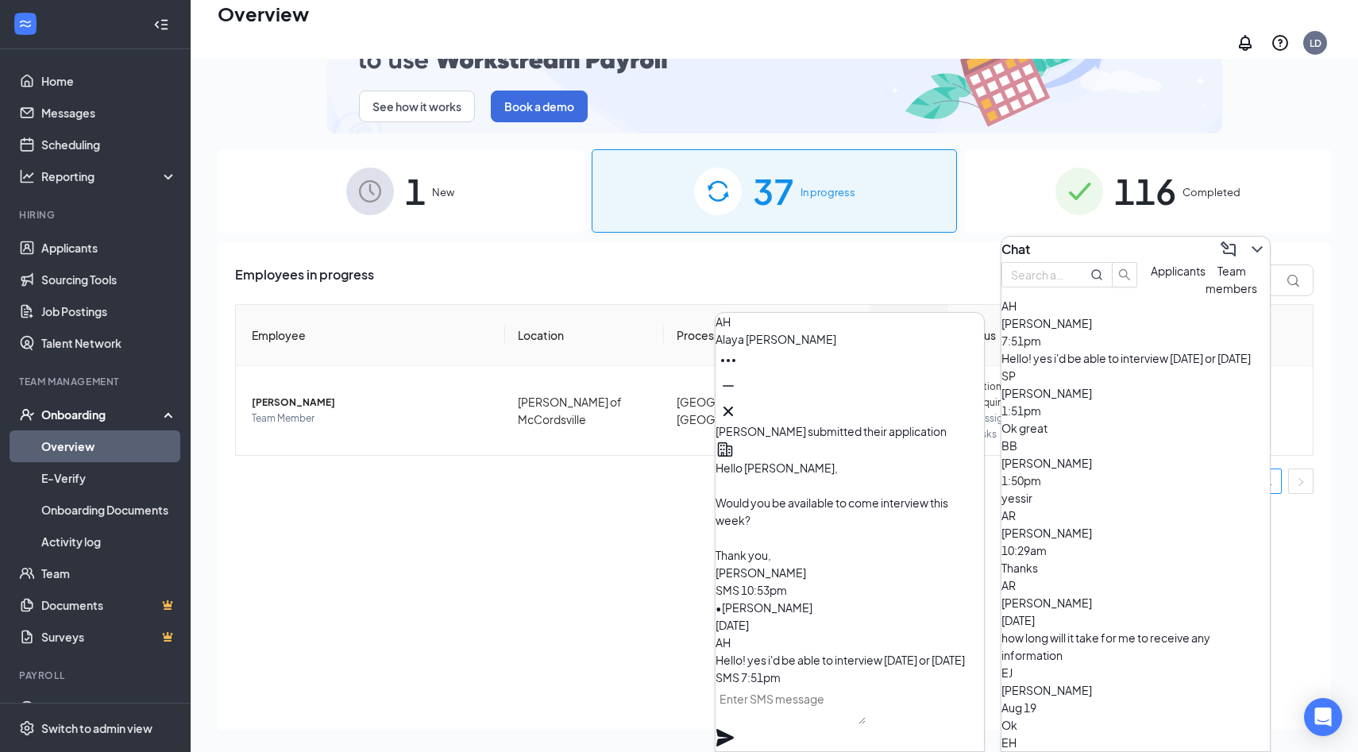
click at [865, 724] on textarea at bounding box center [790, 705] width 150 height 38
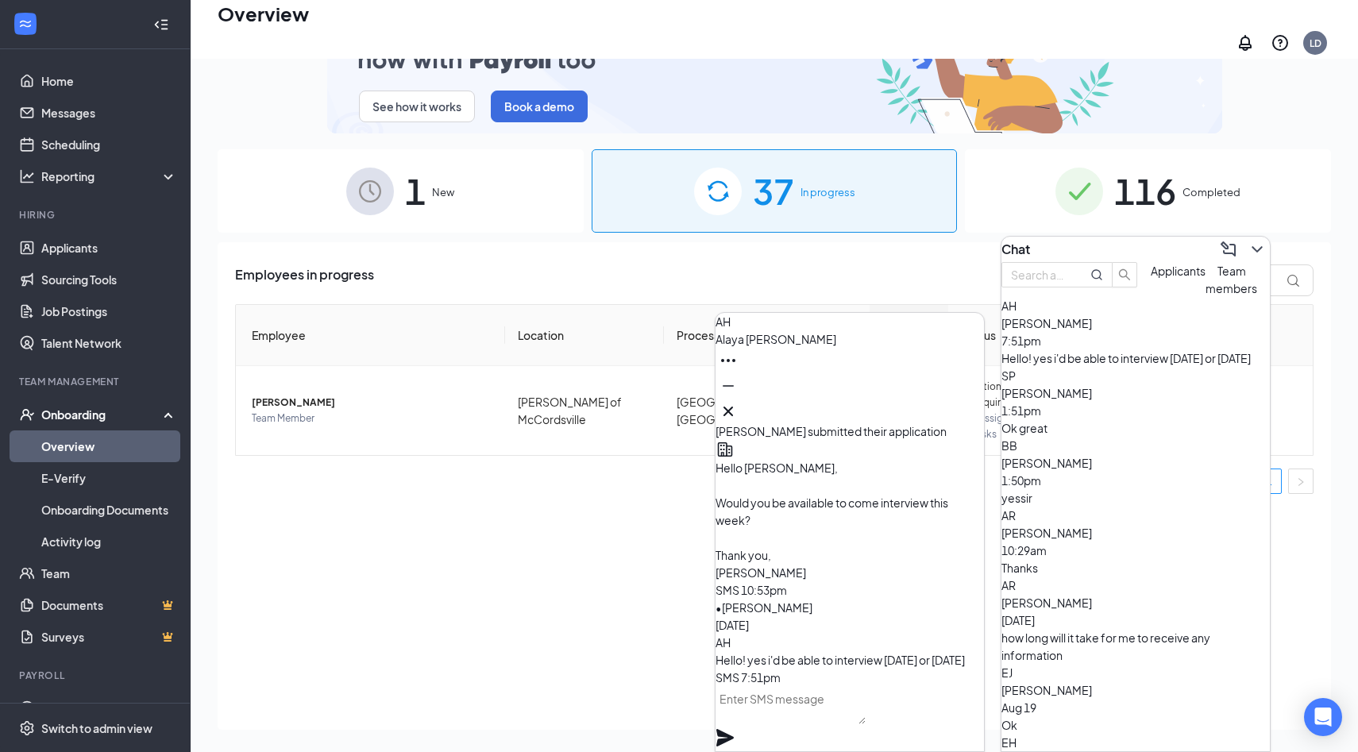
click at [1077, 536] on span "Annalee Rowlett" at bounding box center [1046, 533] width 91 height 14
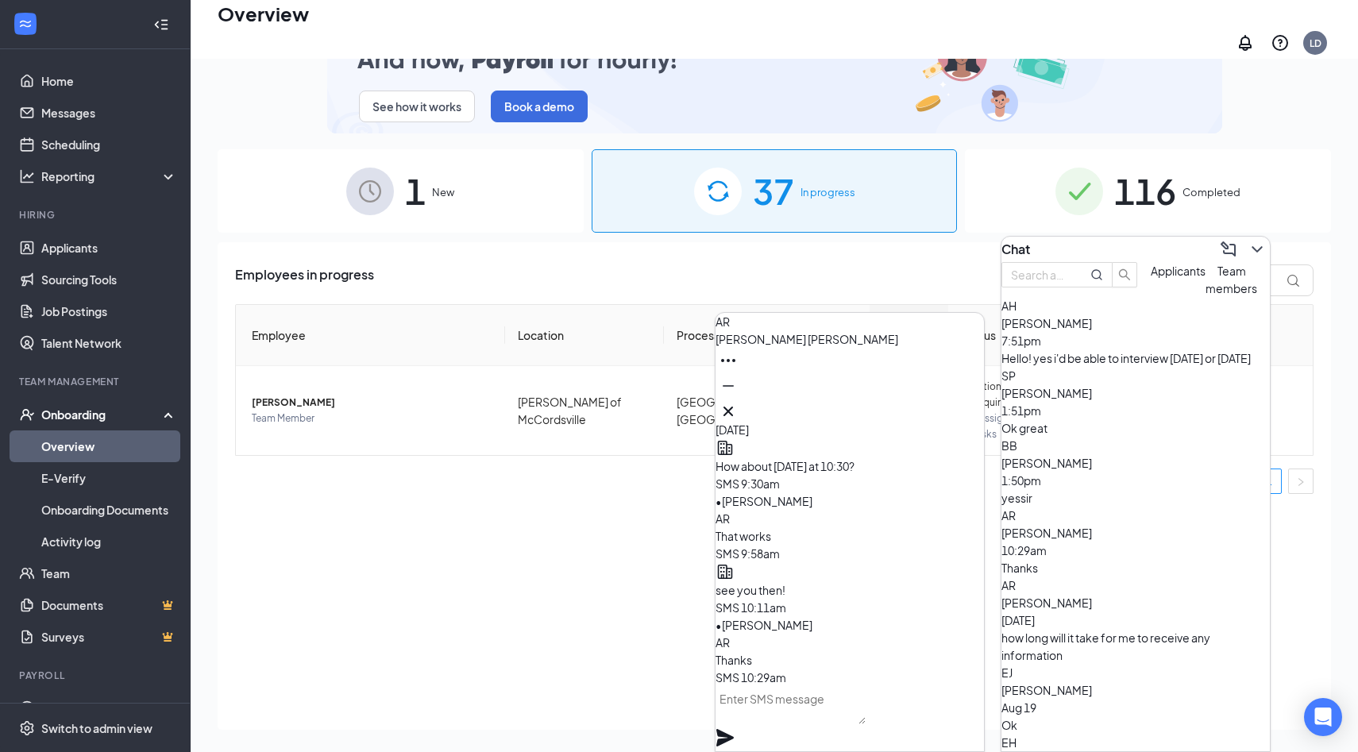
click at [1116, 495] on div "yessir" at bounding box center [1135, 497] width 268 height 17
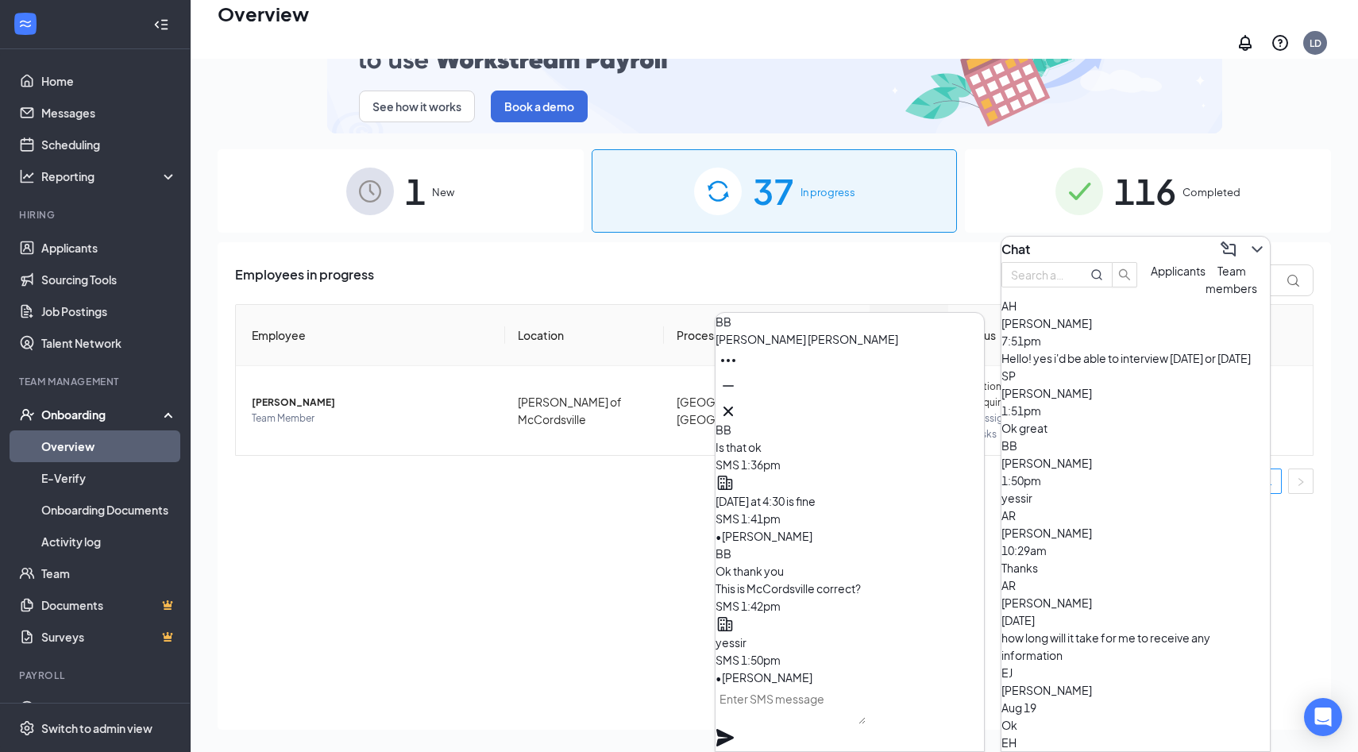
click at [1073, 367] on div "Hello! yes i'd be able to interview this thursday or friday" at bounding box center [1135, 357] width 268 height 17
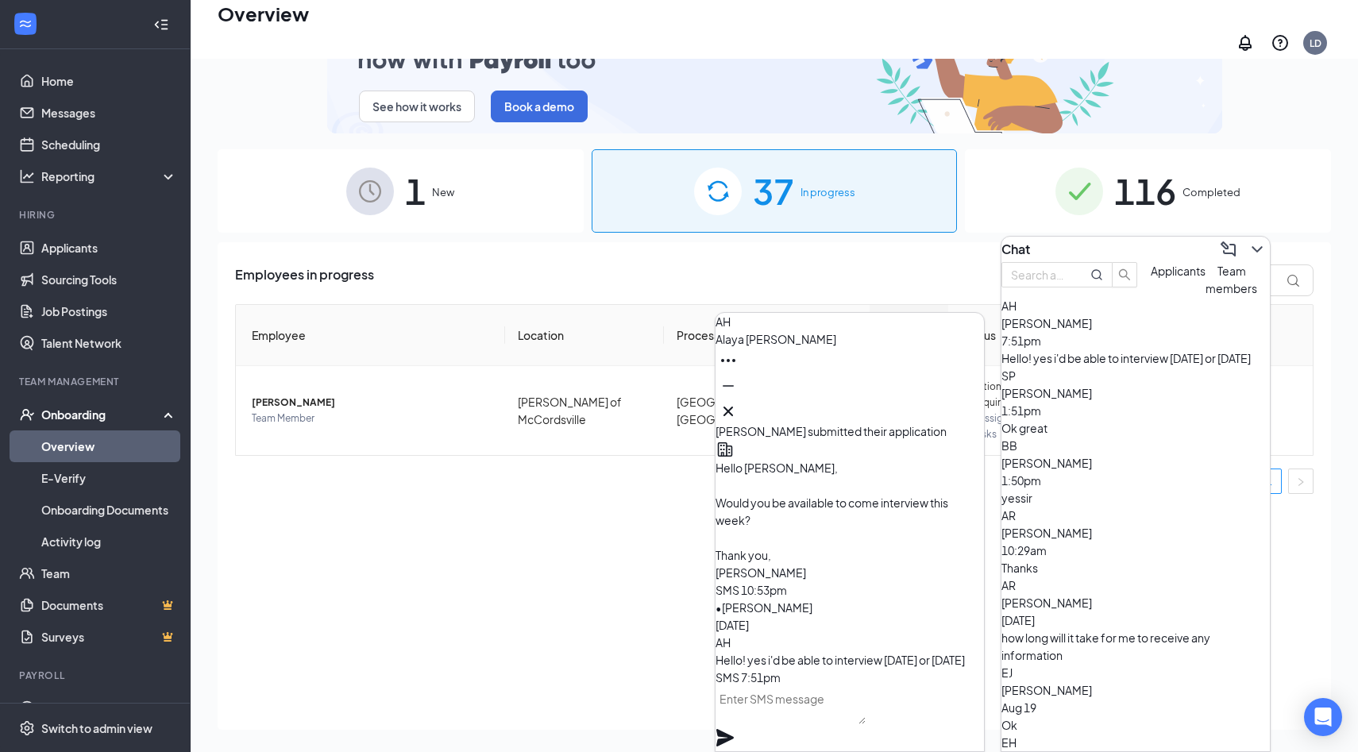
click at [865, 712] on textarea at bounding box center [790, 705] width 150 height 38
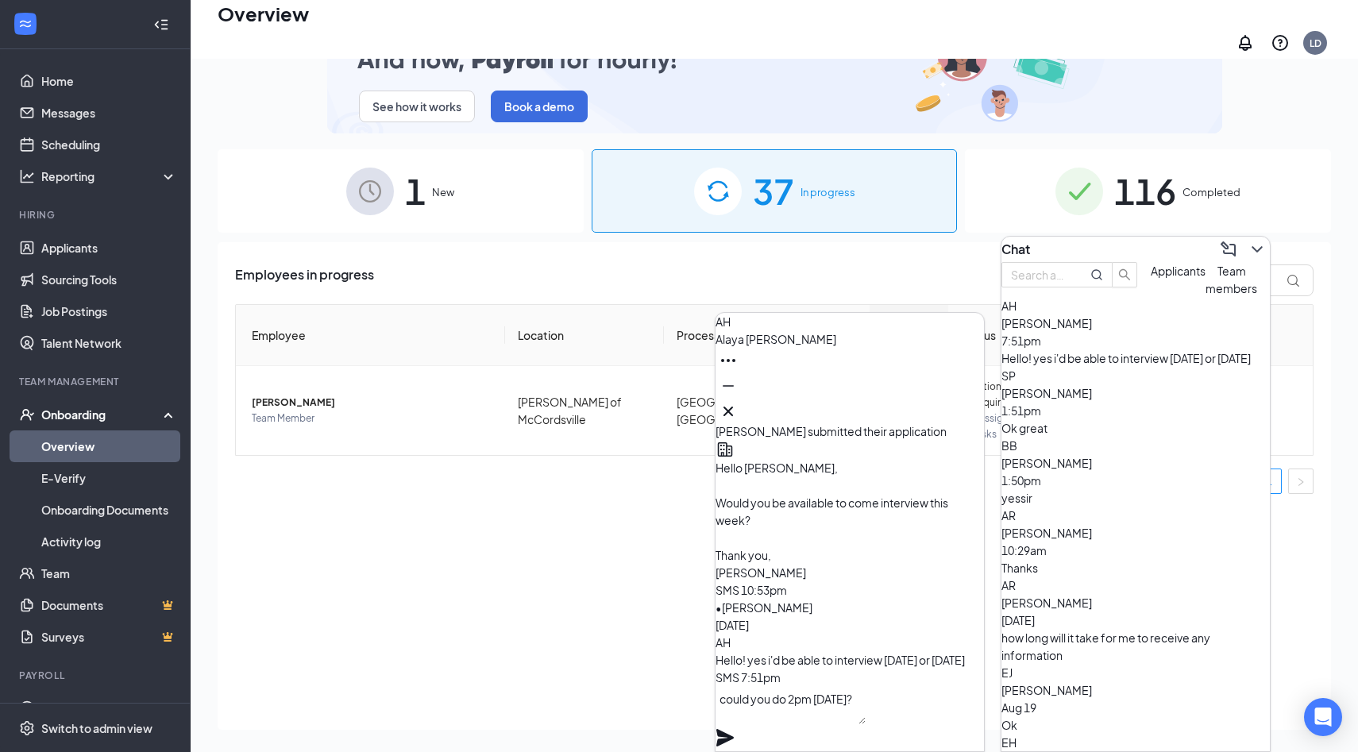
type textarea "could you do 2pm Thursday?"
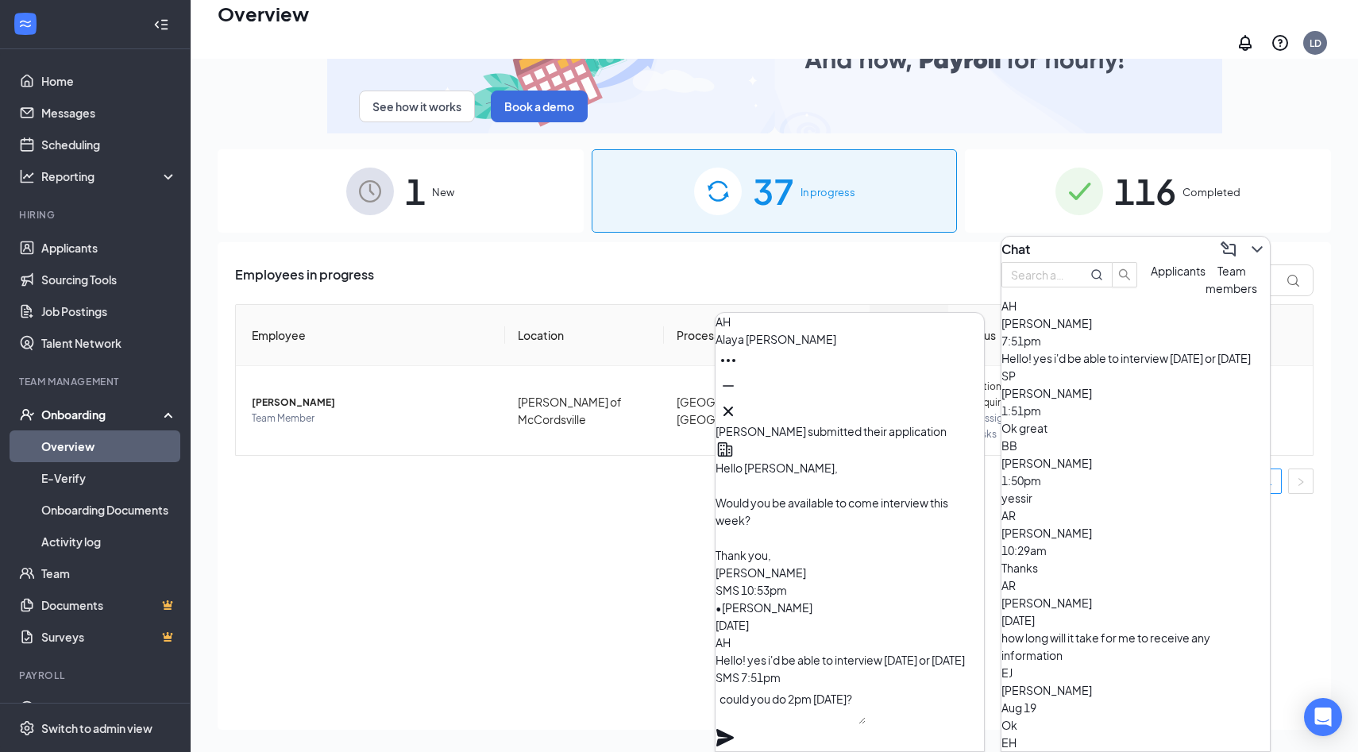
click at [734, 729] on icon "Plane" at bounding box center [724, 737] width 17 height 17
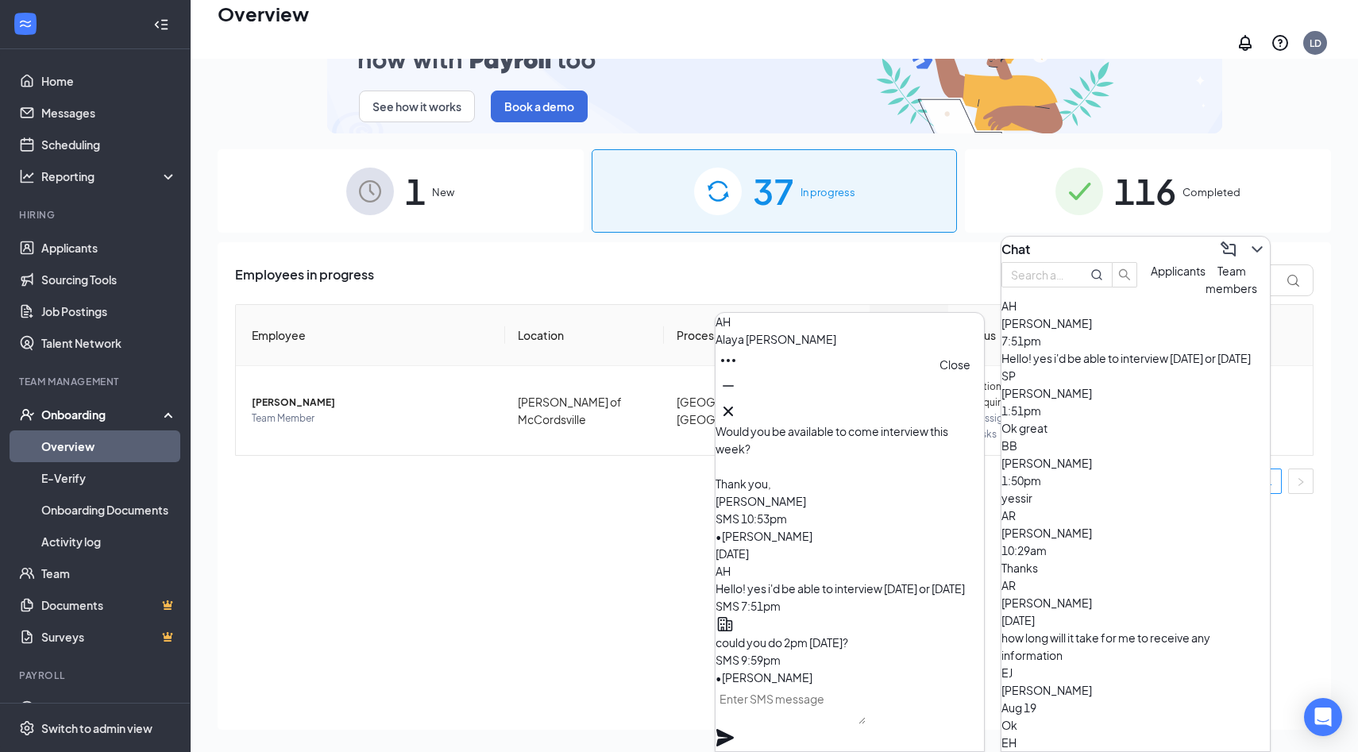
click at [738, 412] on icon "Cross" at bounding box center [728, 411] width 19 height 19
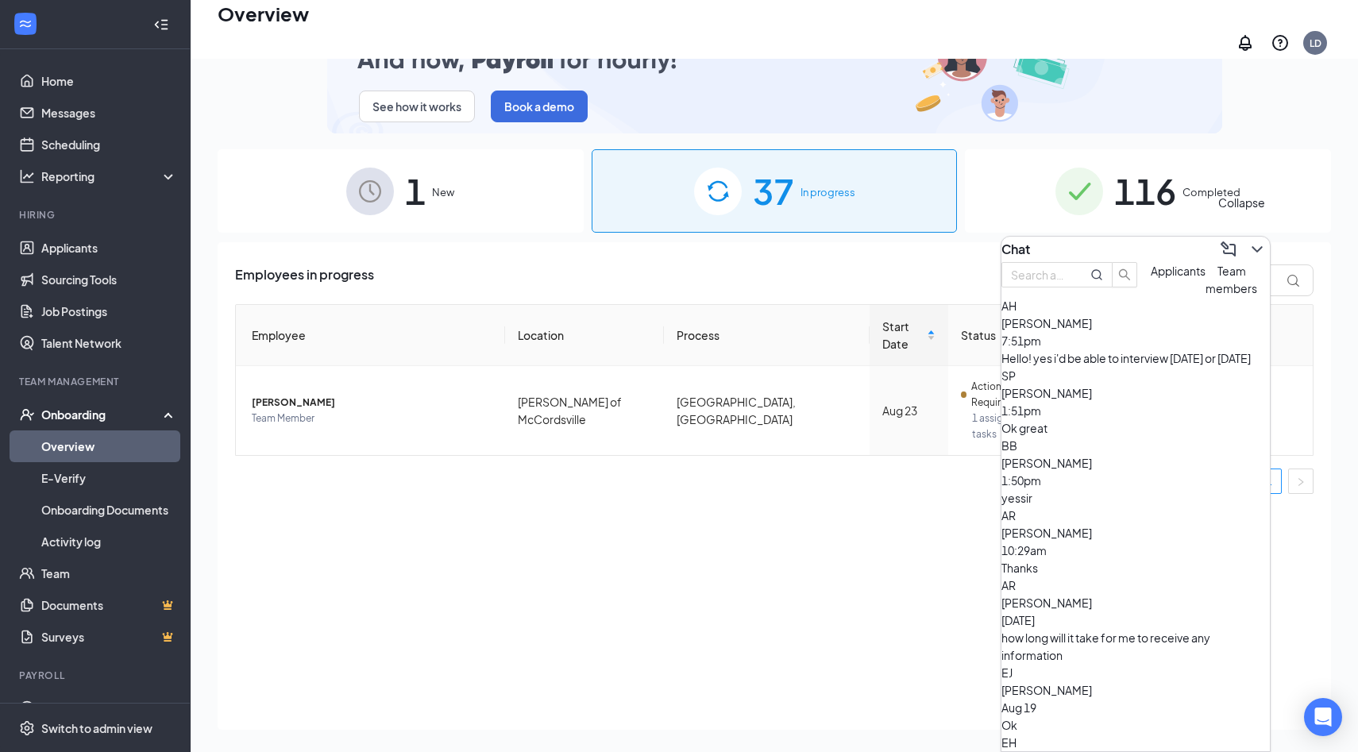
click at [1255, 237] on button at bounding box center [1256, 249] width 25 height 25
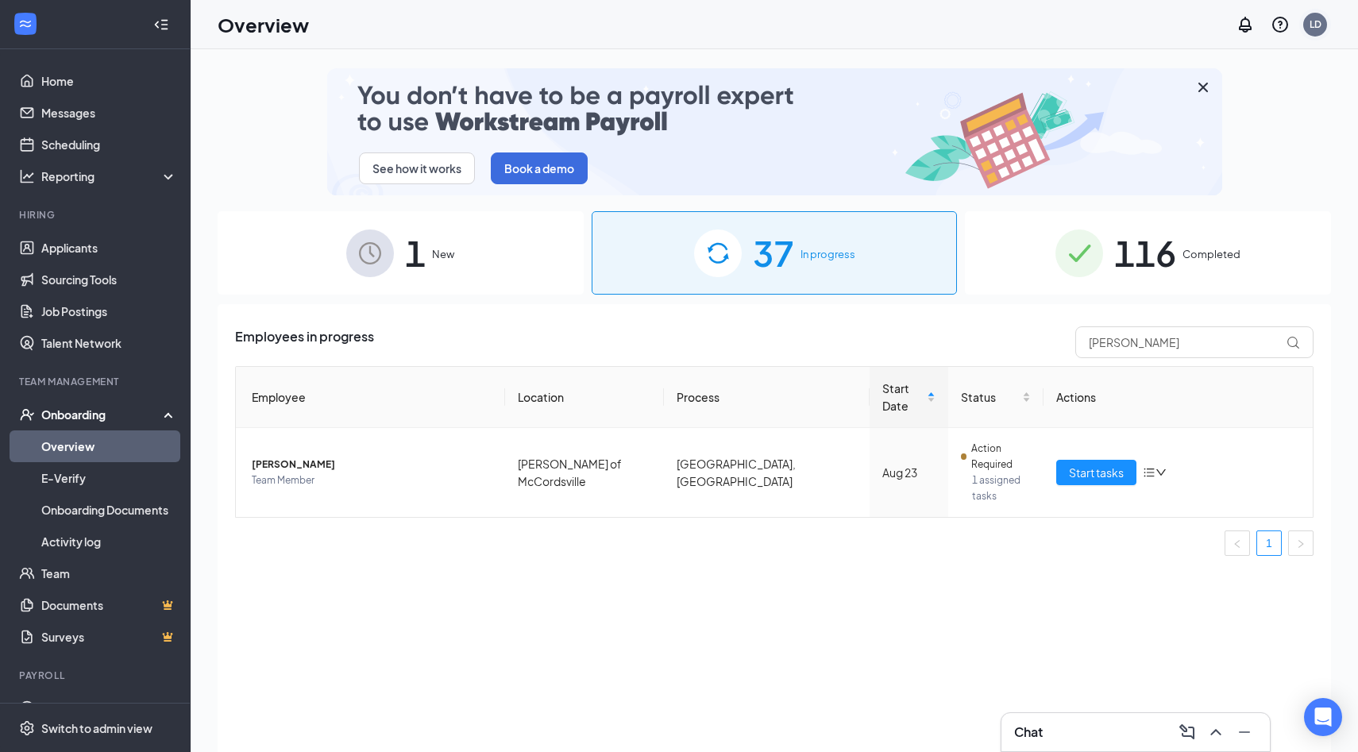
click at [1313, 40] on div "LD" at bounding box center [1315, 25] width 32 height 32
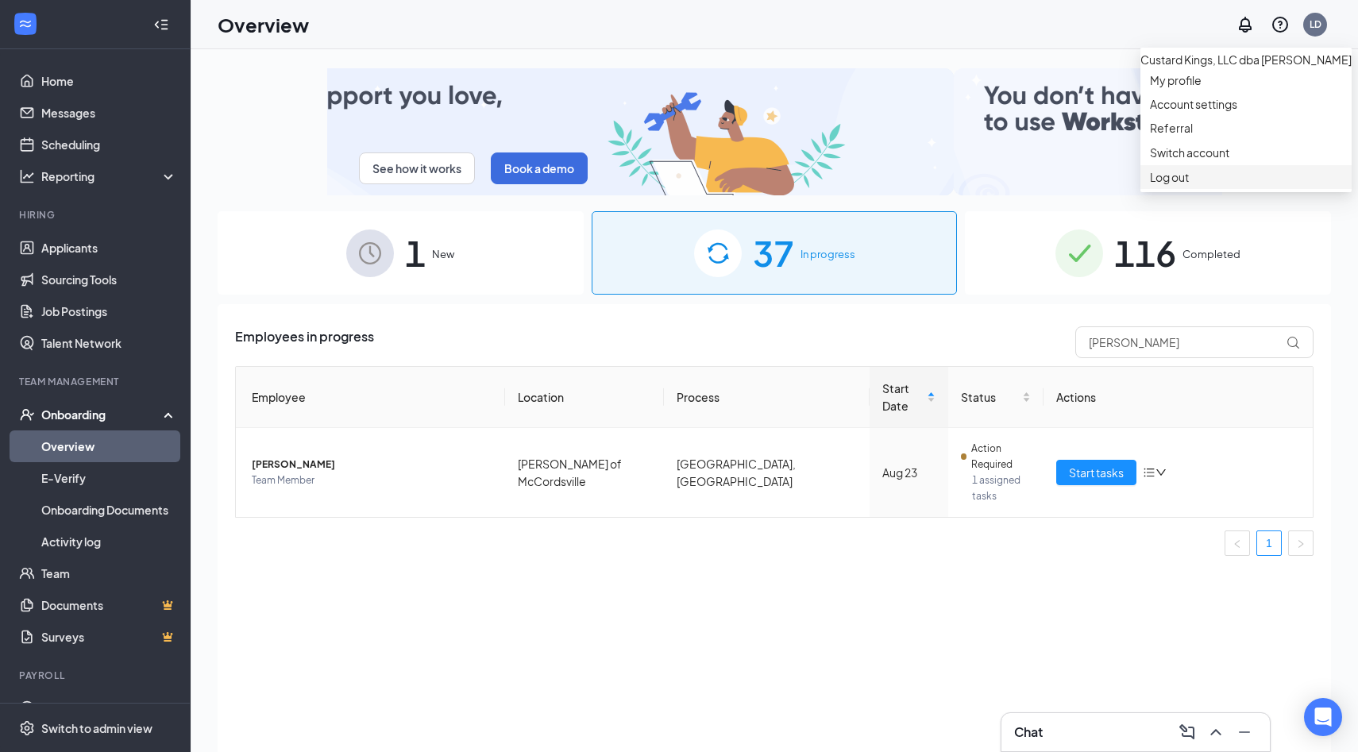
click at [1188, 185] on div "Log out" at bounding box center [1246, 177] width 192 height 16
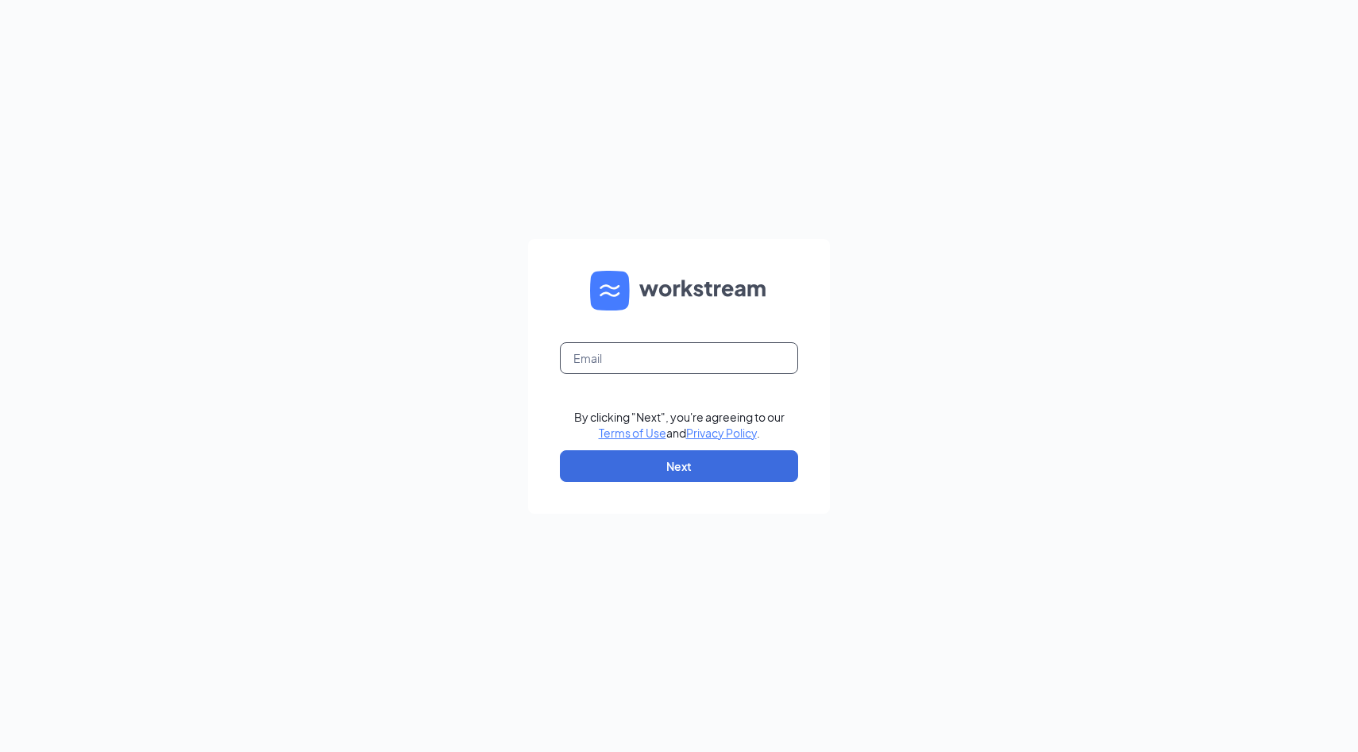
click at [697, 352] on input "text" at bounding box center [679, 358] width 238 height 32
type input "muncieculvers@gmail.com"
click at [700, 466] on button "Next" at bounding box center [679, 466] width 238 height 32
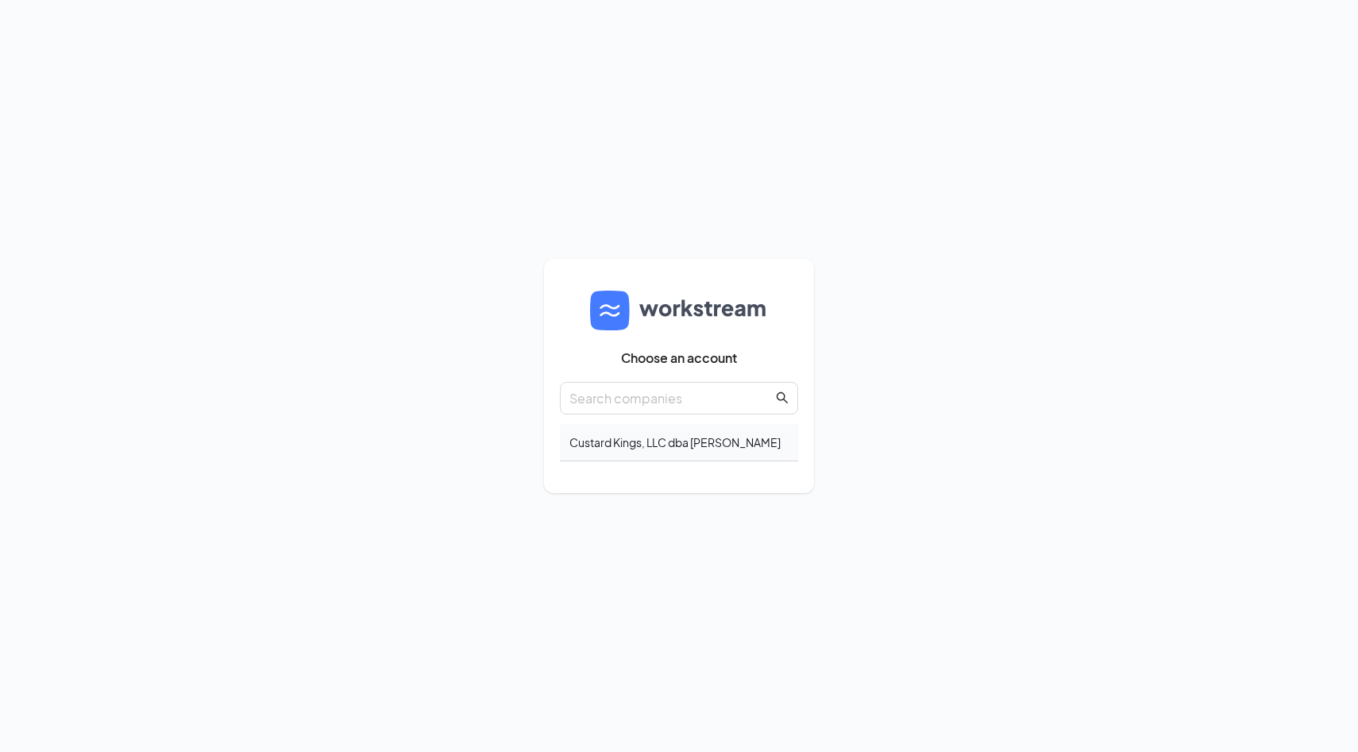
click at [642, 441] on div "Custard Kings, LLC dba Culver's" at bounding box center [679, 442] width 238 height 37
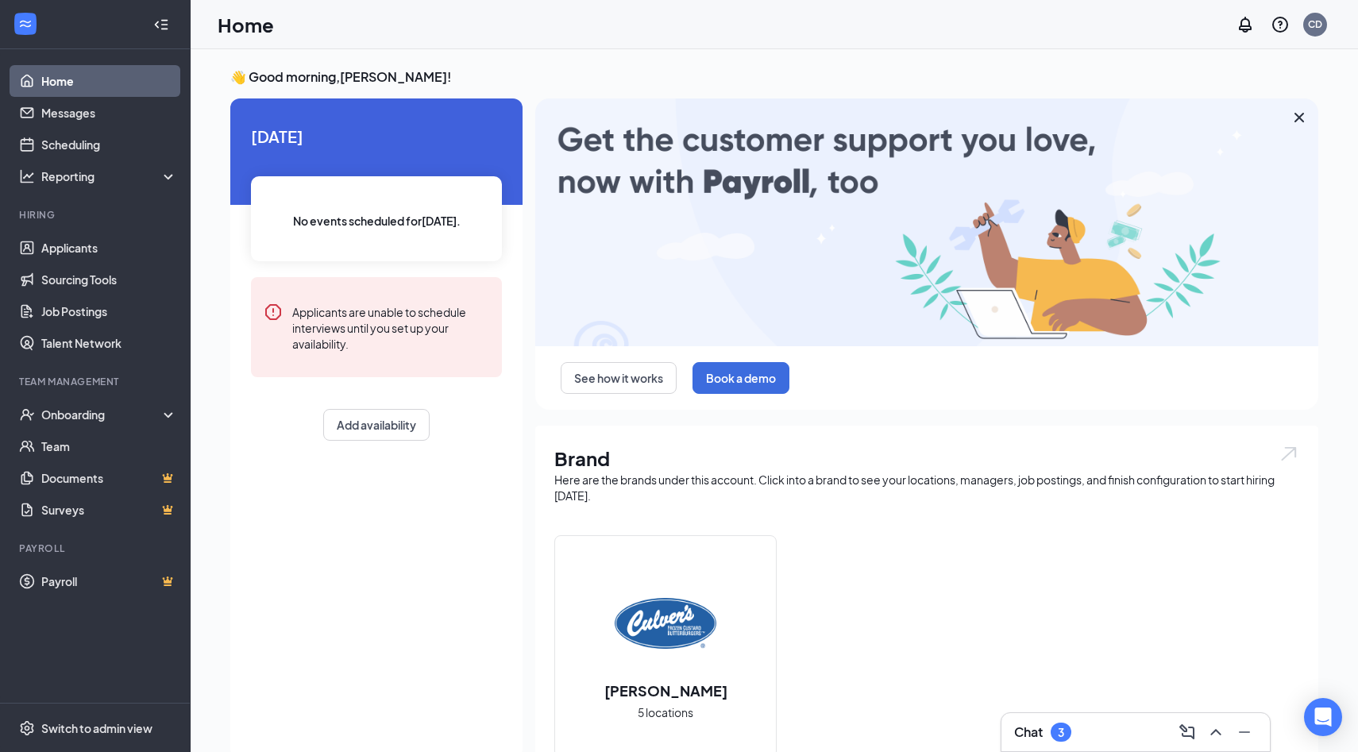
click at [1066, 742] on div "Chat 3" at bounding box center [1135, 731] width 243 height 25
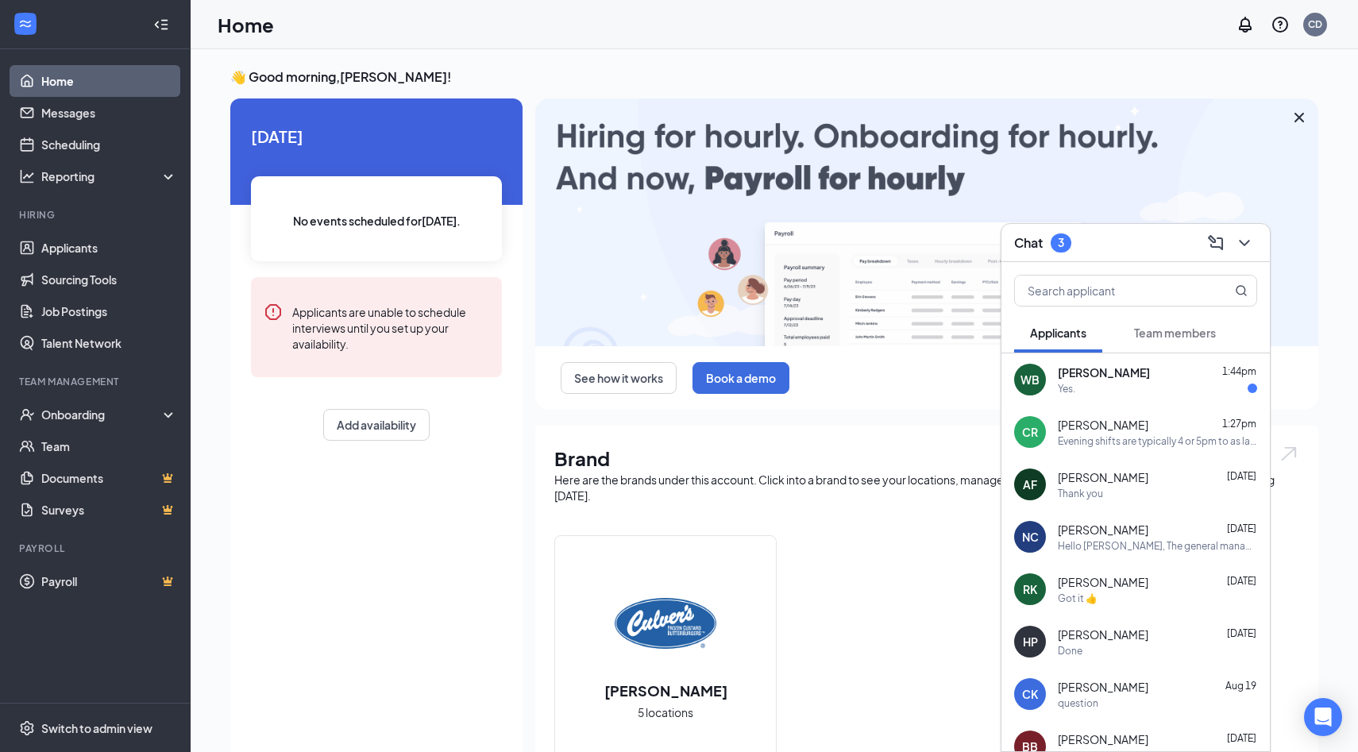
click at [1167, 338] on span "Team members" at bounding box center [1175, 333] width 82 height 14
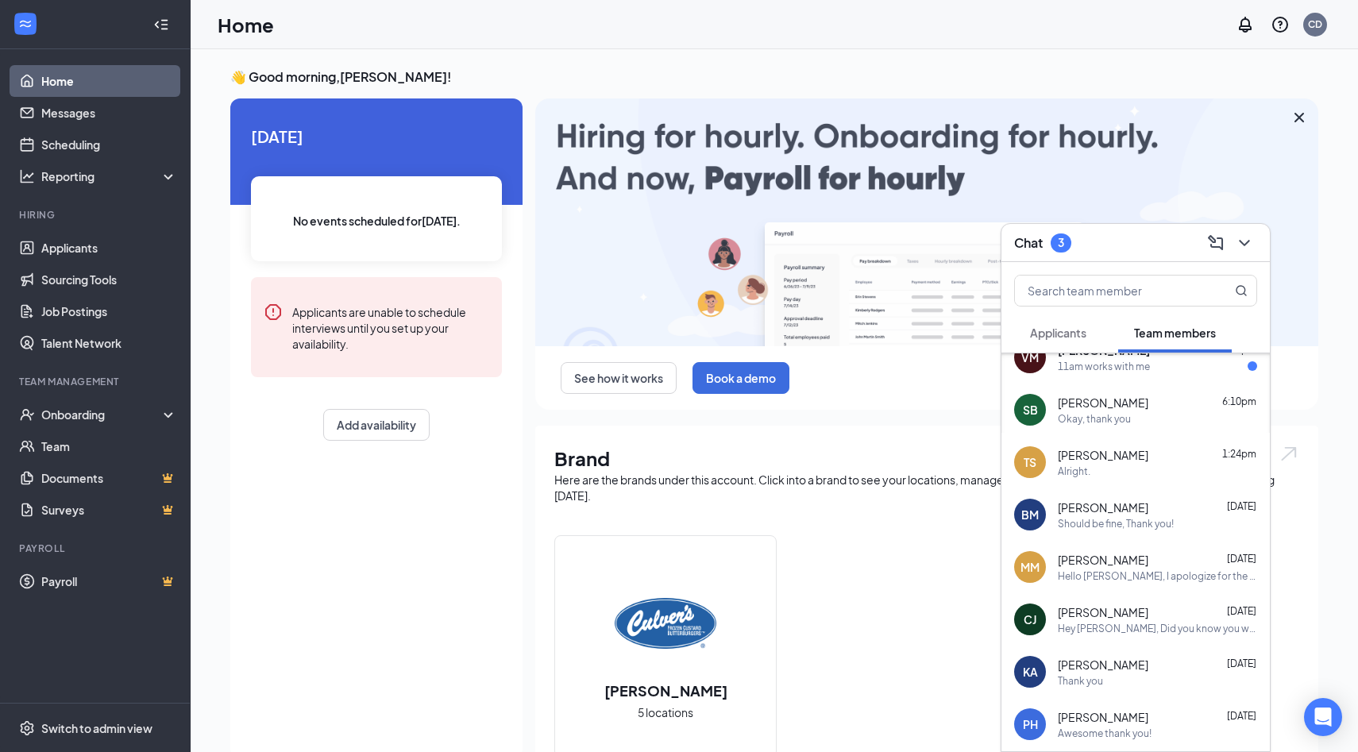
scroll to position [53, 0]
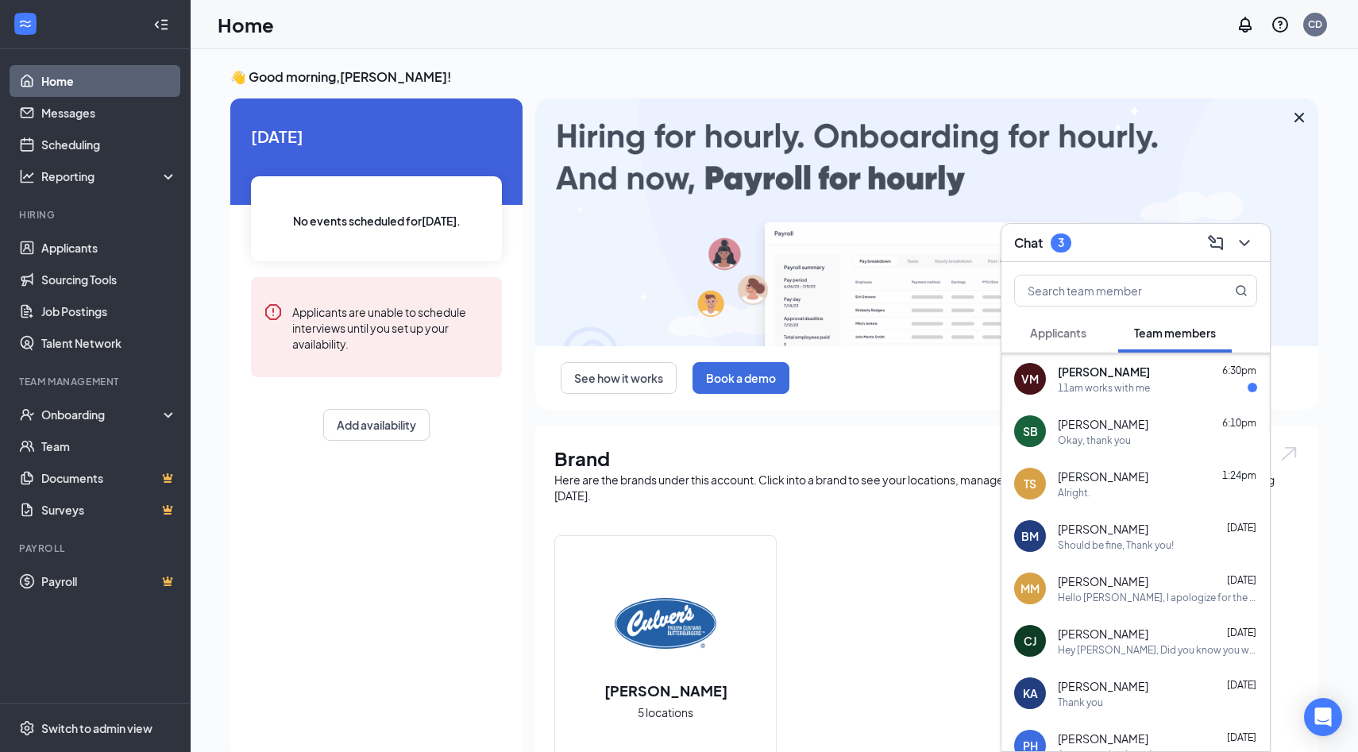
click at [1092, 392] on div "11am works with me" at bounding box center [1104, 387] width 92 height 13
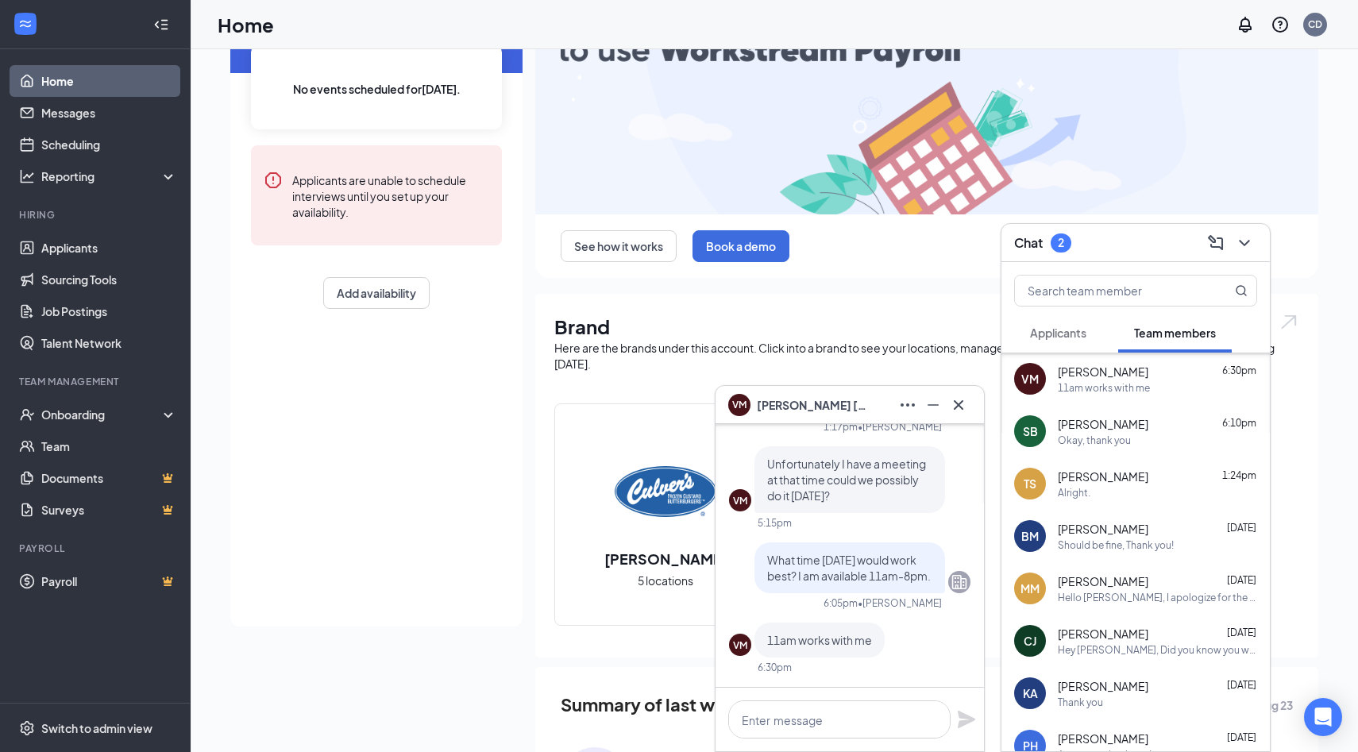
scroll to position [351, 0]
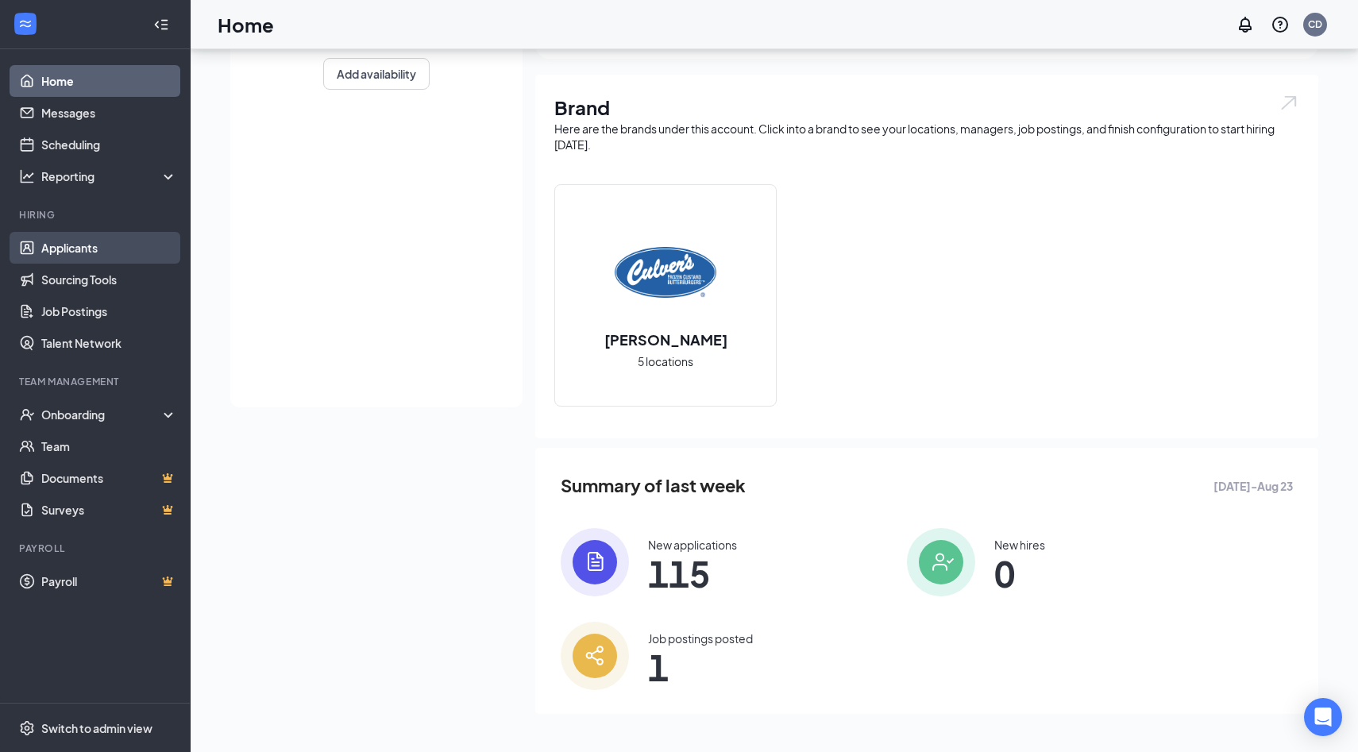
click at [69, 255] on link "Applicants" at bounding box center [109, 248] width 136 height 32
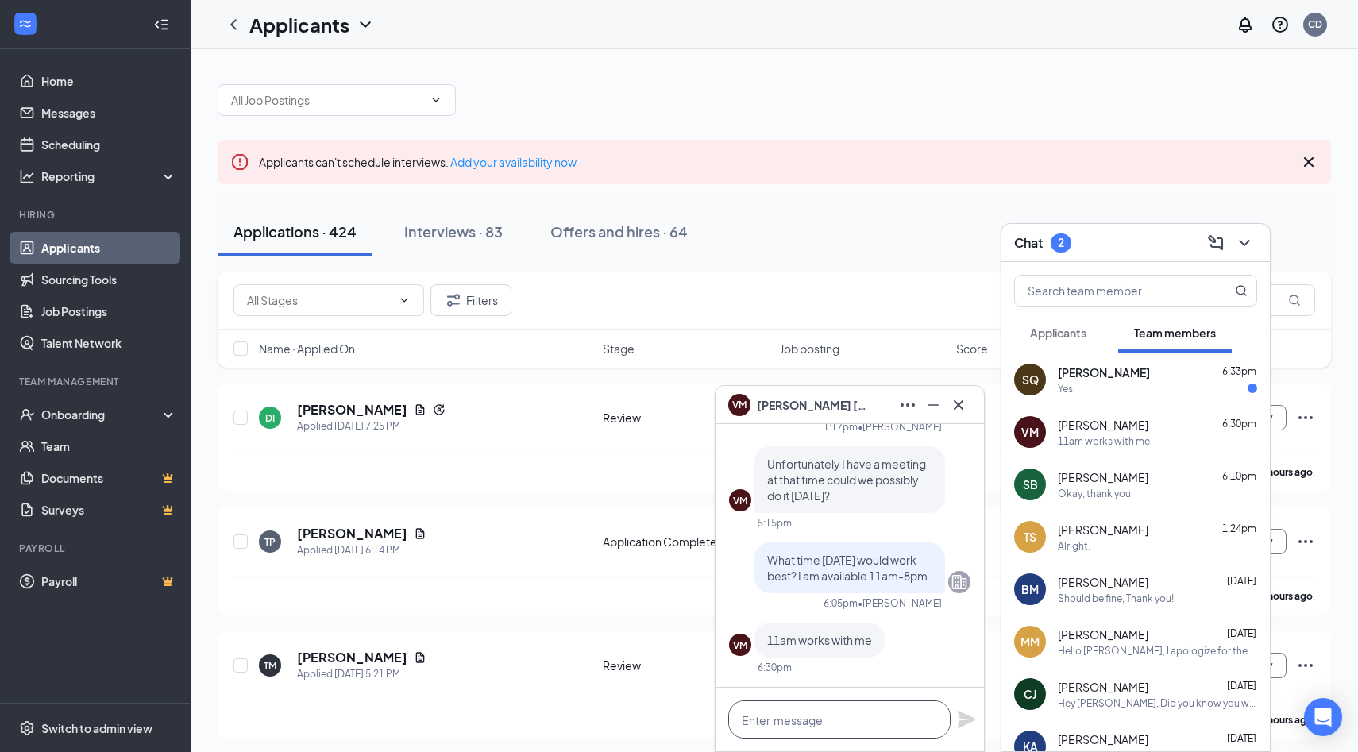
click at [844, 723] on textarea at bounding box center [839, 719] width 222 height 38
type textarea "see you at 11!"
click at [966, 719] on icon "Plane" at bounding box center [966, 719] width 17 height 17
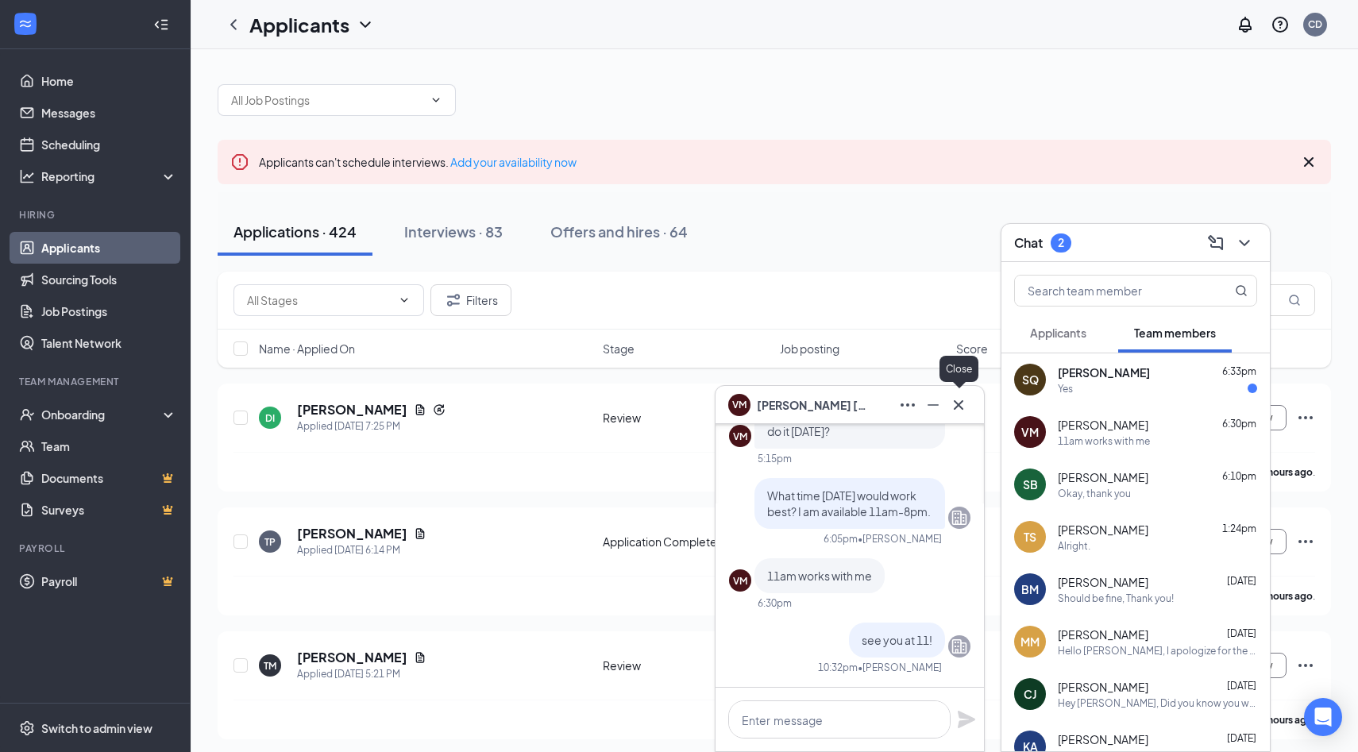
click at [959, 410] on icon "Cross" at bounding box center [958, 404] width 19 height 19
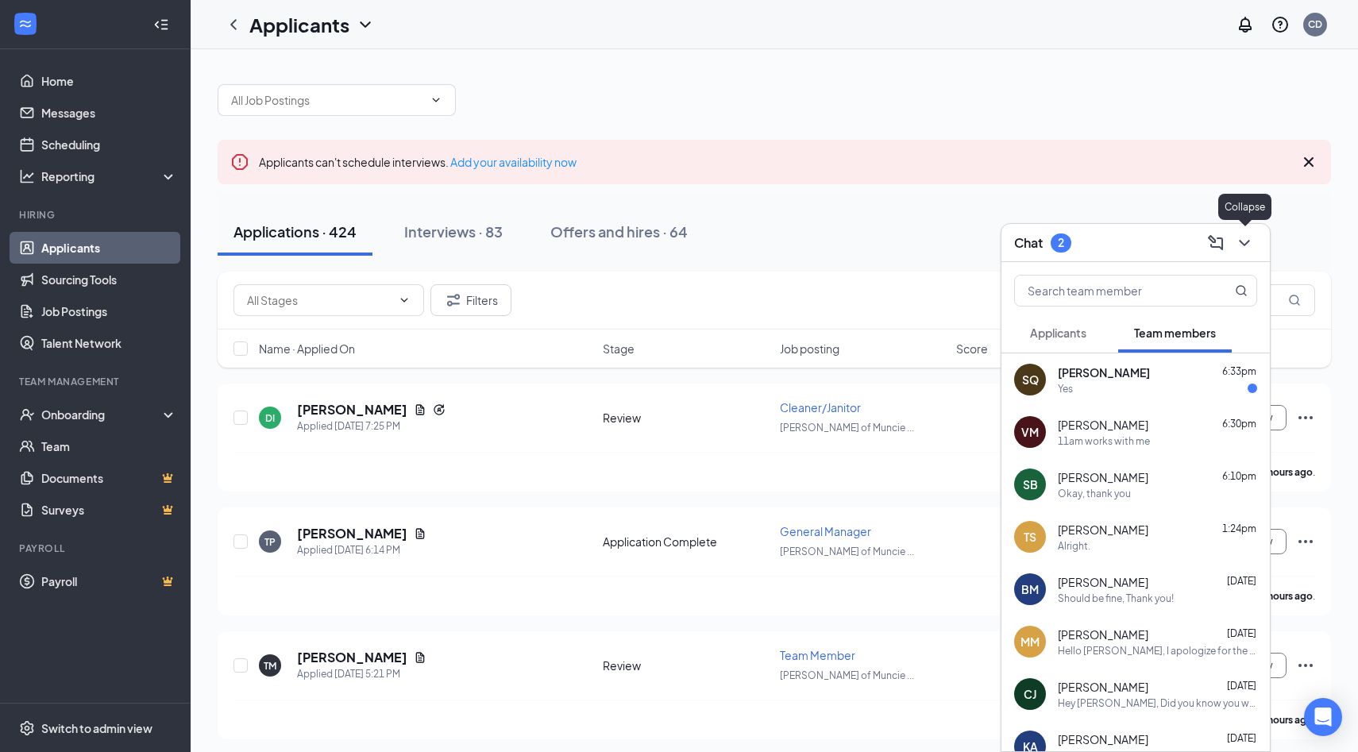
click at [1248, 243] on icon "ChevronDown" at bounding box center [1244, 242] width 19 height 19
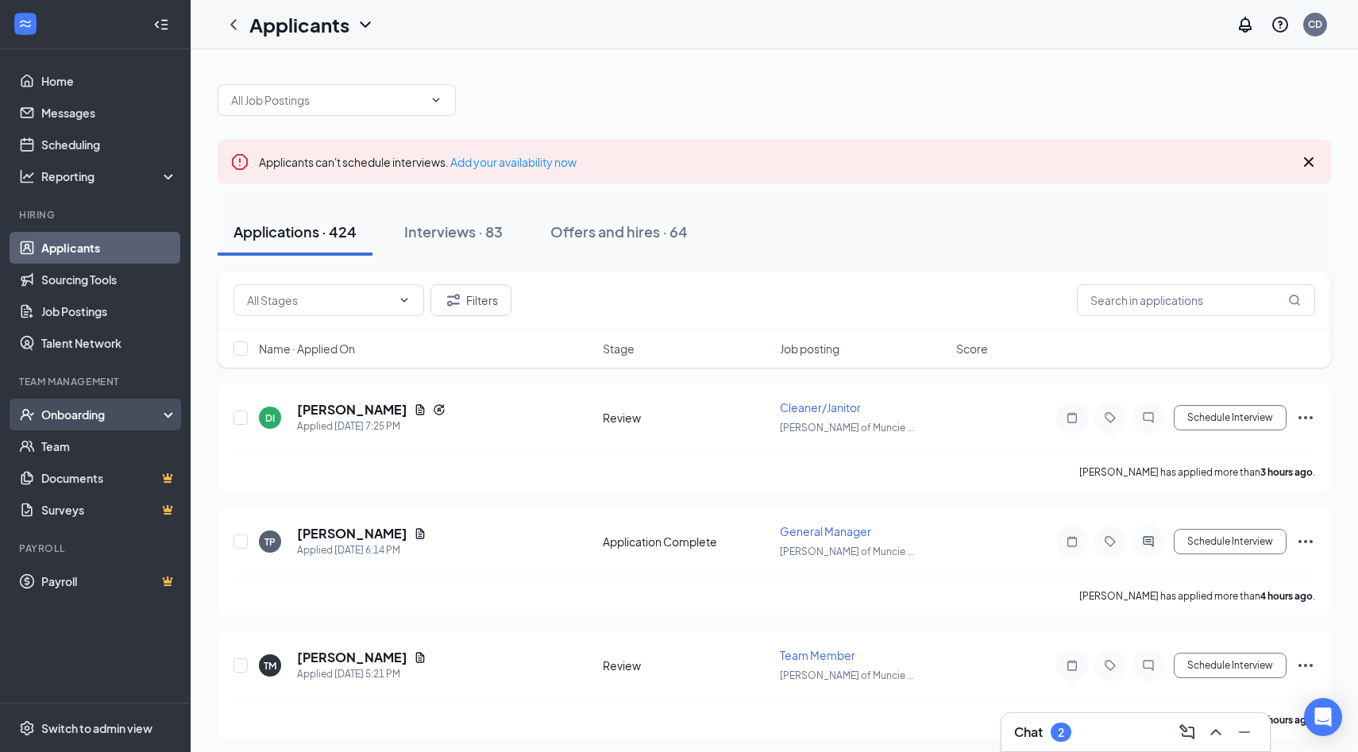
click at [82, 414] on div "Onboarding" at bounding box center [102, 415] width 122 height 16
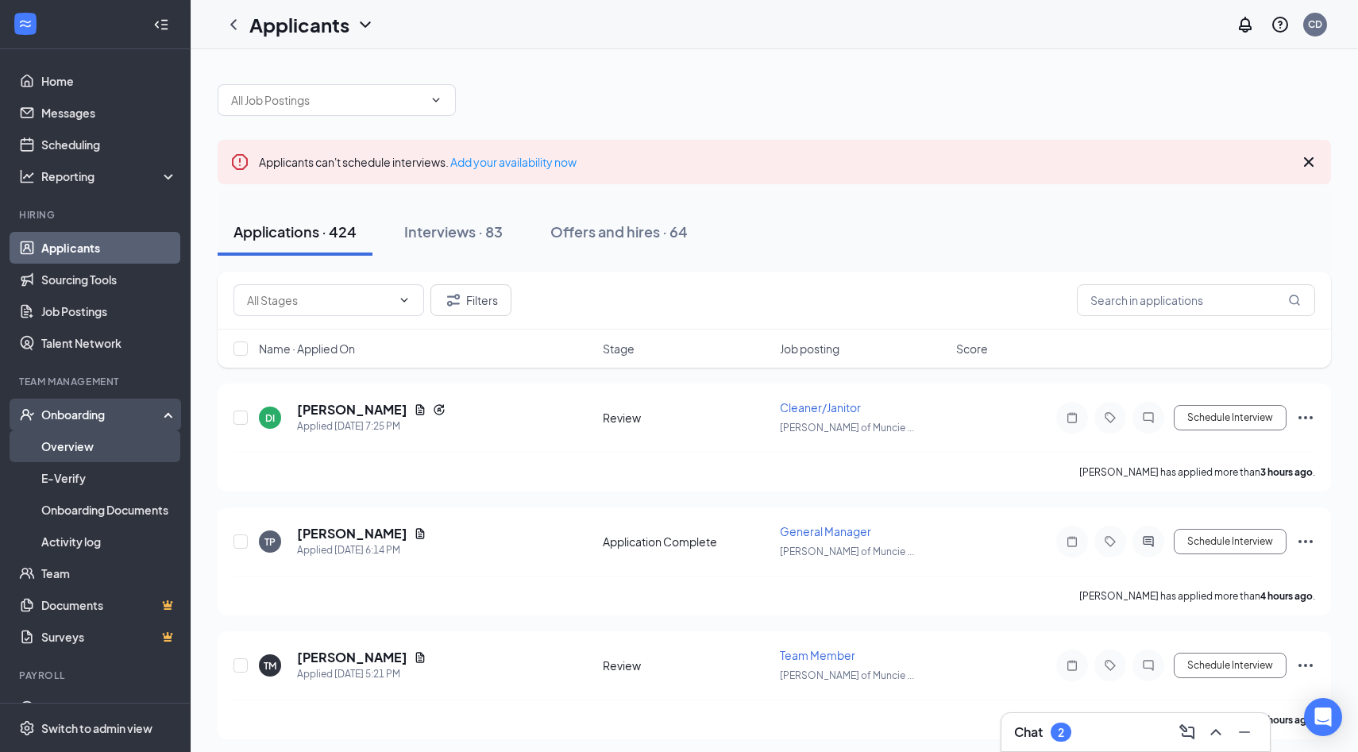
click at [74, 441] on link "Overview" at bounding box center [109, 446] width 136 height 32
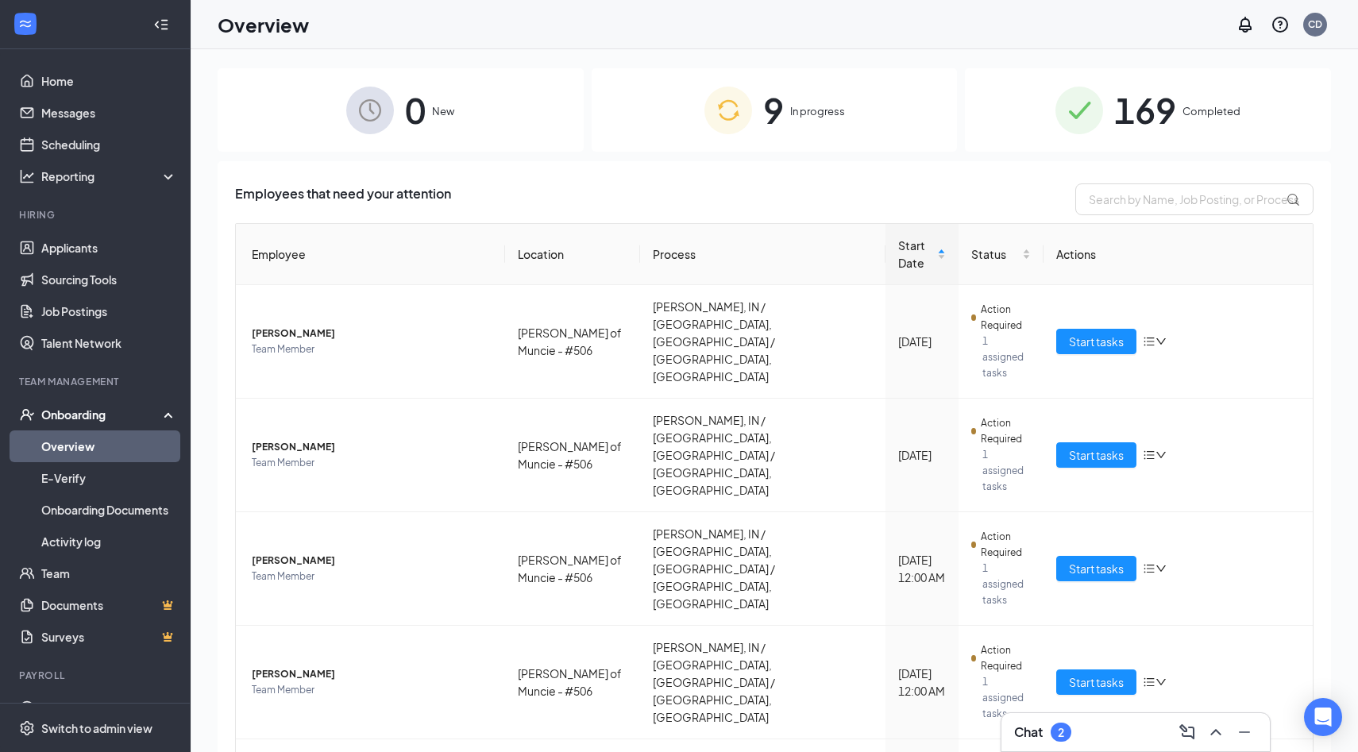
click at [834, 109] on span "In progress" at bounding box center [817, 111] width 55 height 16
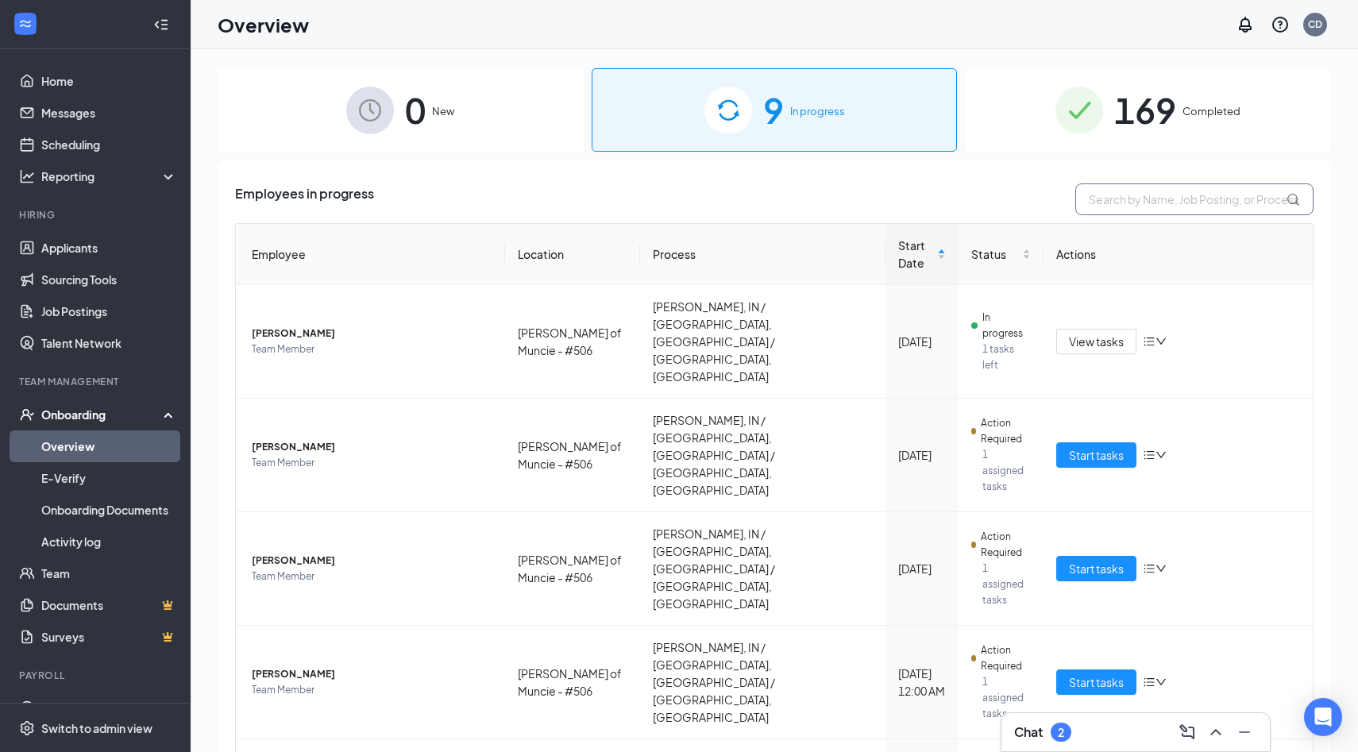
click at [1150, 206] on input "text" at bounding box center [1194, 199] width 238 height 32
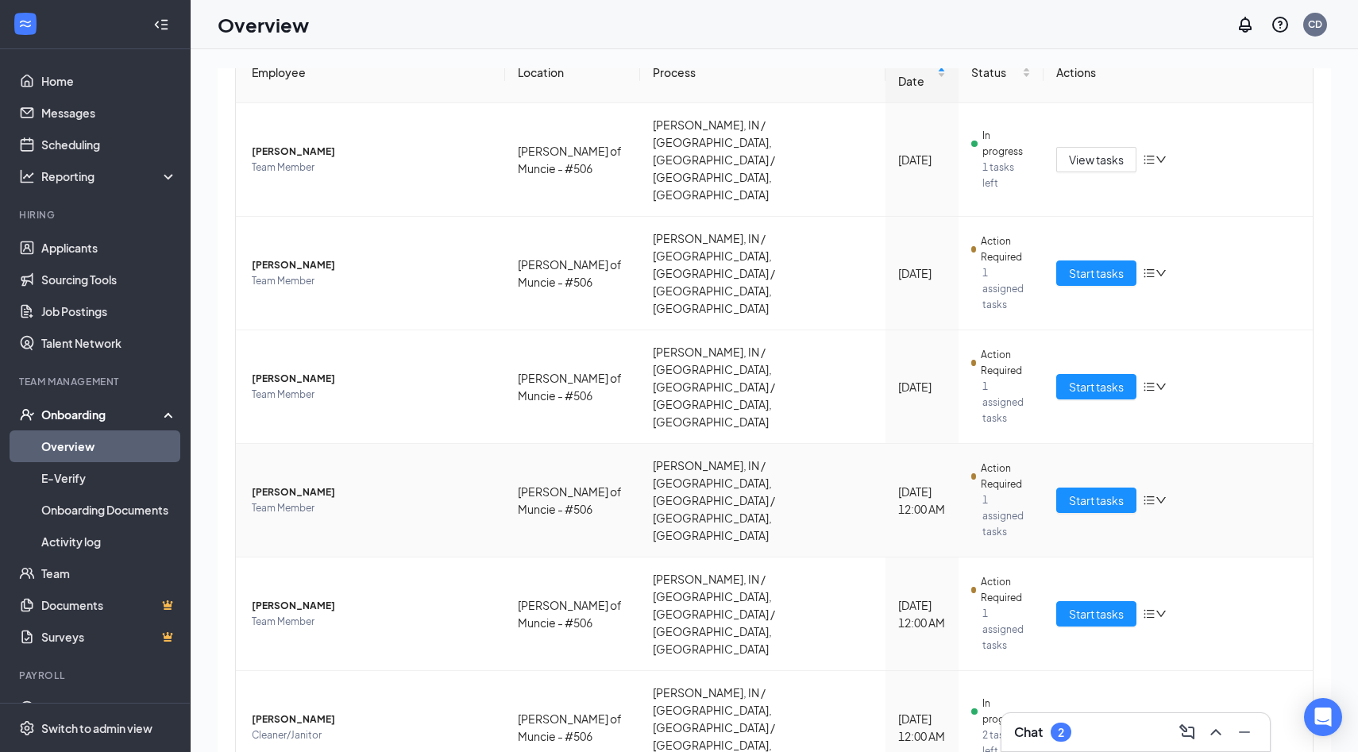
scroll to position [226, 0]
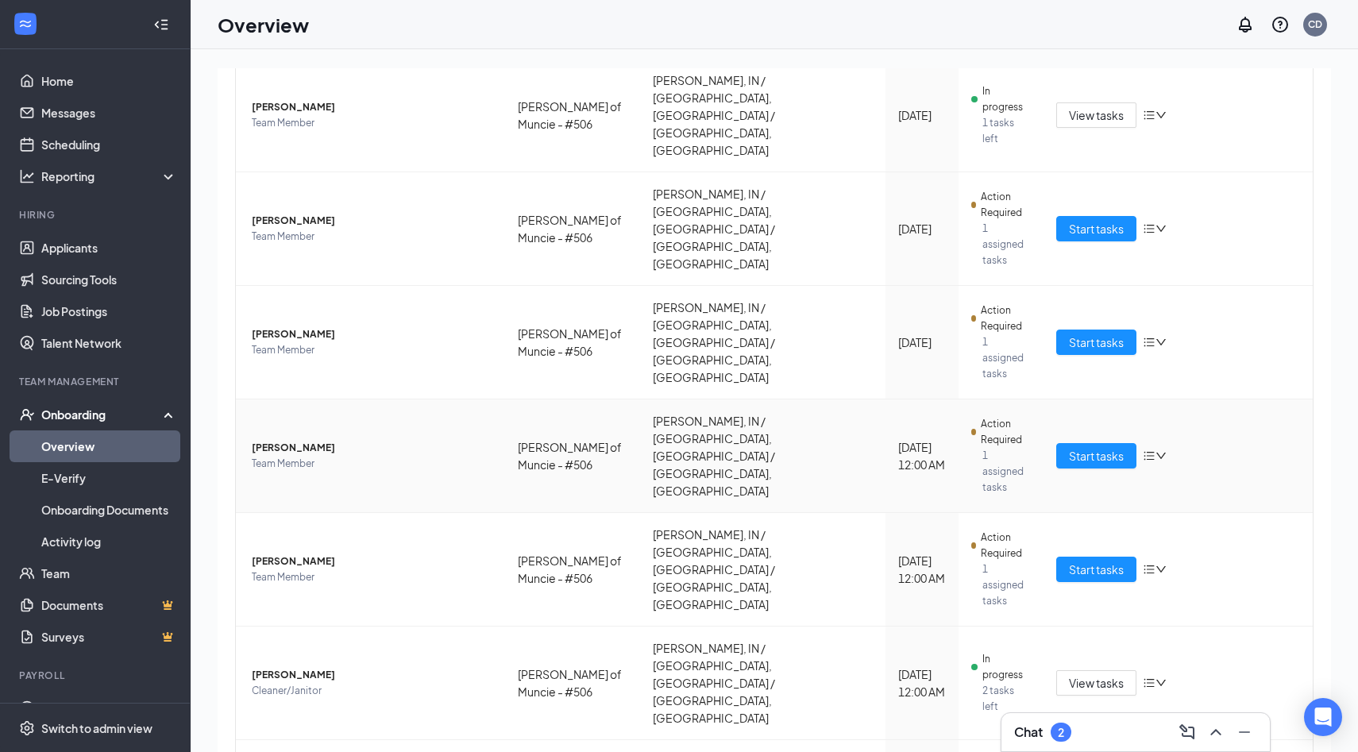
click at [300, 440] on span "[PERSON_NAME]" at bounding box center [372, 448] width 241 height 16
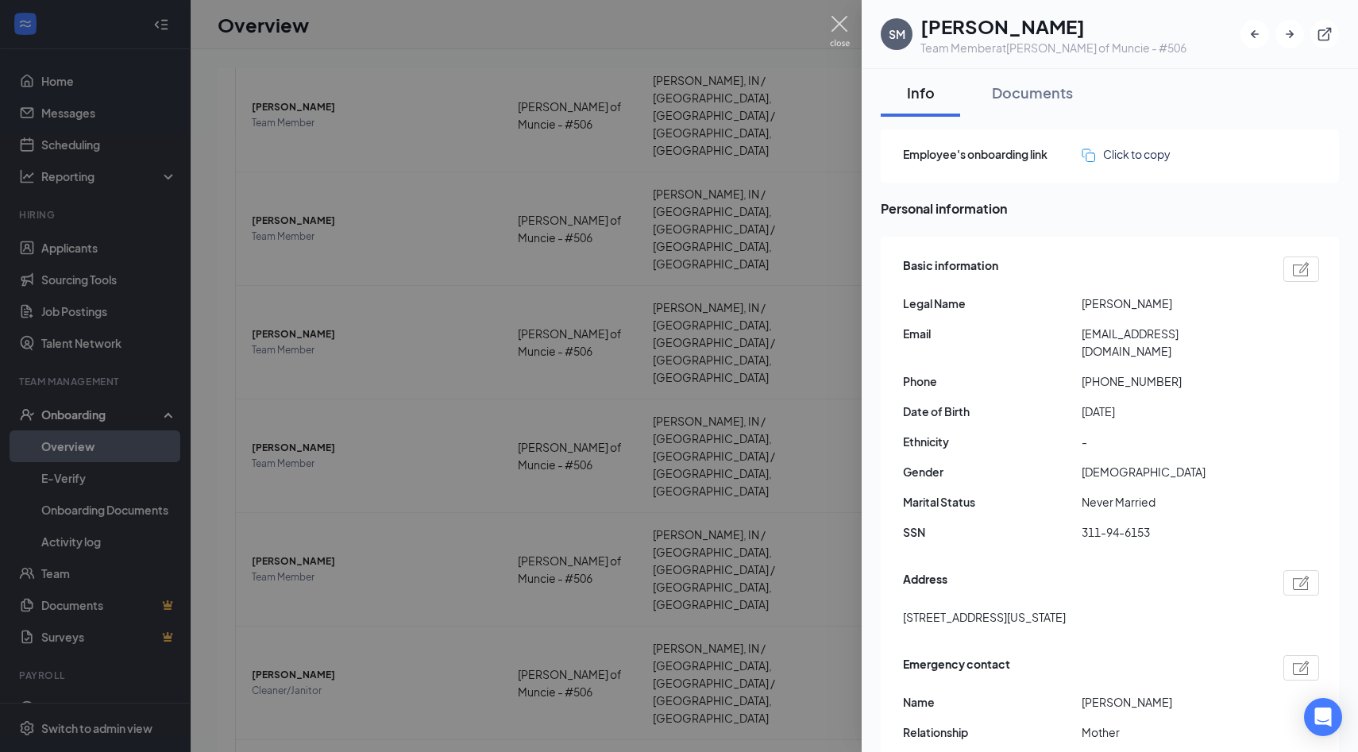
click at [838, 25] on img at bounding box center [840, 31] width 20 height 31
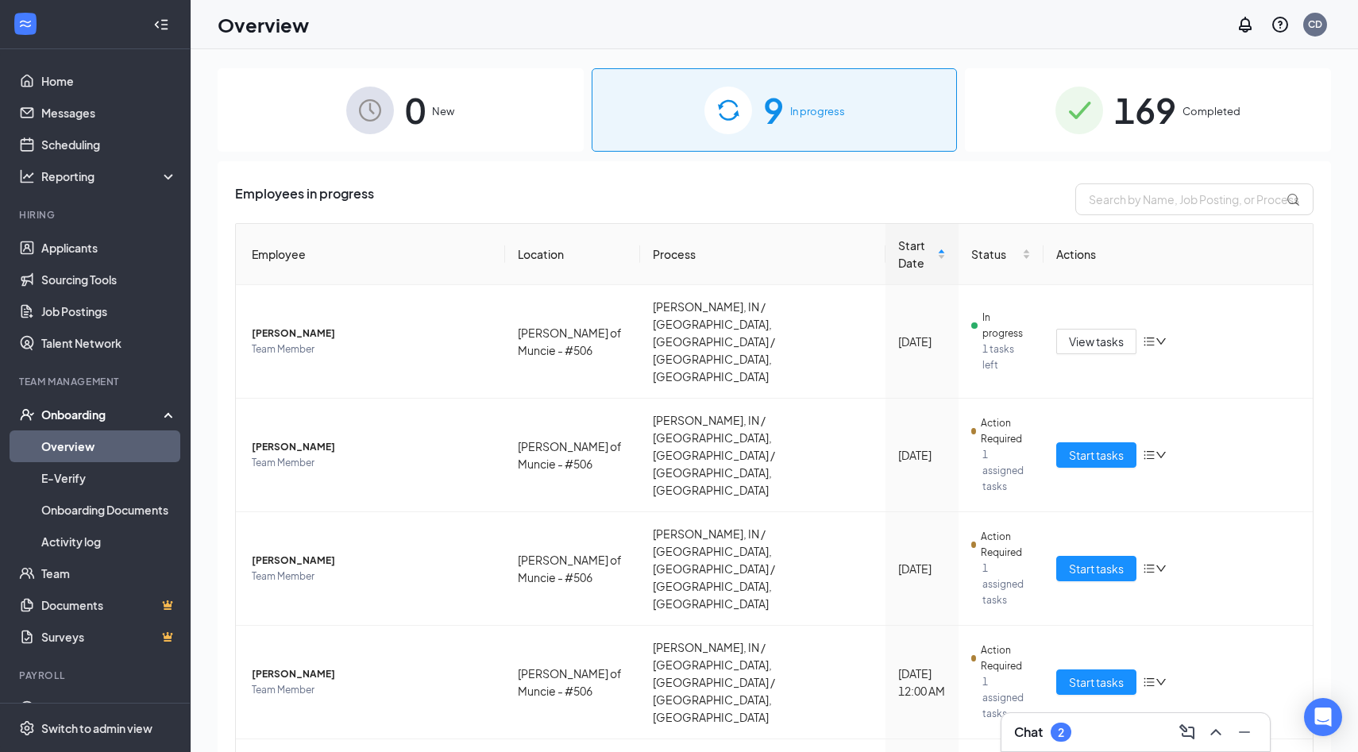
click at [1126, 109] on span "169" at bounding box center [1145, 110] width 62 height 55
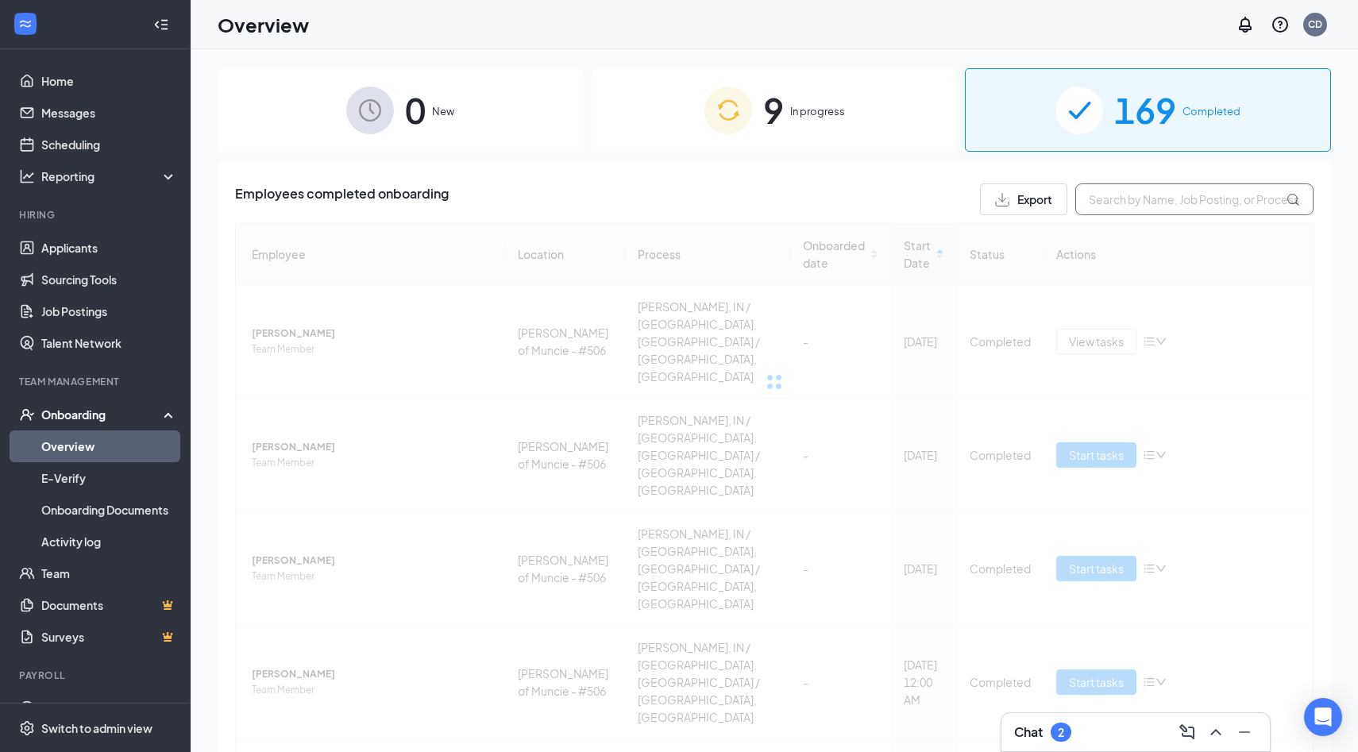
click at [1143, 198] on input "text" at bounding box center [1194, 199] width 238 height 32
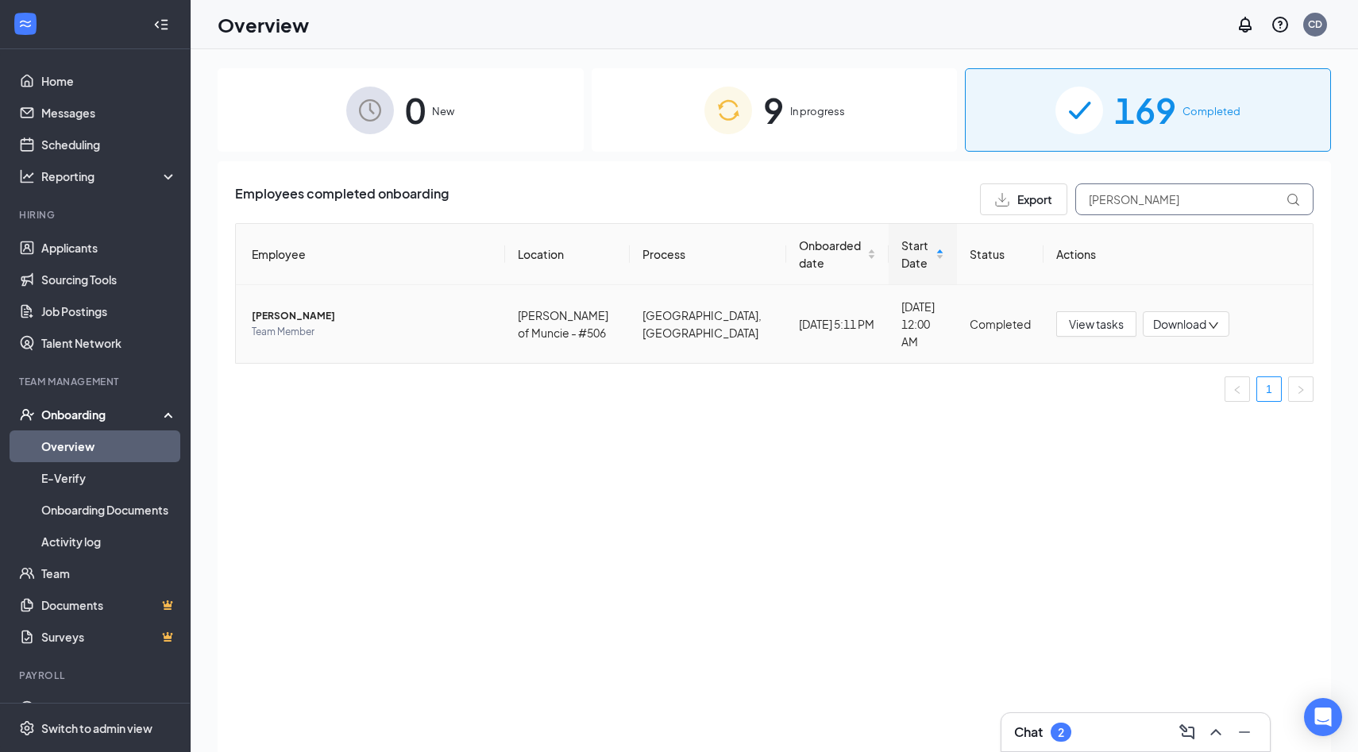
type input "[PERSON_NAME]"
click at [285, 312] on span "[PERSON_NAME]" at bounding box center [372, 316] width 241 height 16
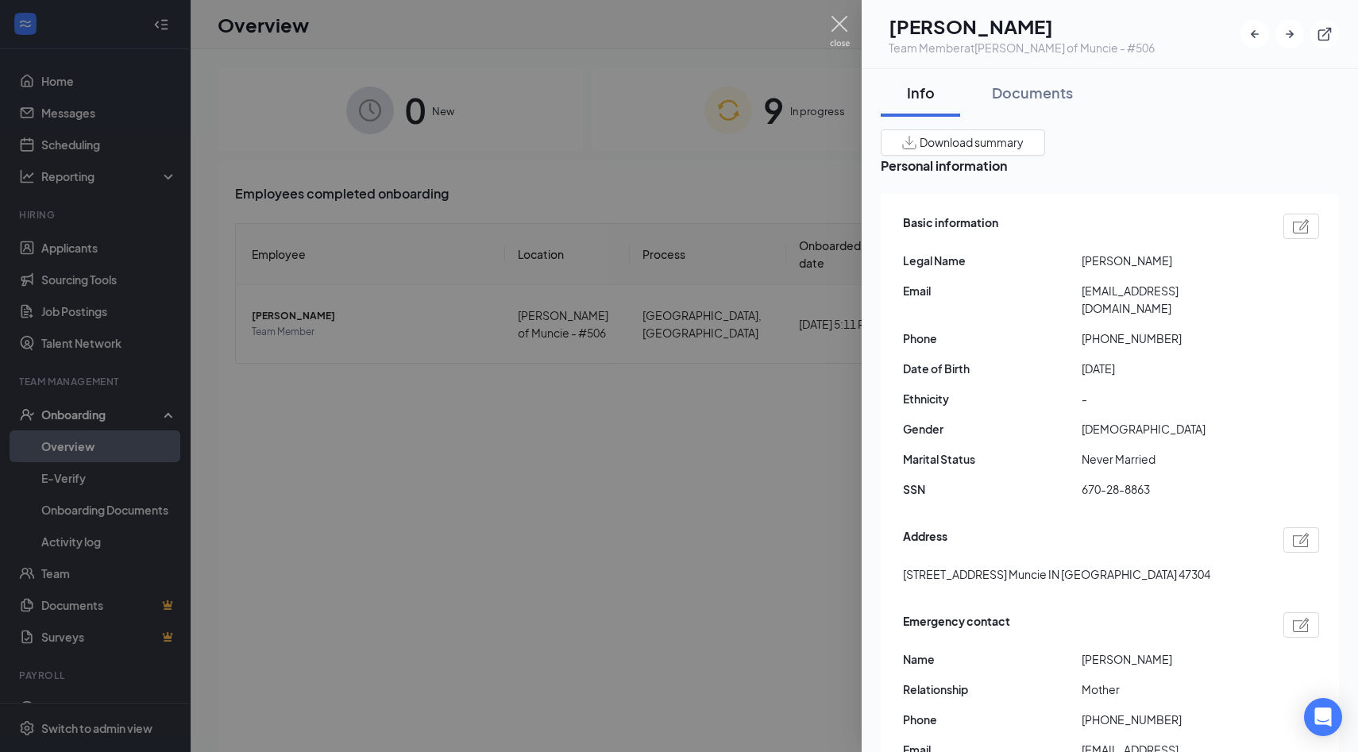
click at [844, 22] on img at bounding box center [840, 31] width 20 height 31
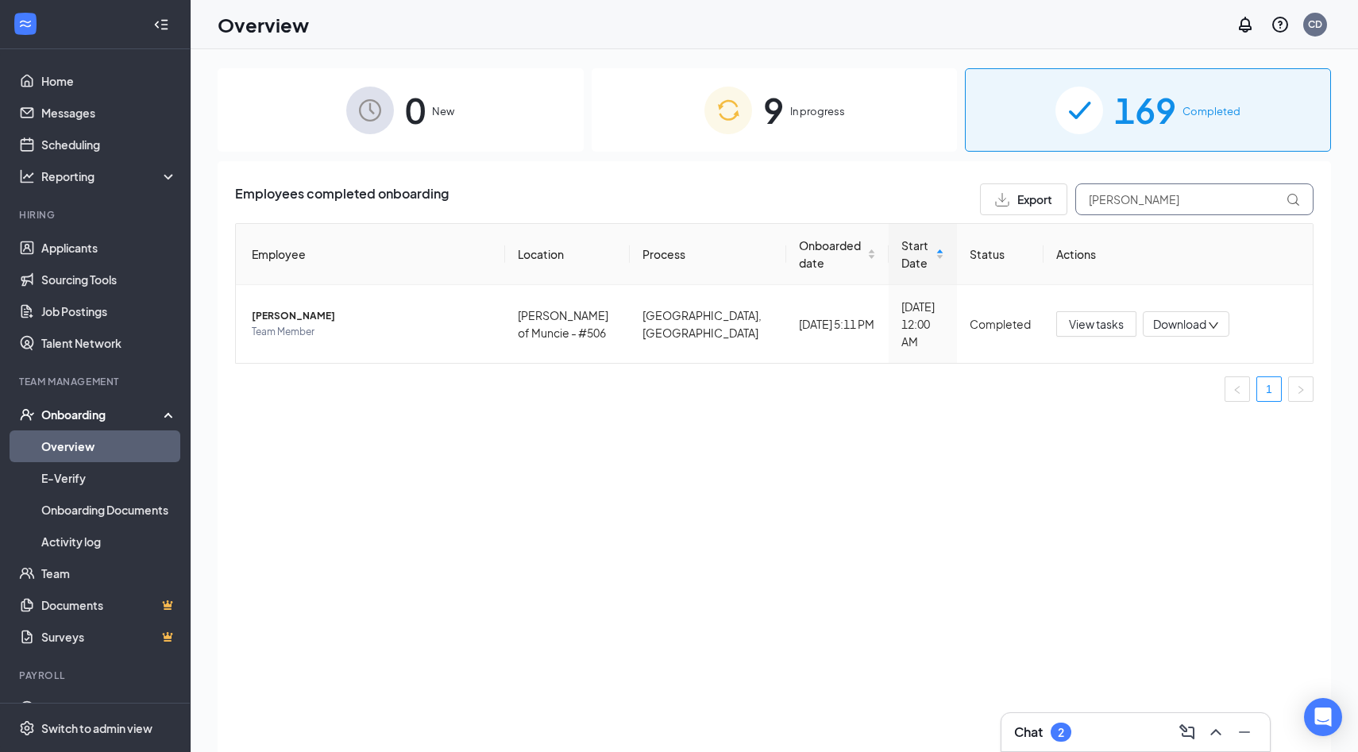
click at [1127, 197] on input "[PERSON_NAME]" at bounding box center [1194, 199] width 238 height 32
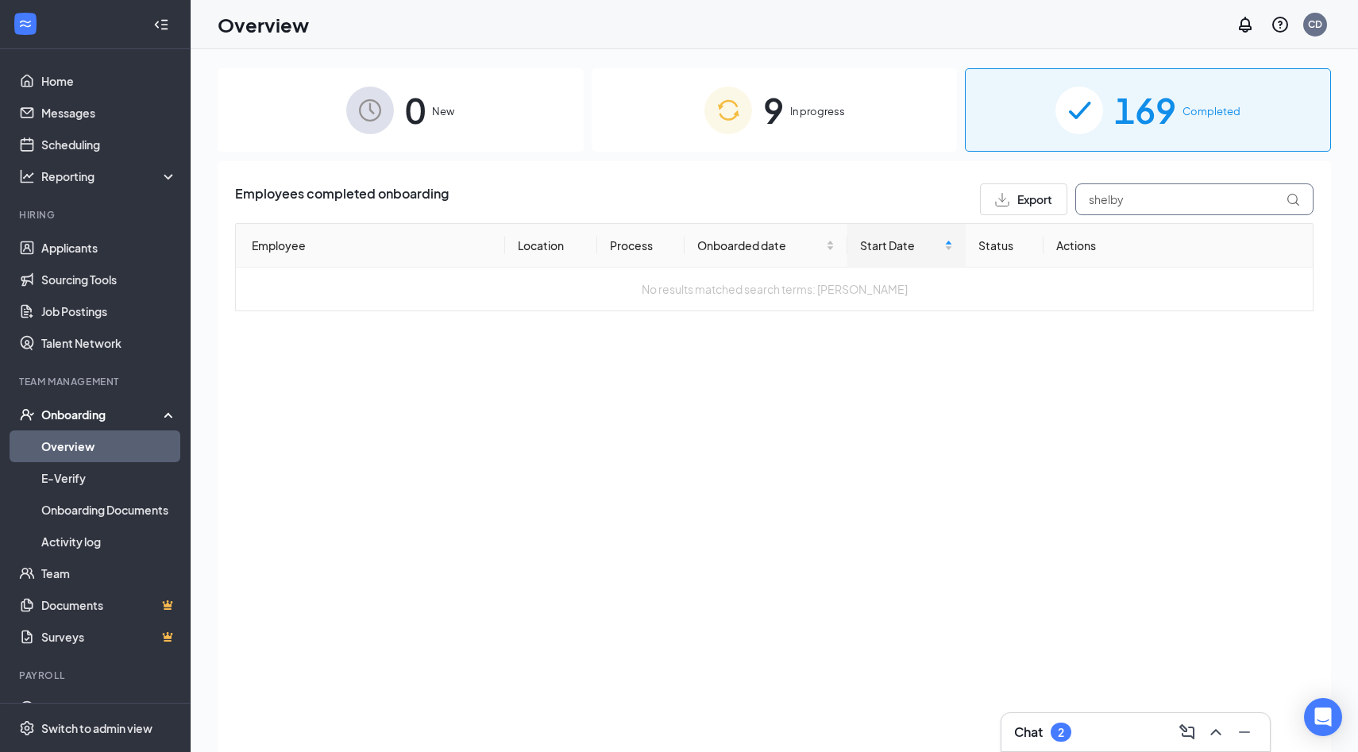
type input "shelby"
click at [785, 109] on div "9 In progress" at bounding box center [775, 109] width 366 height 83
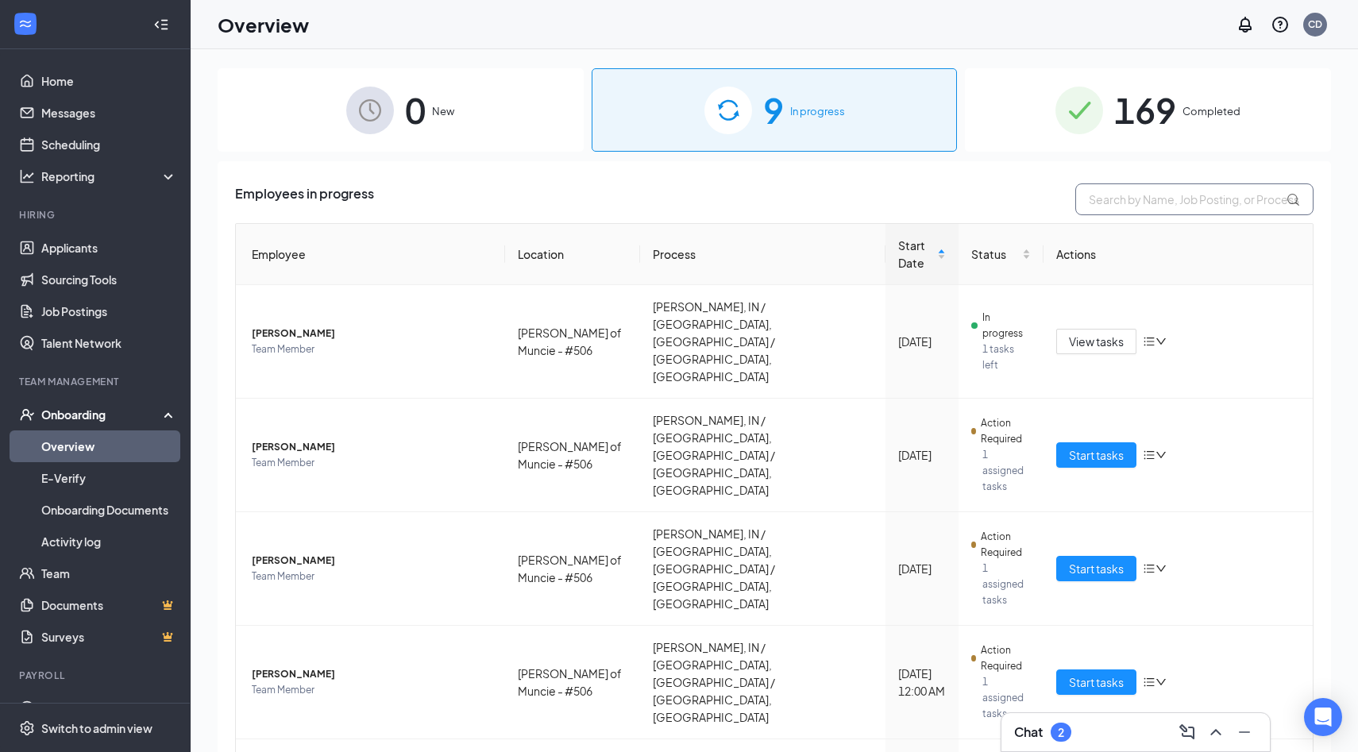
click at [1132, 205] on input "text" at bounding box center [1194, 199] width 238 height 32
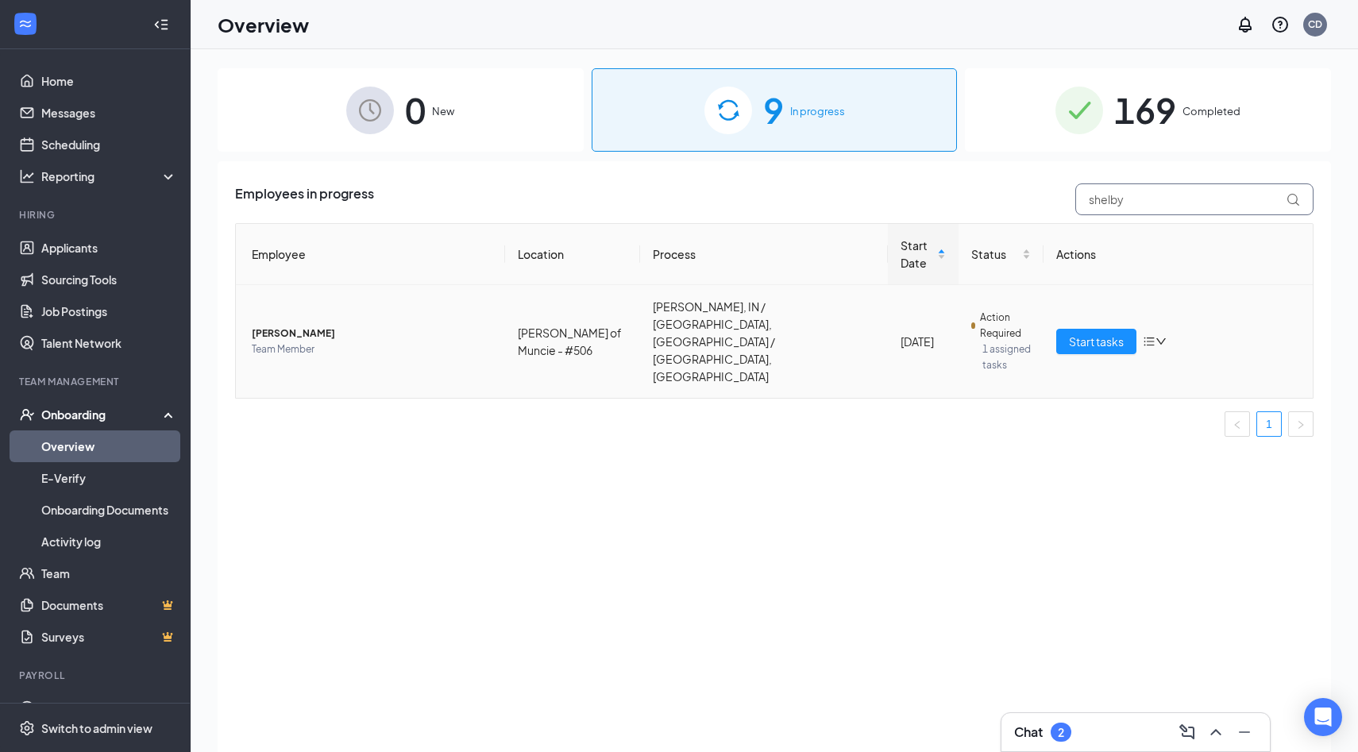
type input "shelby"
click at [299, 326] on span "[PERSON_NAME]" at bounding box center [372, 334] width 241 height 16
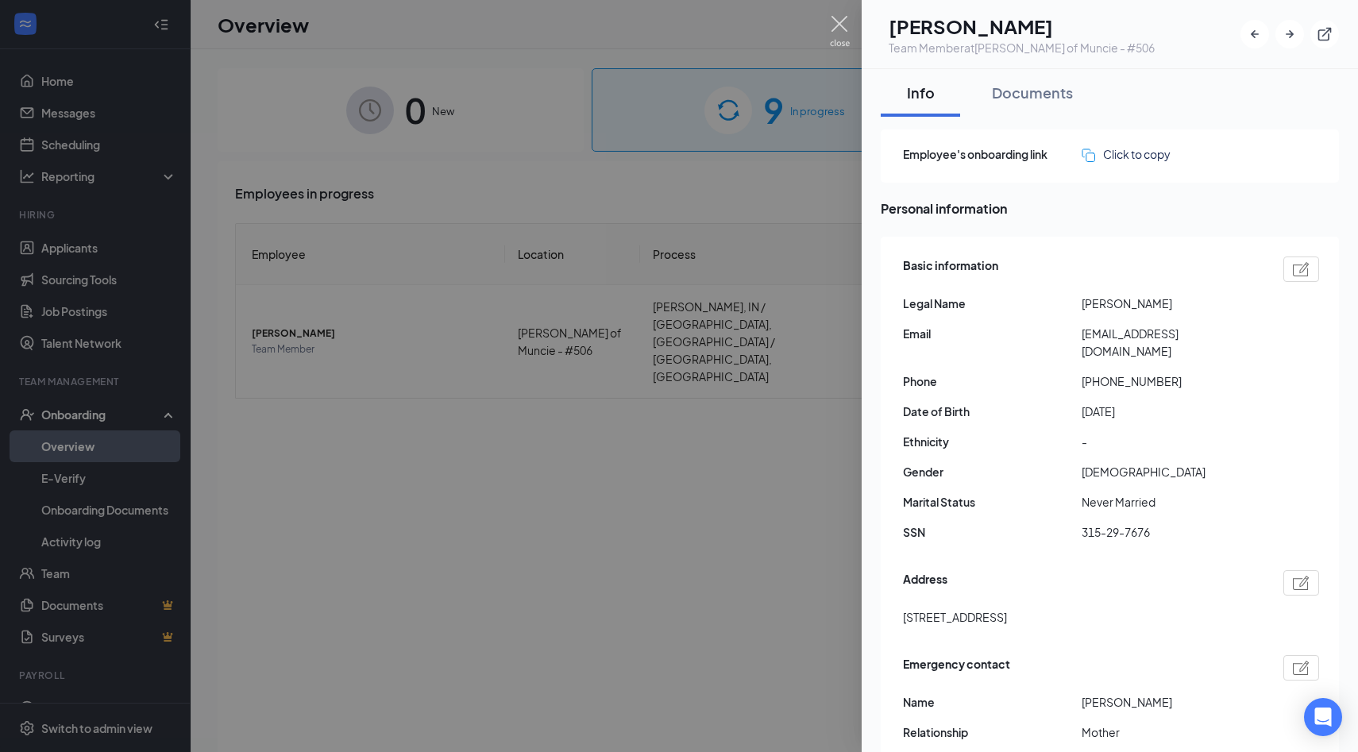
click at [842, 24] on img at bounding box center [840, 31] width 20 height 31
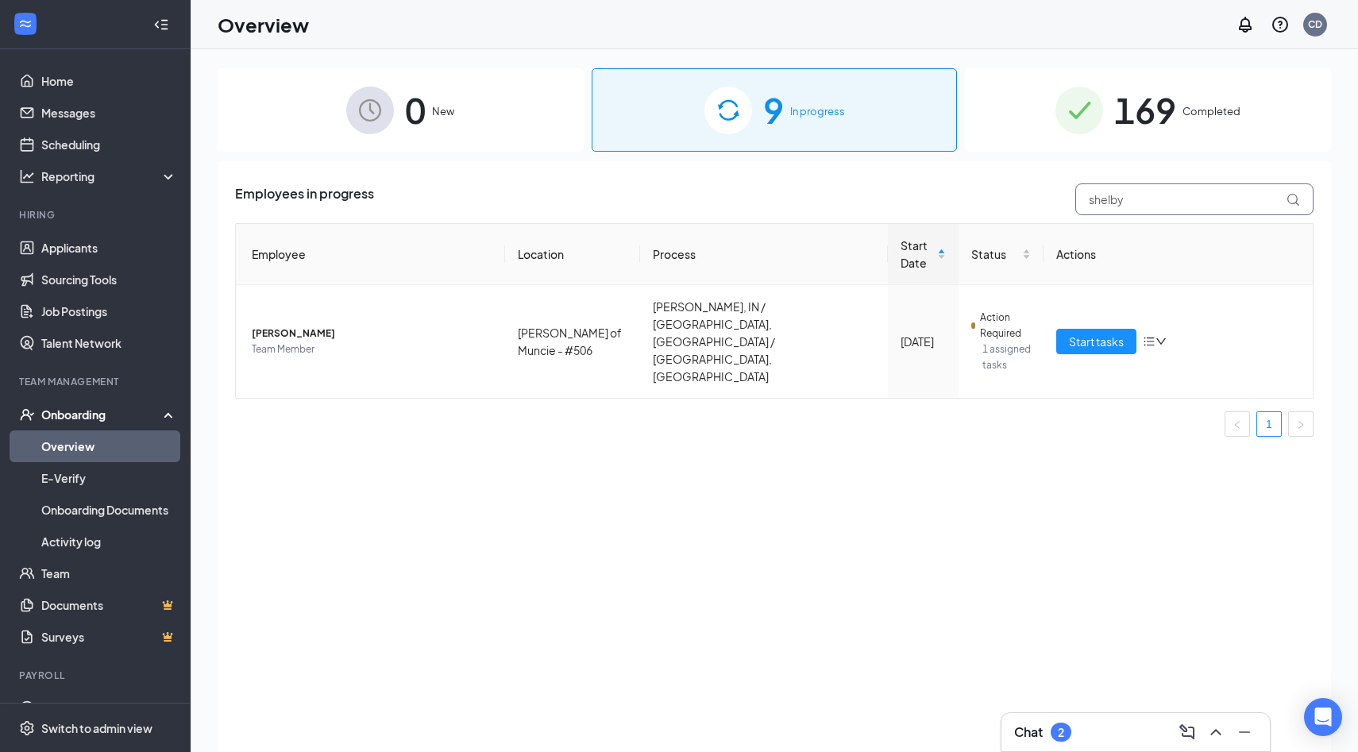
click at [1152, 186] on input "shelby" at bounding box center [1194, 199] width 238 height 32
type input "vic"
click at [304, 326] on span "[PERSON_NAME]" at bounding box center [372, 334] width 241 height 16
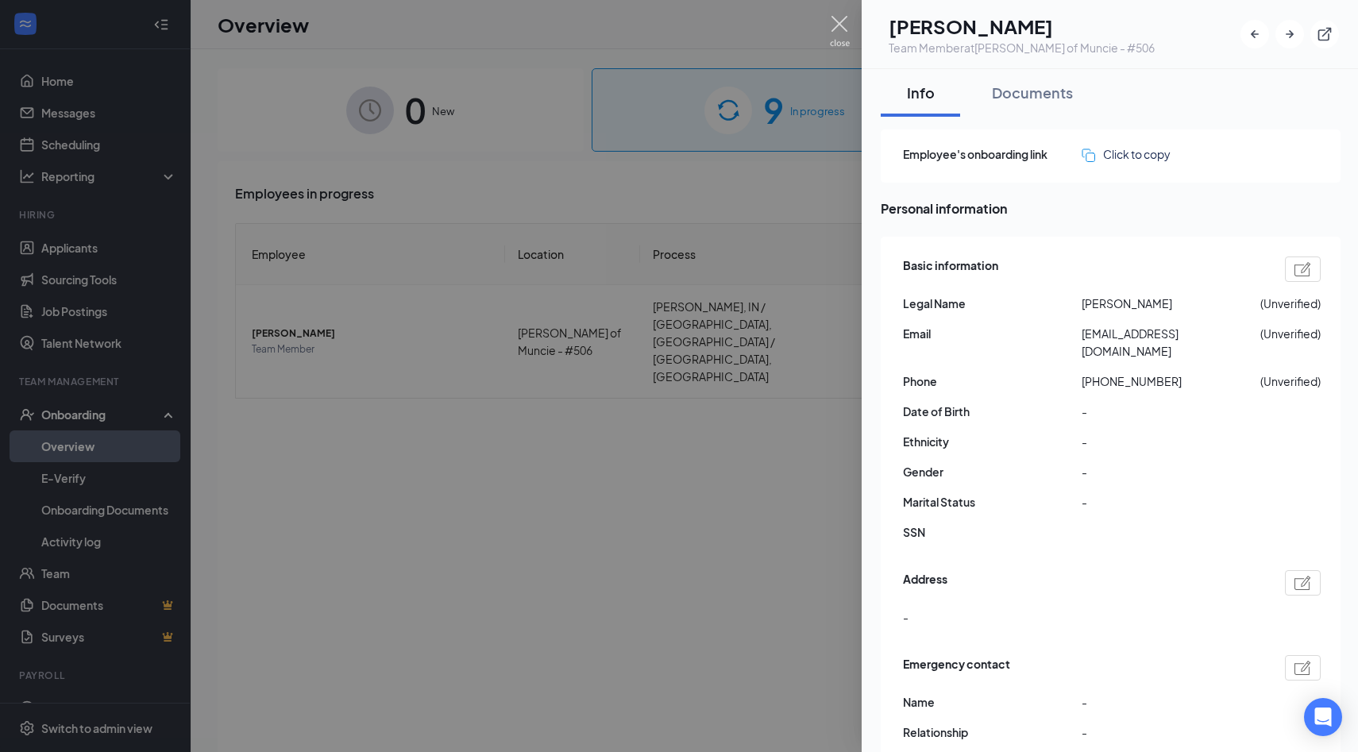
click at [846, 18] on img at bounding box center [840, 31] width 20 height 31
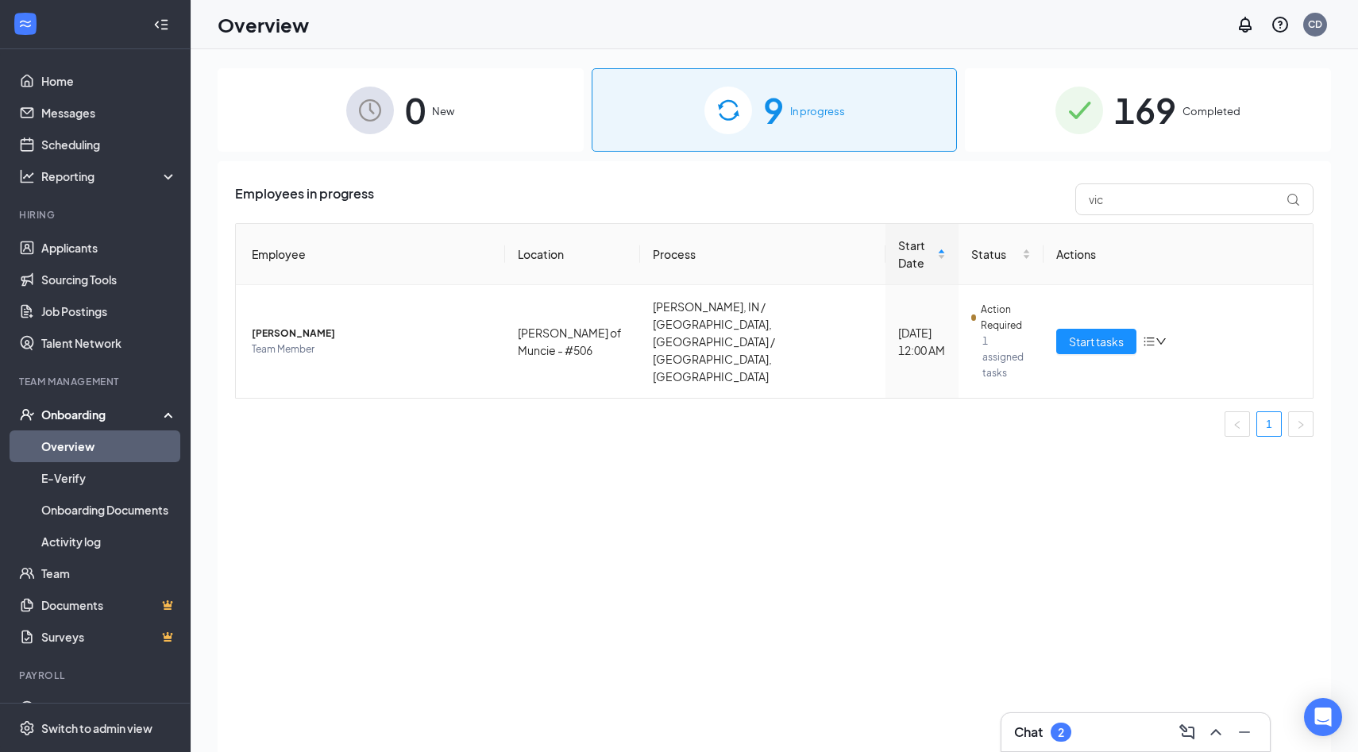
click at [1095, 738] on div "Chat 2" at bounding box center [1135, 731] width 243 height 25
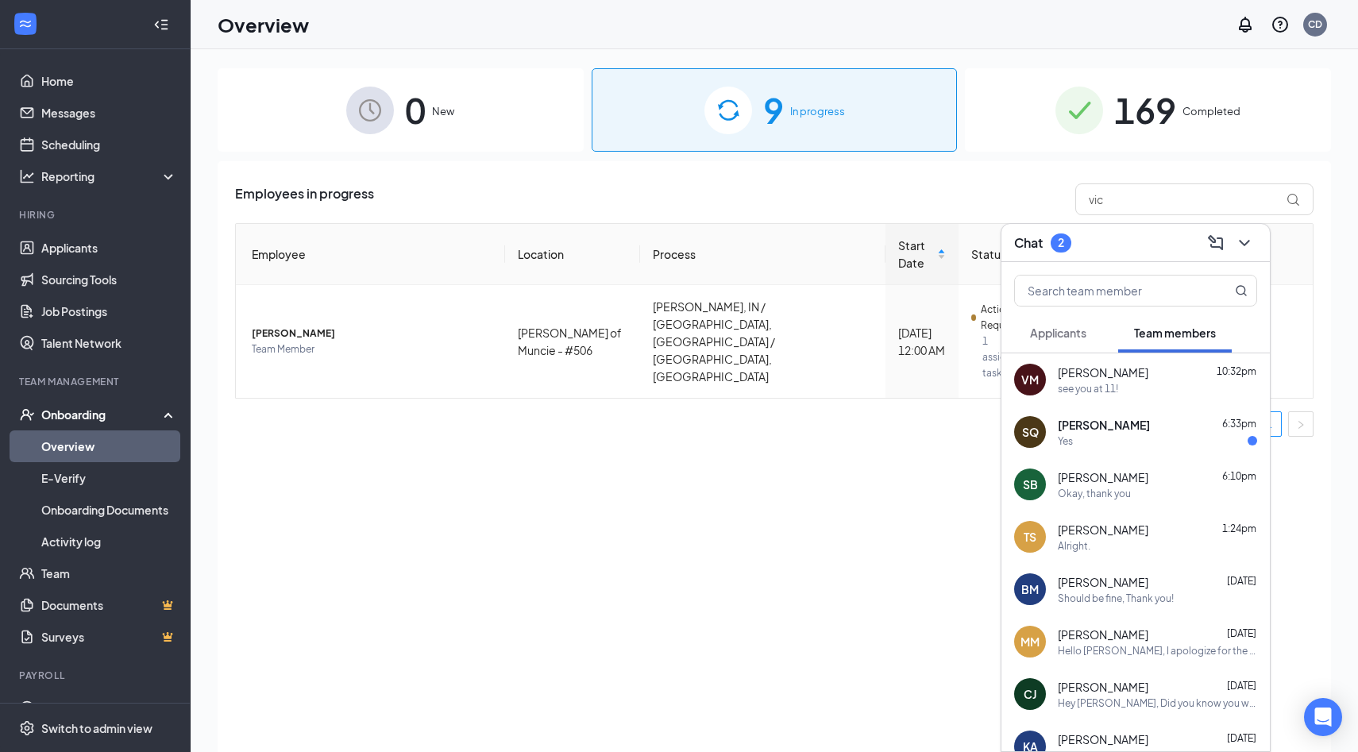
click at [1092, 402] on div "VM [PERSON_NAME] 10:32pm see you at 11!" at bounding box center [1135, 379] width 268 height 52
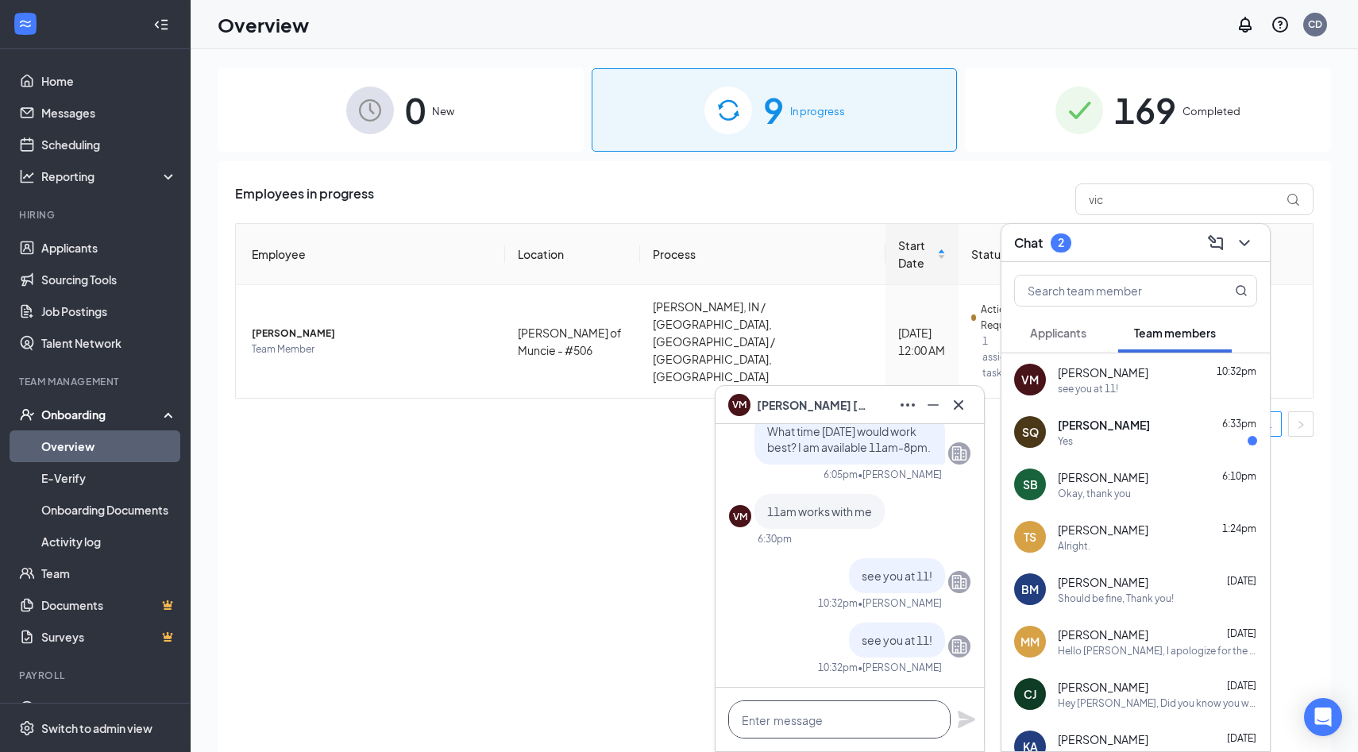
click at [808, 720] on textarea at bounding box center [839, 719] width 222 height 38
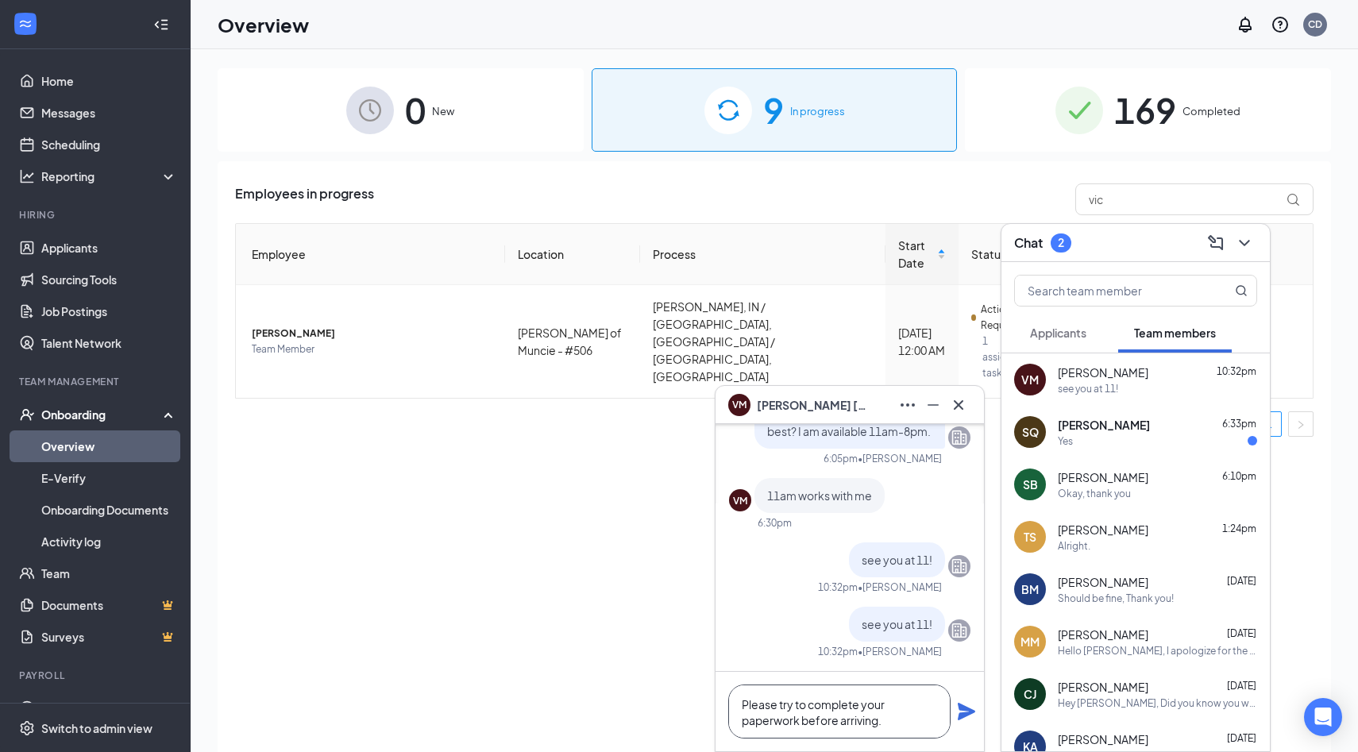
type textarea "Please try to complete your paperwork before arriving."
click at [966, 713] on icon "Plane" at bounding box center [966, 711] width 17 height 17
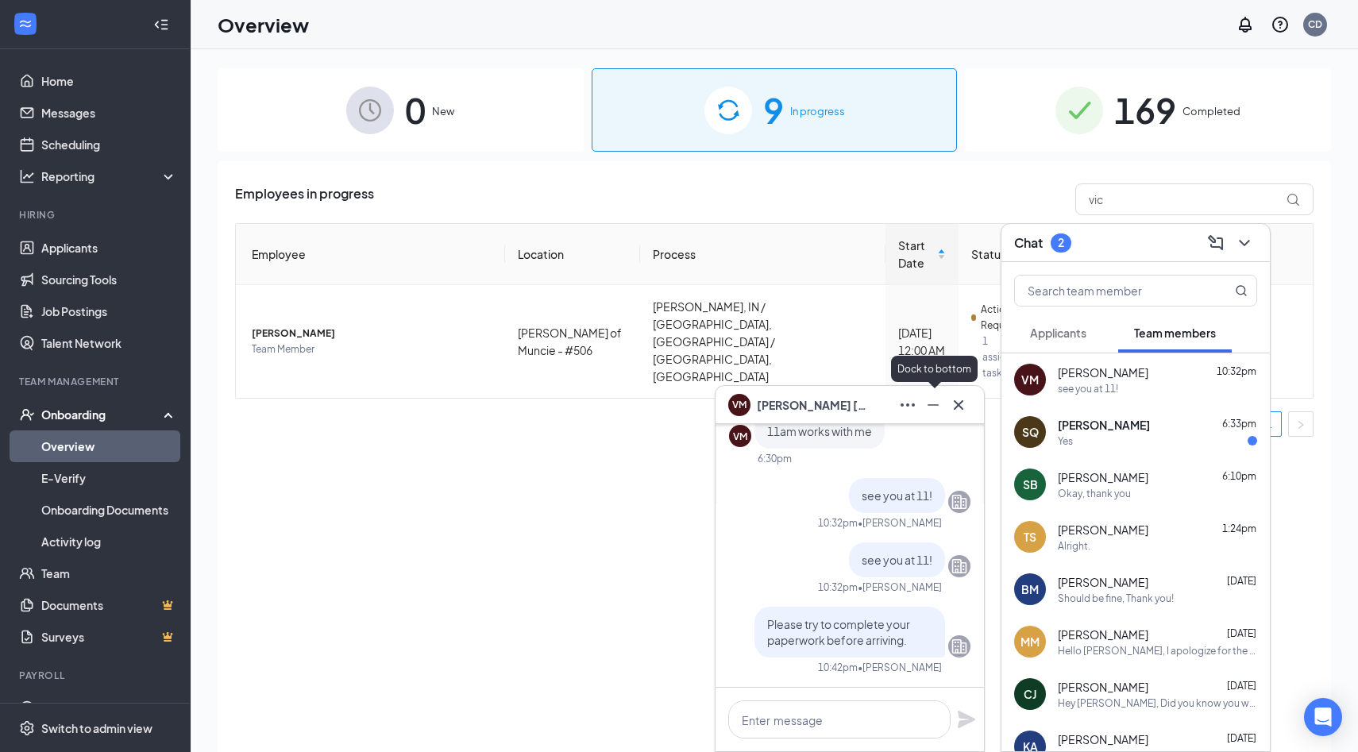
click at [935, 410] on icon "Minimize" at bounding box center [932, 404] width 19 height 19
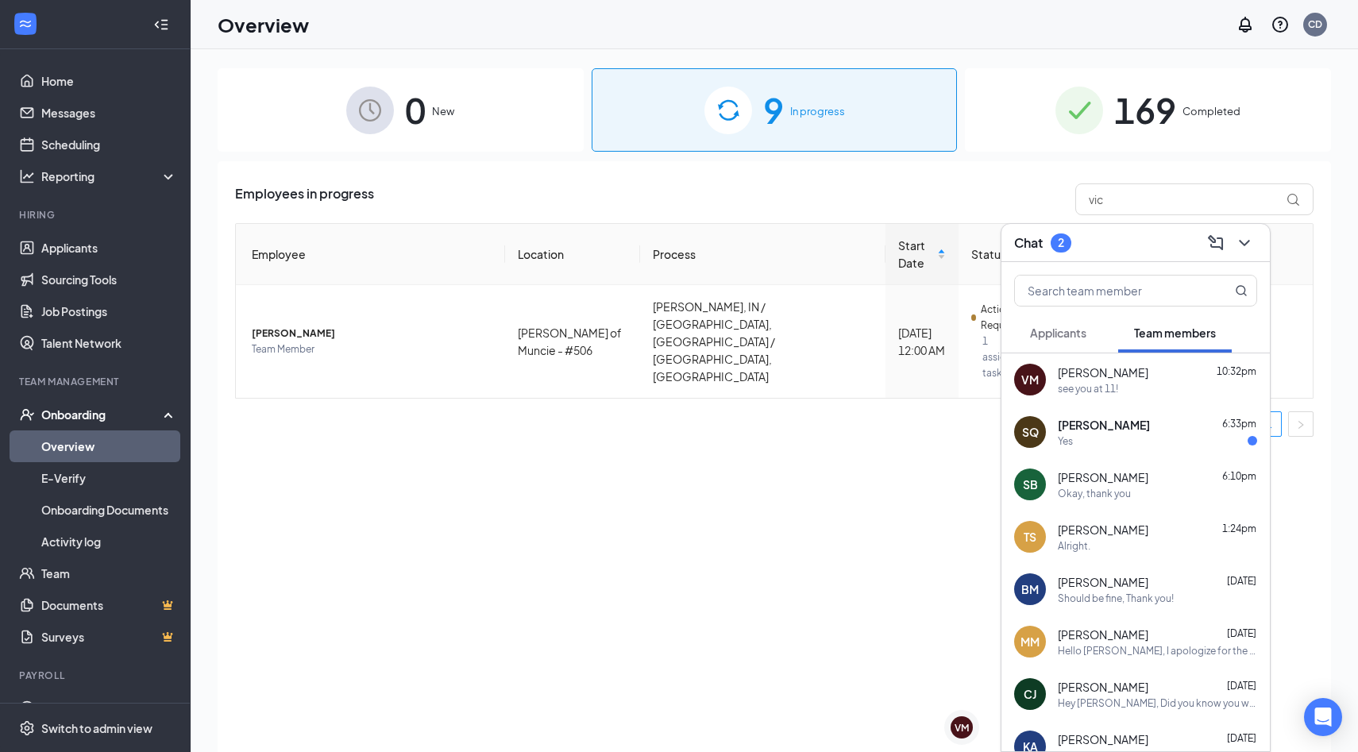
click at [1251, 247] on icon "ChevronDown" at bounding box center [1244, 242] width 19 height 19
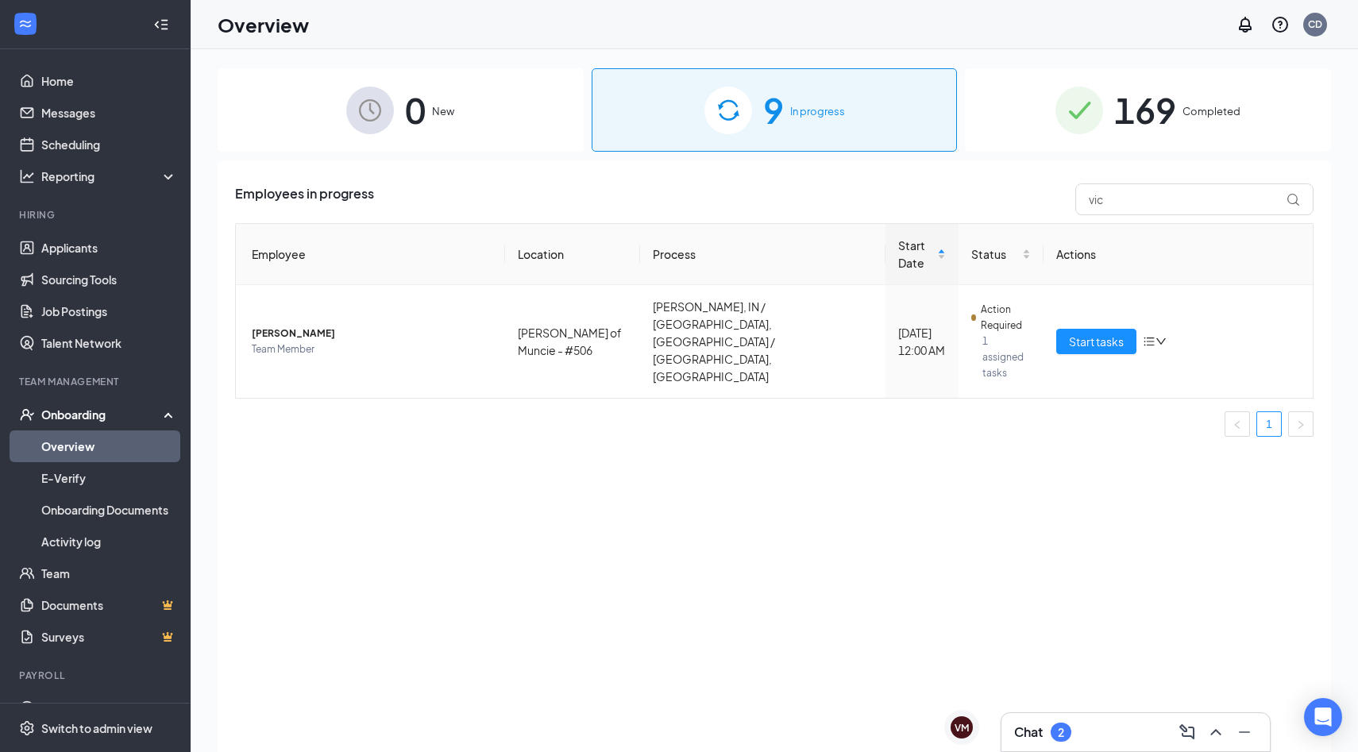
click at [1170, 97] on span "169" at bounding box center [1145, 110] width 62 height 55
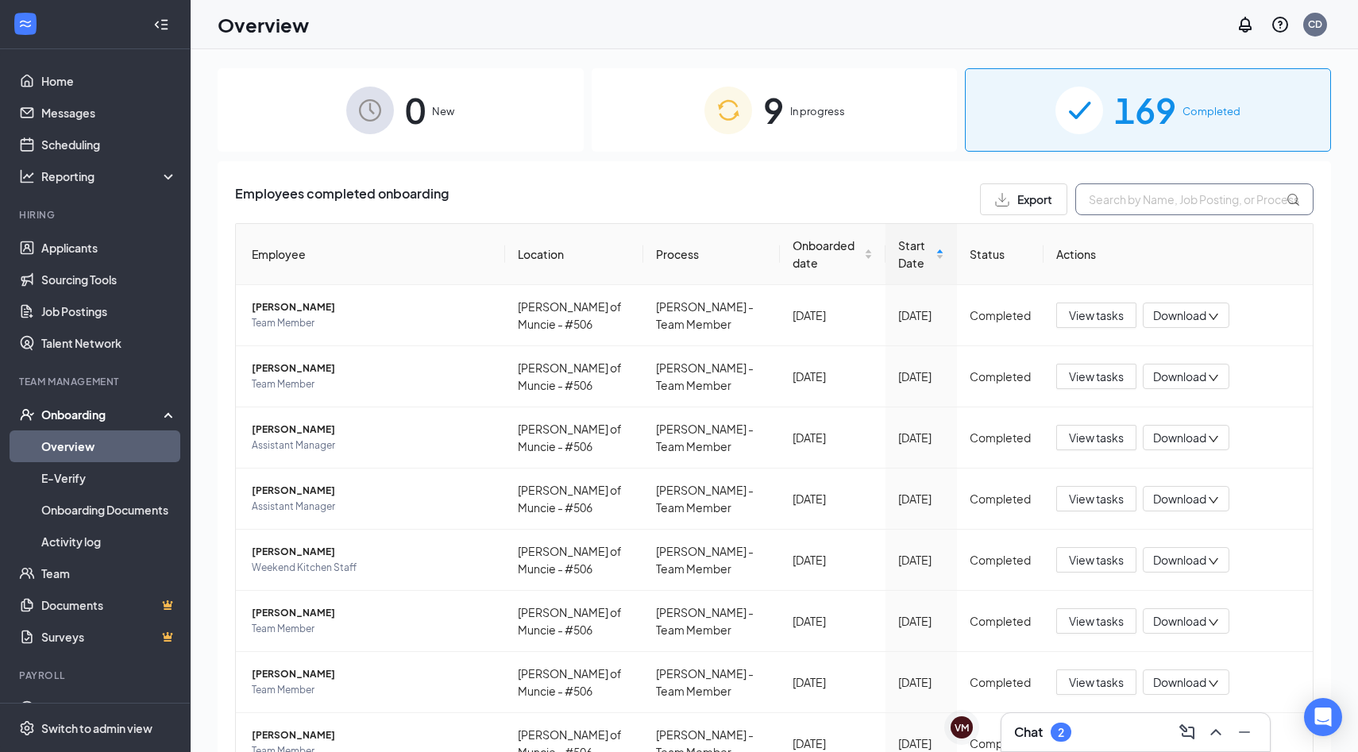
click at [1143, 202] on input "text" at bounding box center [1194, 199] width 238 height 32
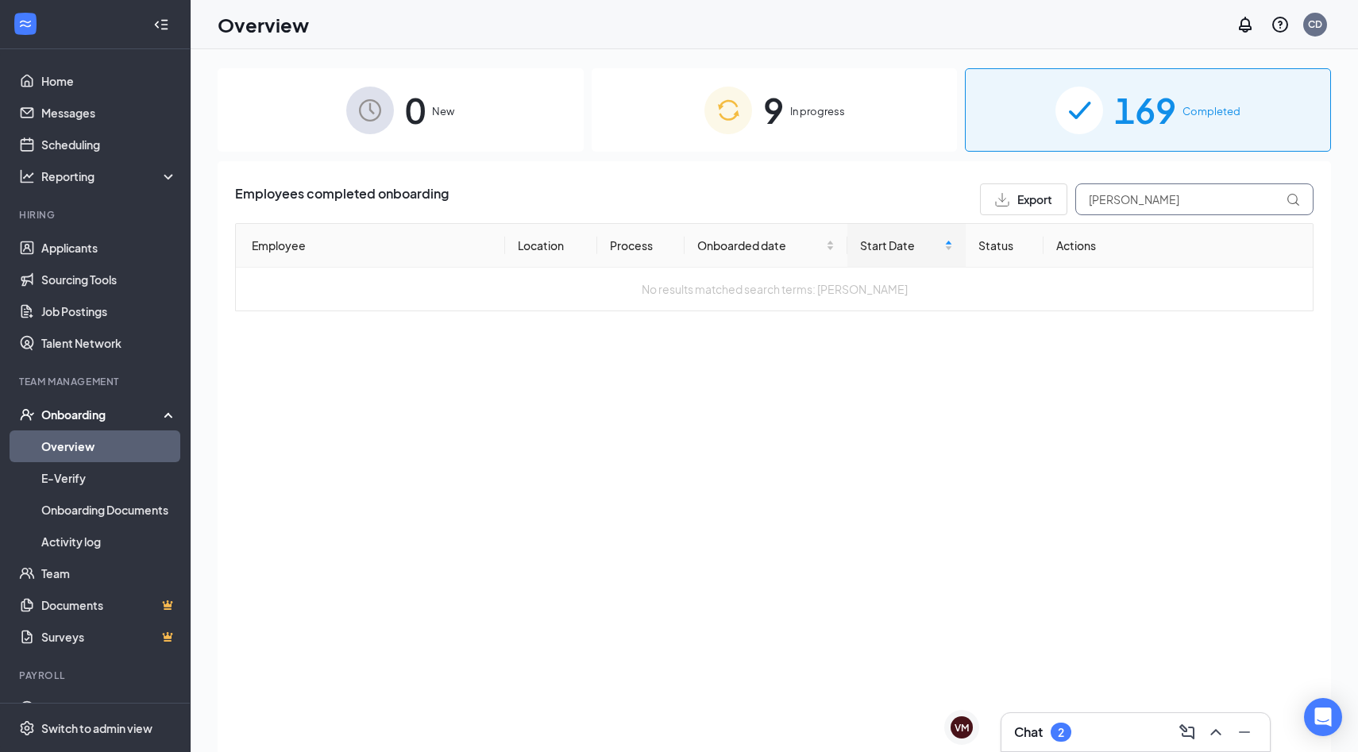
type input "[PERSON_NAME]"
click at [899, 146] on div "9 In progress" at bounding box center [775, 109] width 366 height 83
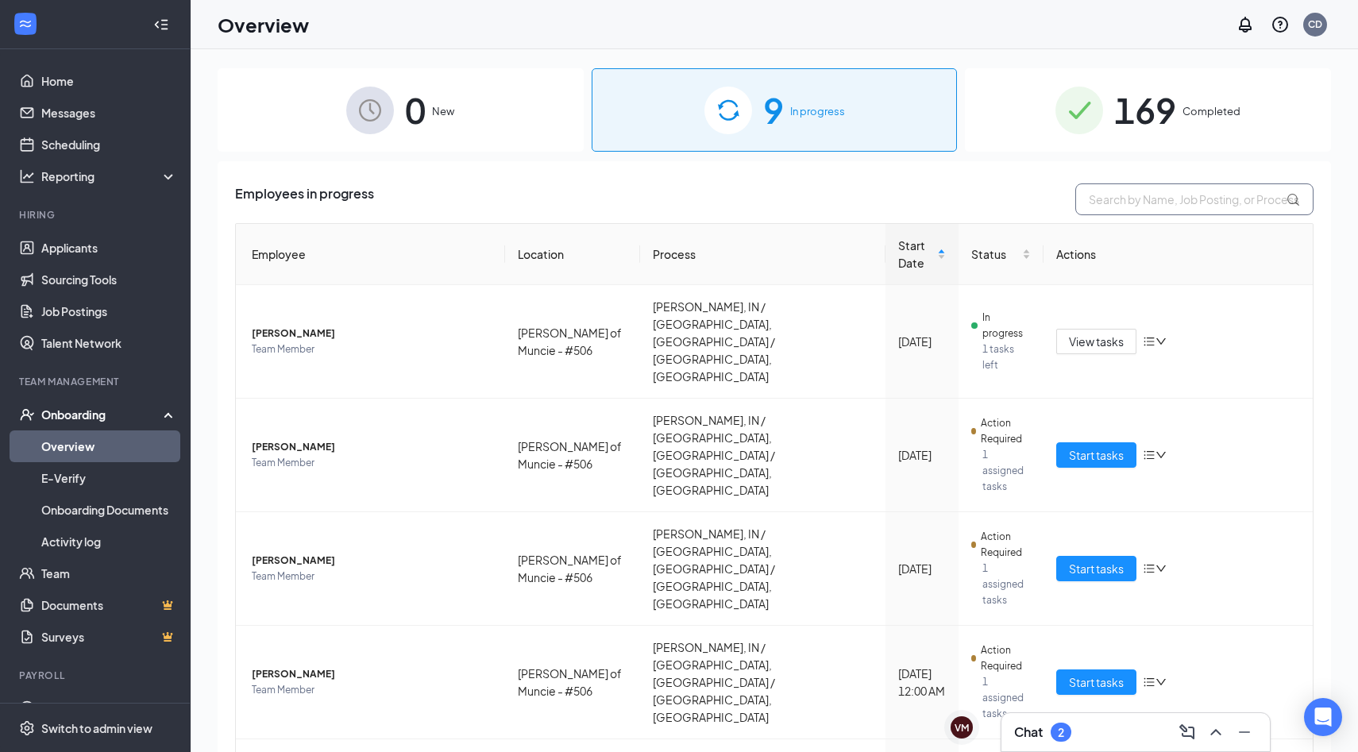
click at [1122, 200] on input "text" at bounding box center [1194, 199] width 238 height 32
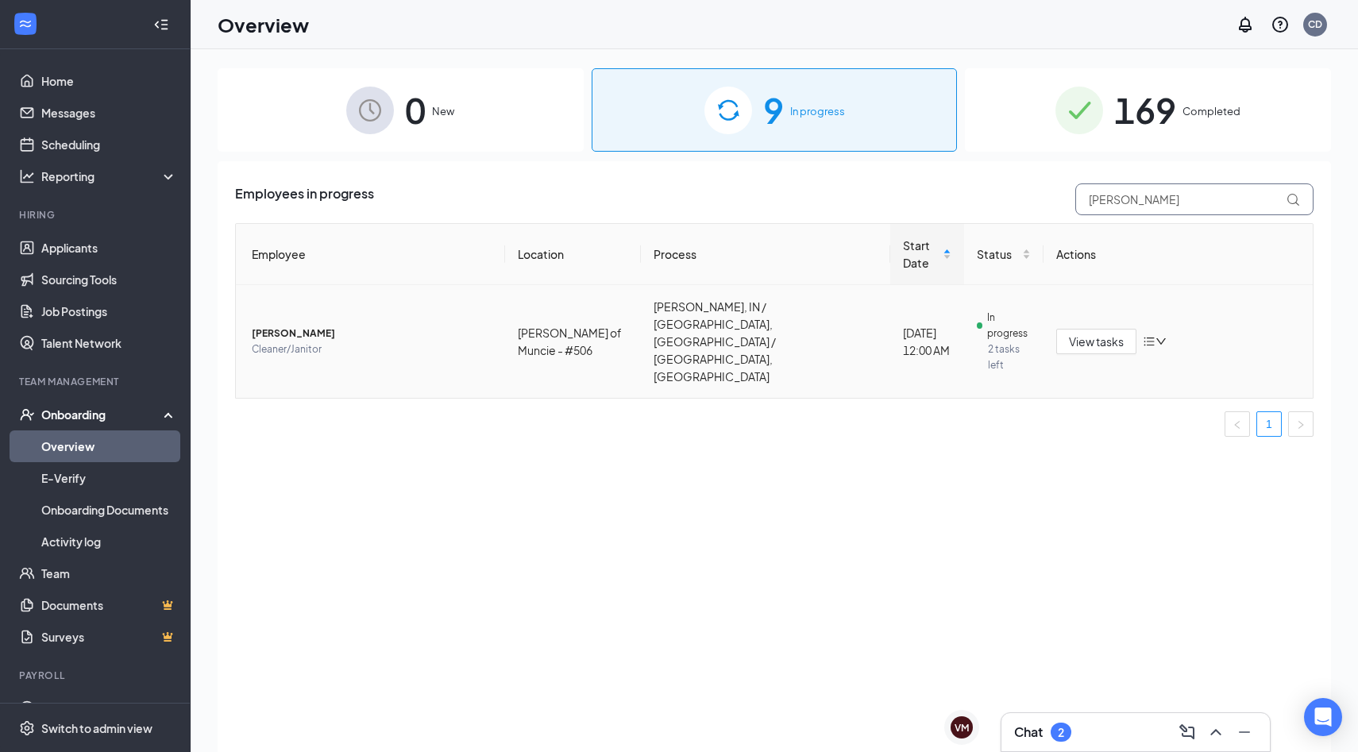
type input "[PERSON_NAME]"
click at [320, 326] on span "[PERSON_NAME]" at bounding box center [372, 334] width 241 height 16
